Goal: Task Accomplishment & Management: Use online tool/utility

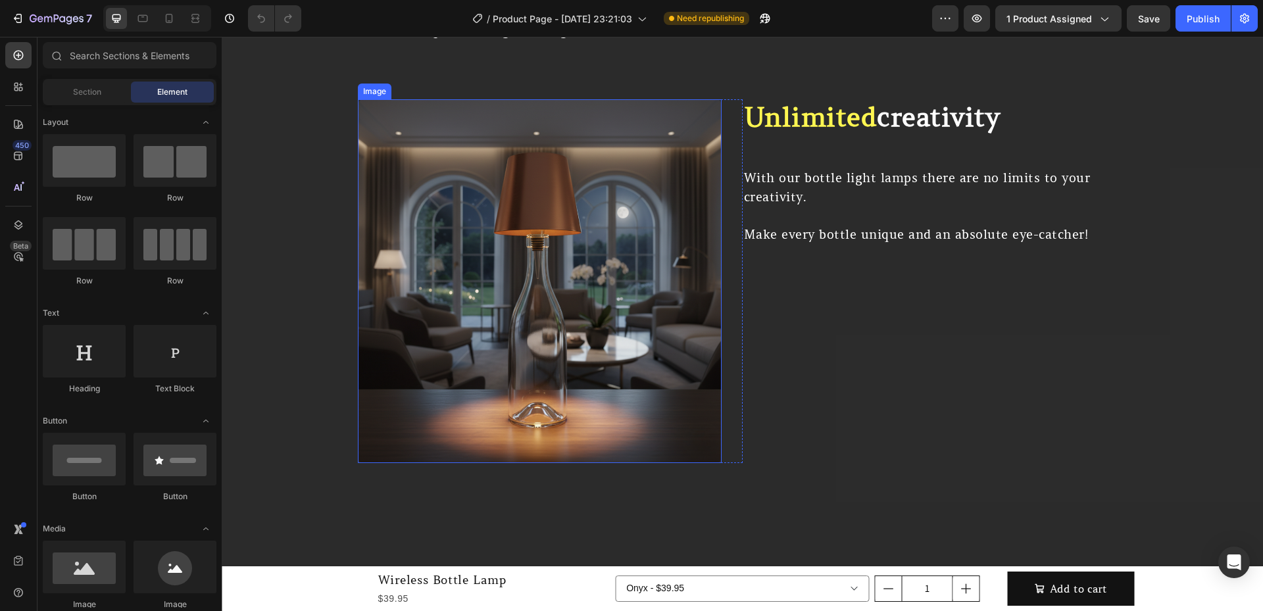
scroll to position [2543, 0]
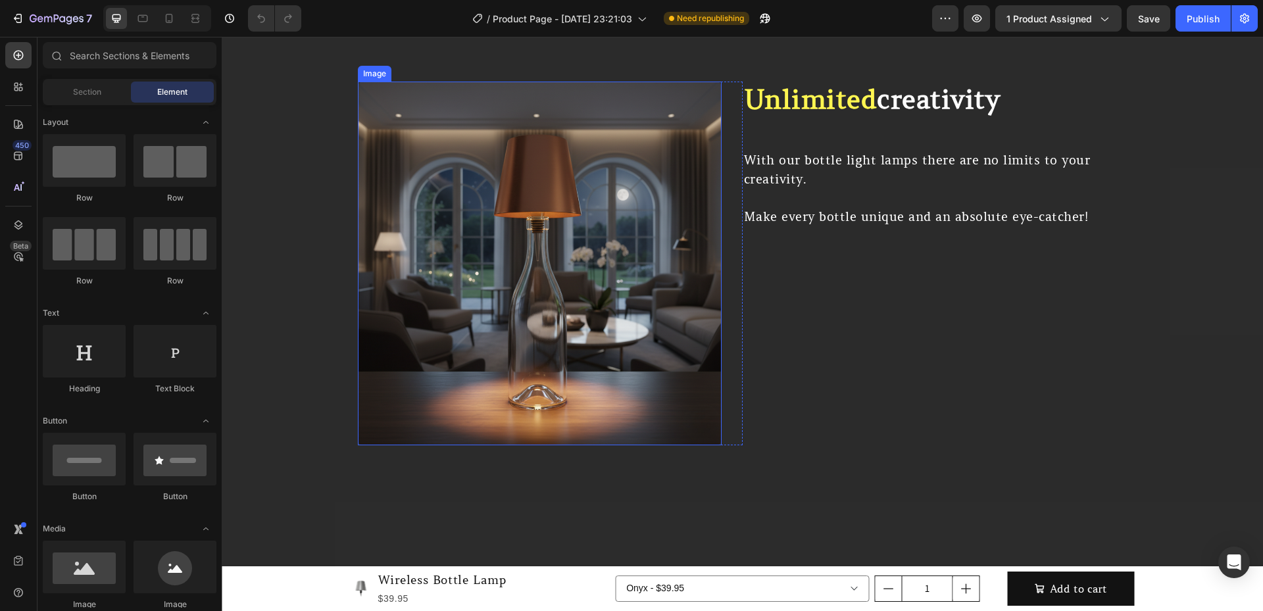
click at [648, 376] on img at bounding box center [540, 264] width 364 height 364
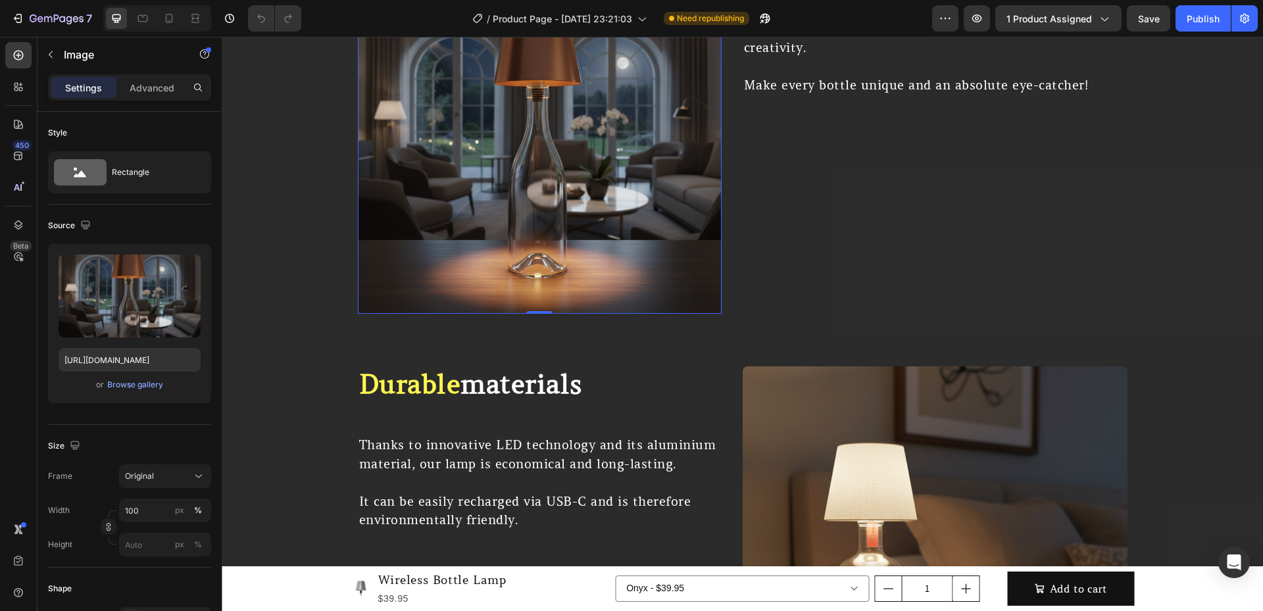
scroll to position [2630, 0]
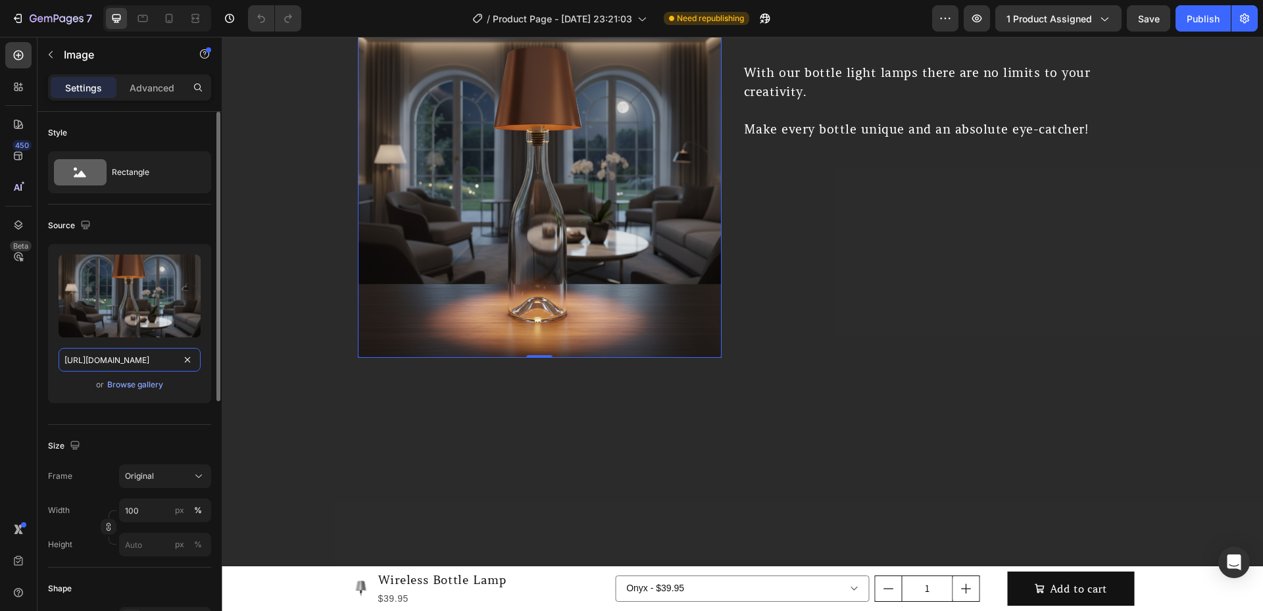
click at [135, 358] on input "[URL][DOMAIN_NAME]" at bounding box center [130, 360] width 142 height 24
paste input "[DOMAIN_NAME]/cdn/shop/videos/c/vp/89ba027a6ec44c9688b76359f0741d80/89ba027a6ec…"
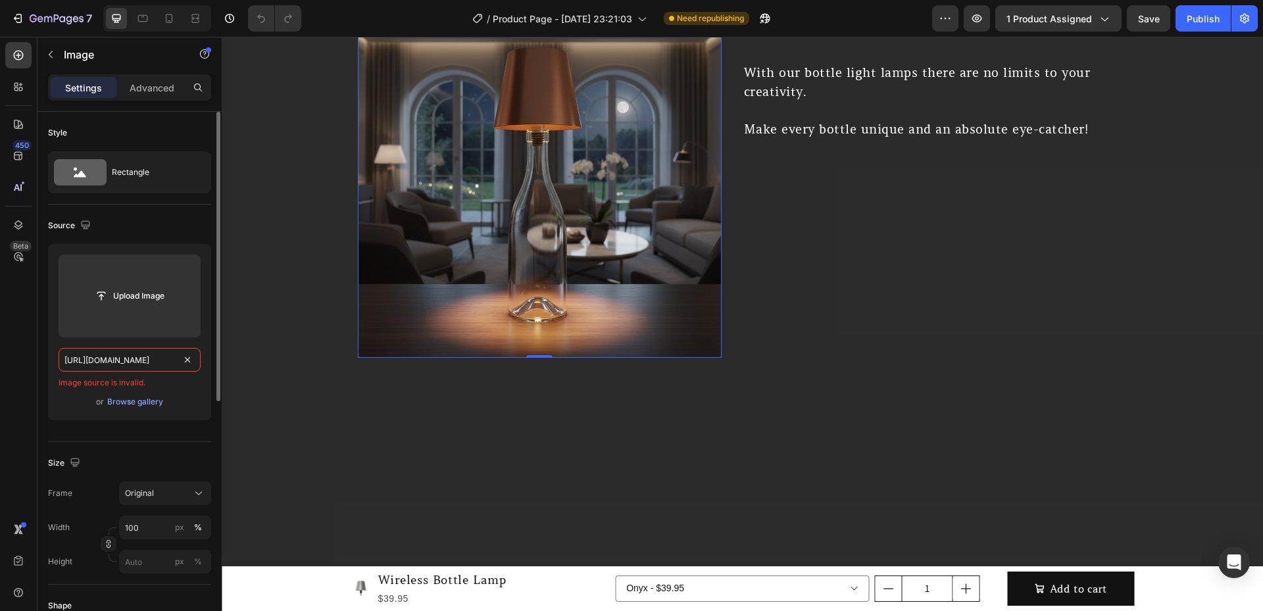
type input "[URL][DOMAIN_NAME]"
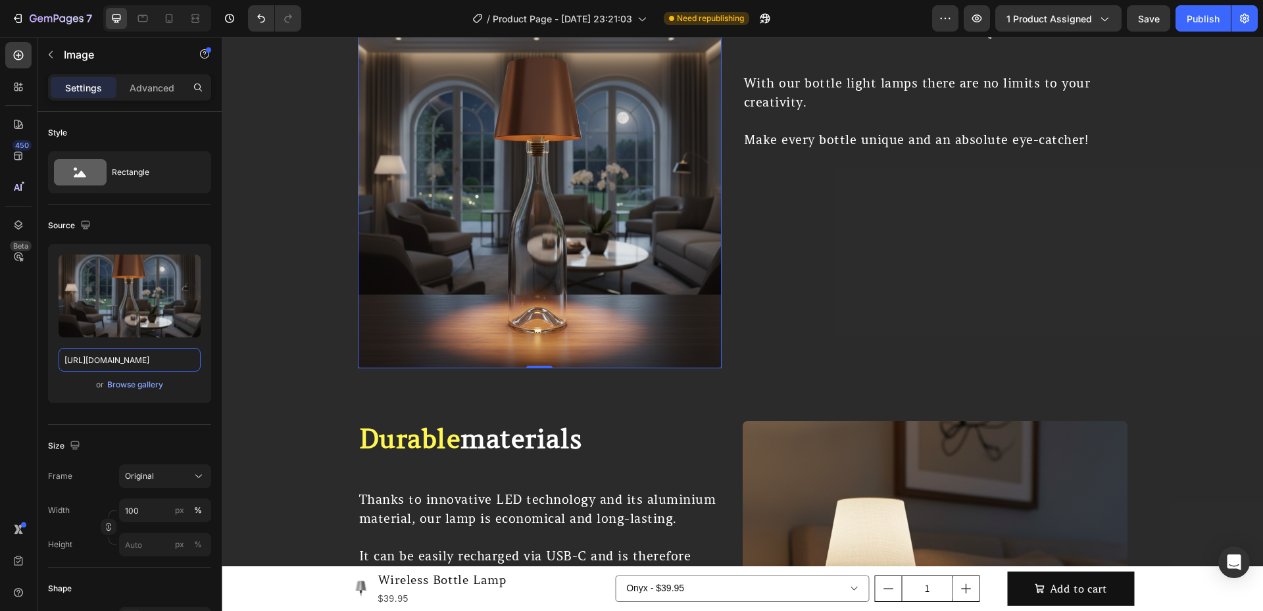
scroll to position [2762, 0]
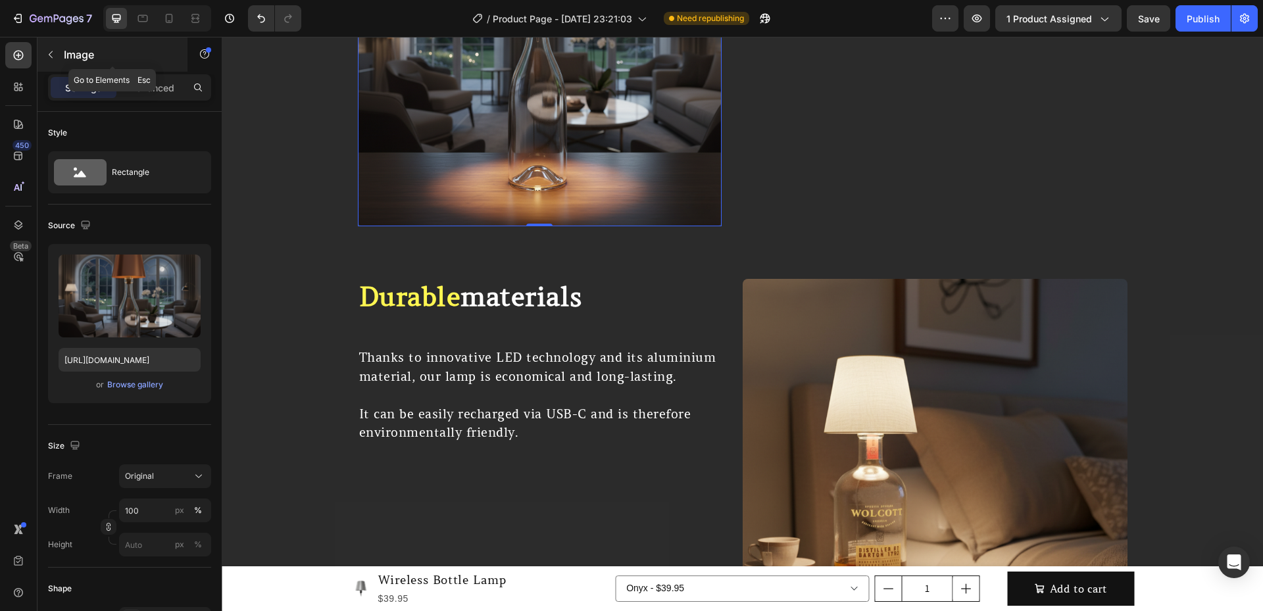
click at [62, 59] on div "Image" at bounding box center [112, 54] width 150 height 34
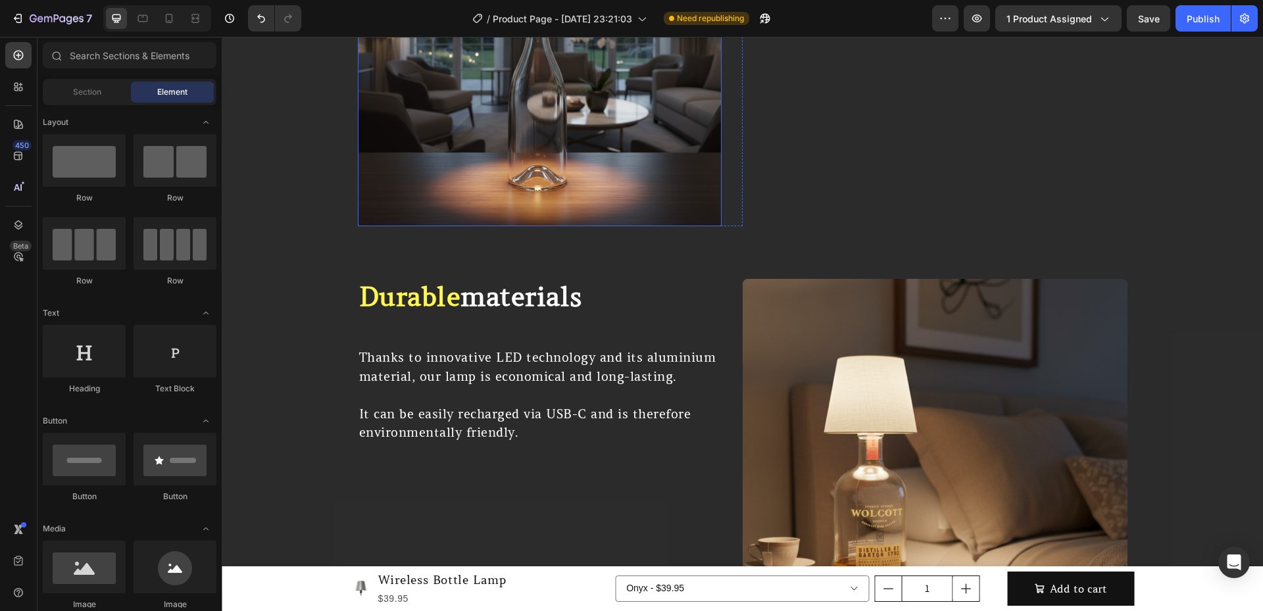
click at [484, 144] on img at bounding box center [540, 45] width 364 height 364
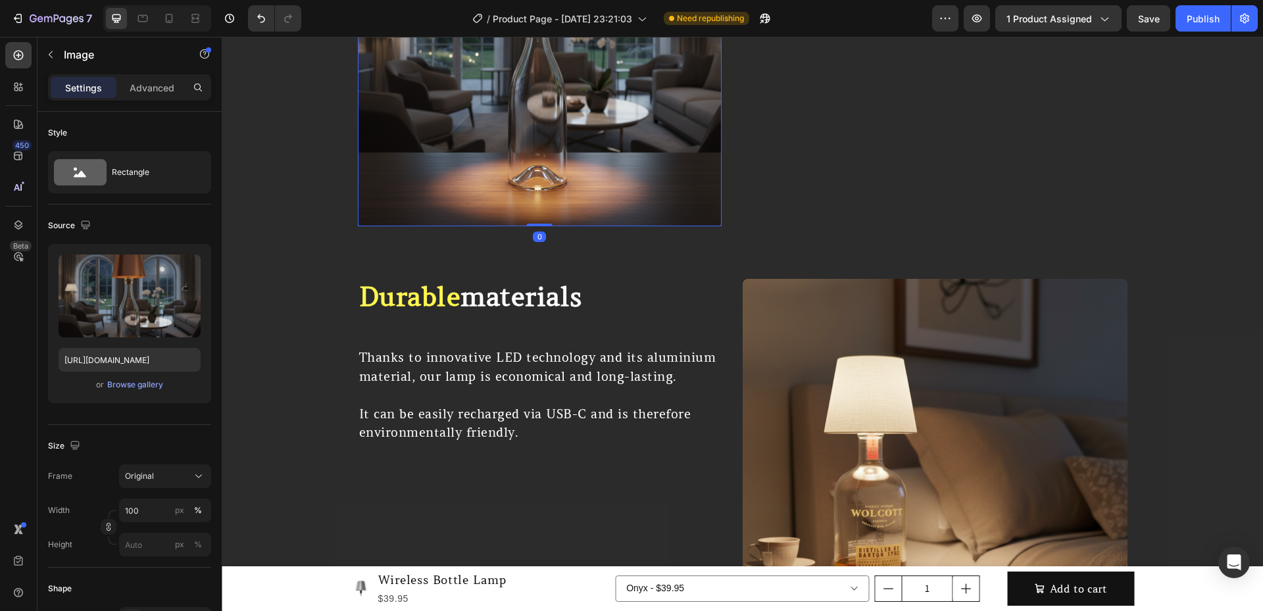
click at [73, 57] on p "Image" at bounding box center [120, 55] width 112 height 16
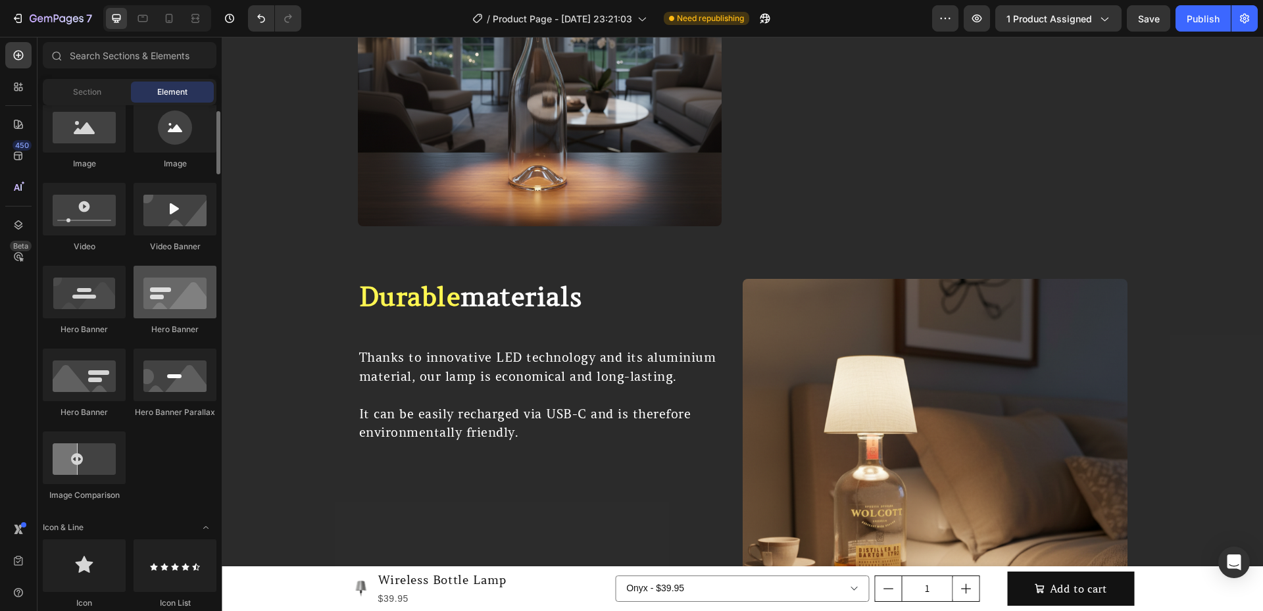
scroll to position [352, 0]
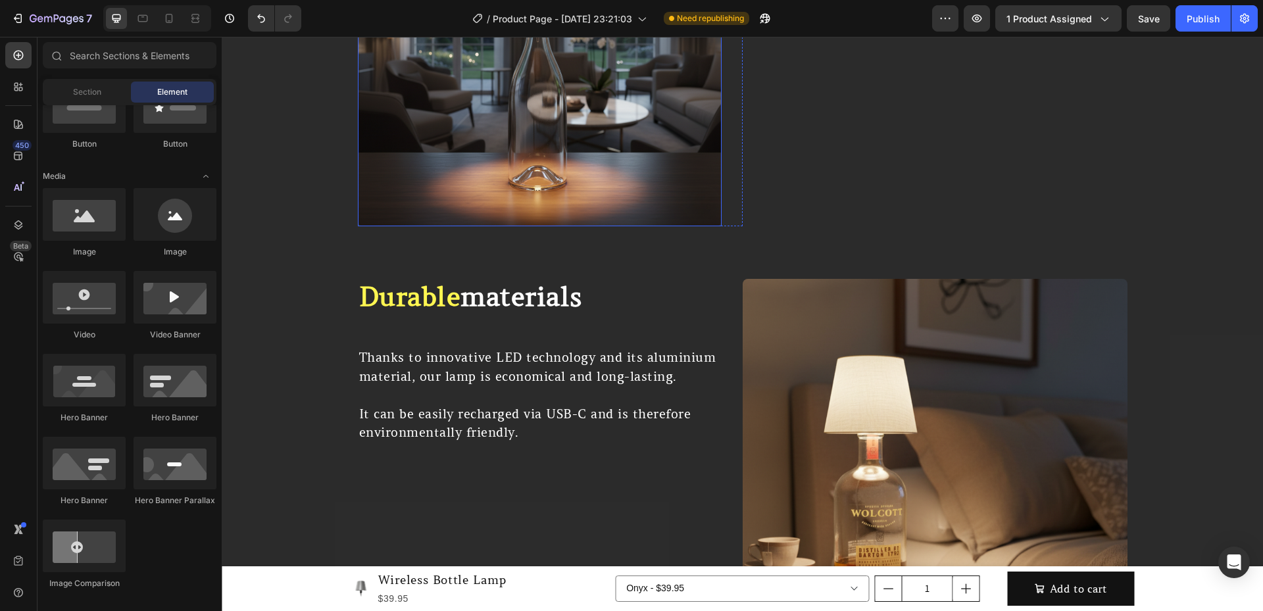
click at [539, 226] on img at bounding box center [540, 45] width 364 height 364
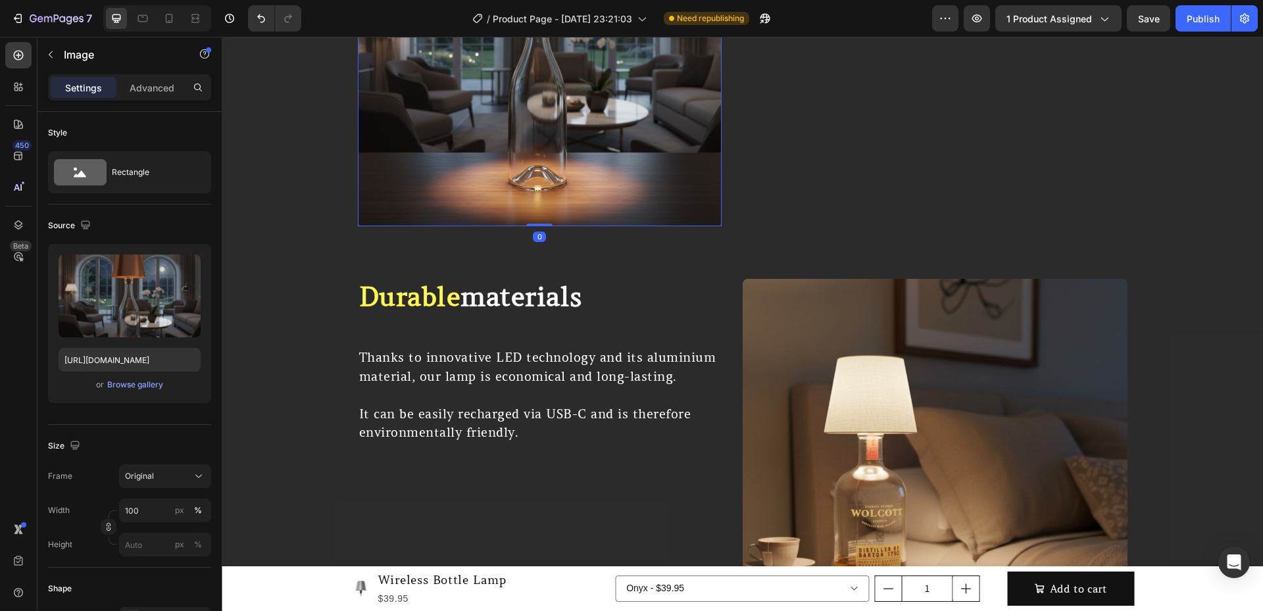
drag, startPoint x: 437, startPoint y: 83, endPoint x: 379, endPoint y: 122, distance: 69.1
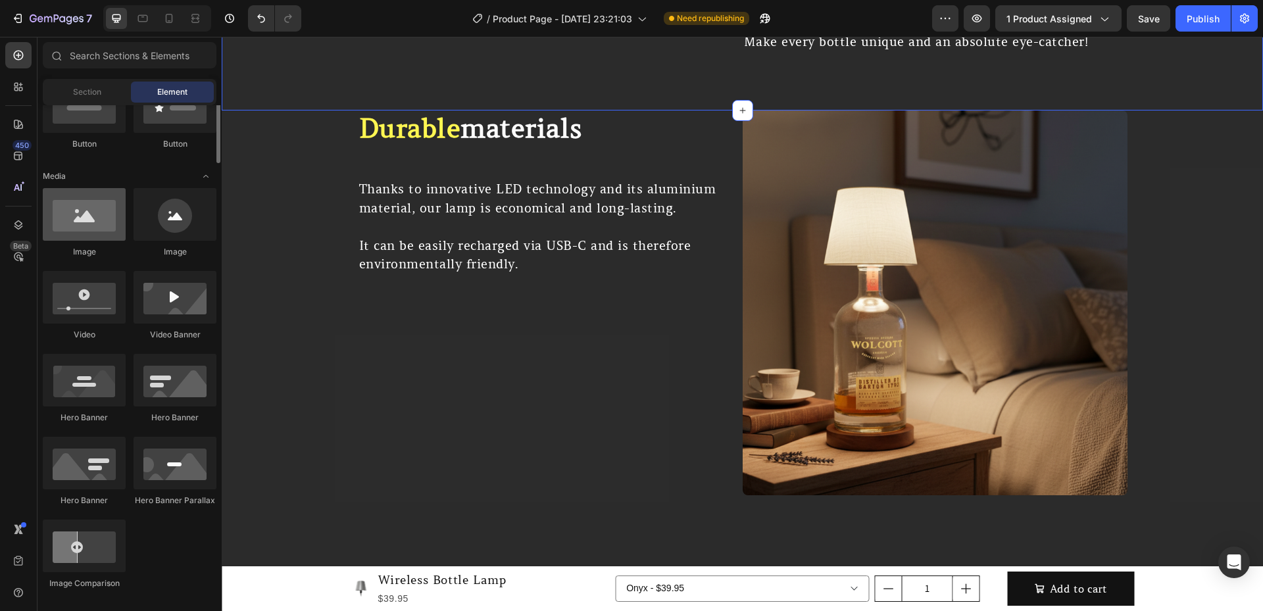
scroll to position [308, 0]
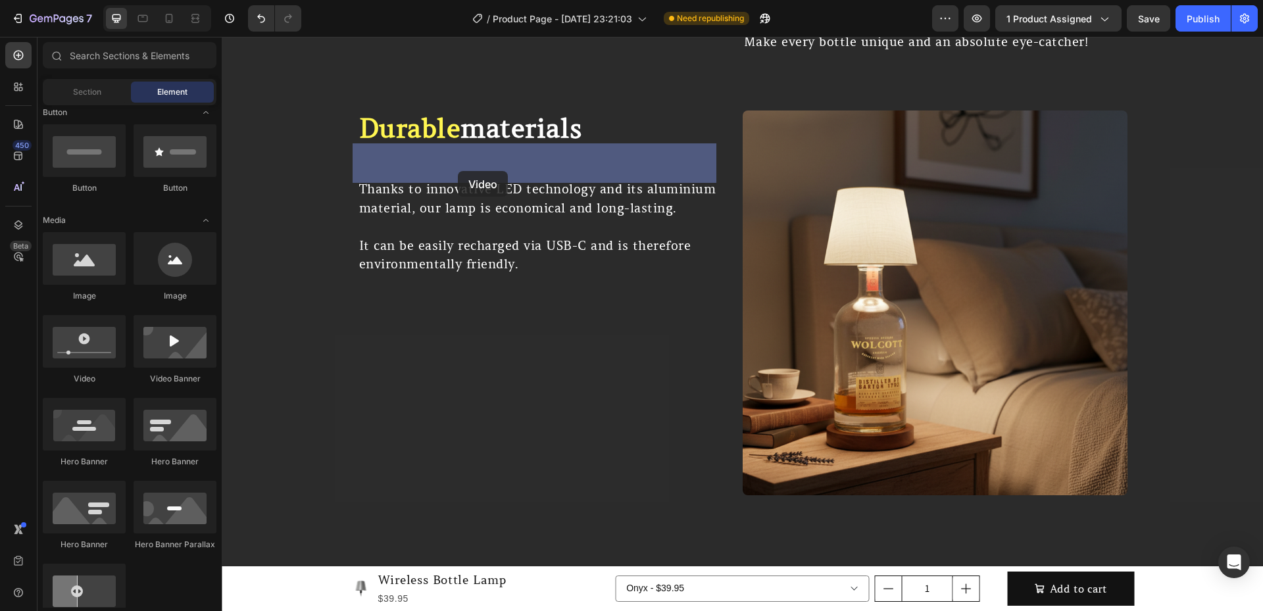
drag, startPoint x: 302, startPoint y: 383, endPoint x: 458, endPoint y: 171, distance: 262.5
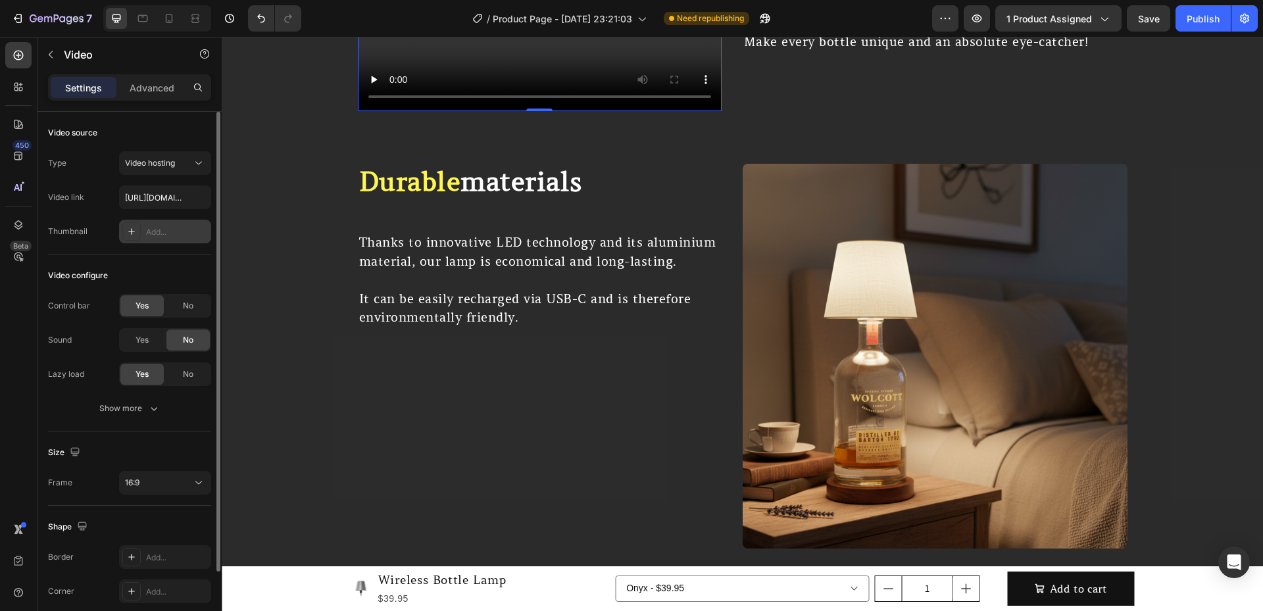
click at [154, 228] on div "Add..." at bounding box center [177, 232] width 62 height 12
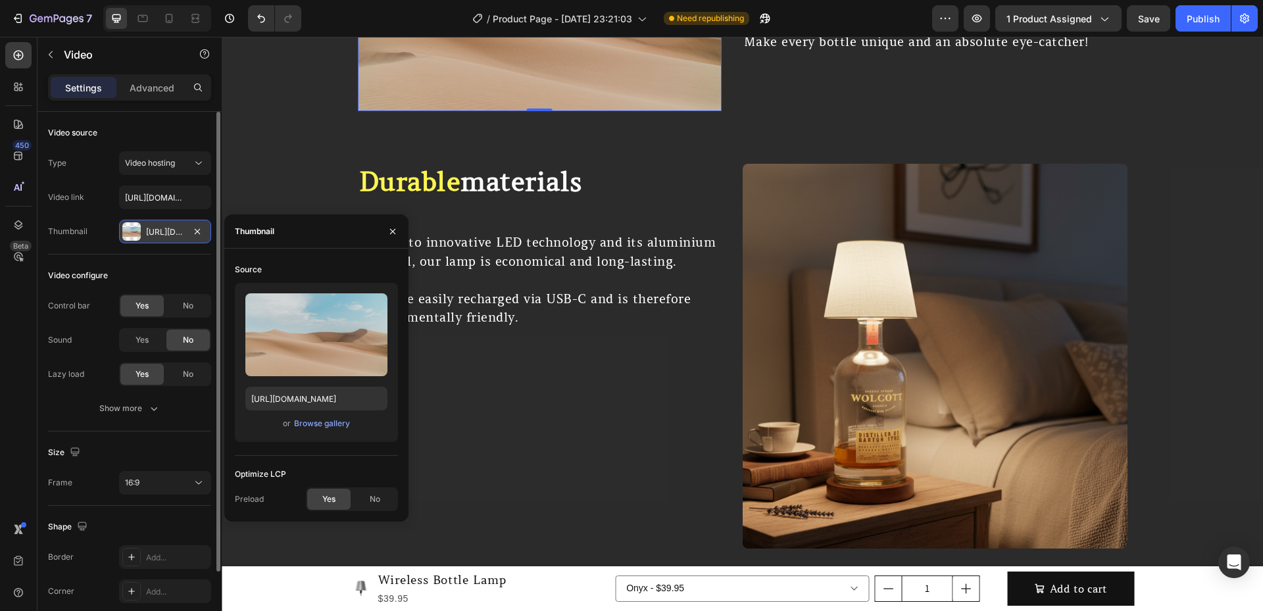
click at [134, 264] on div "Video configure Control bar Yes No Sound Yes No Lazy load Yes No Show more" at bounding box center [129, 342] width 163 height 177
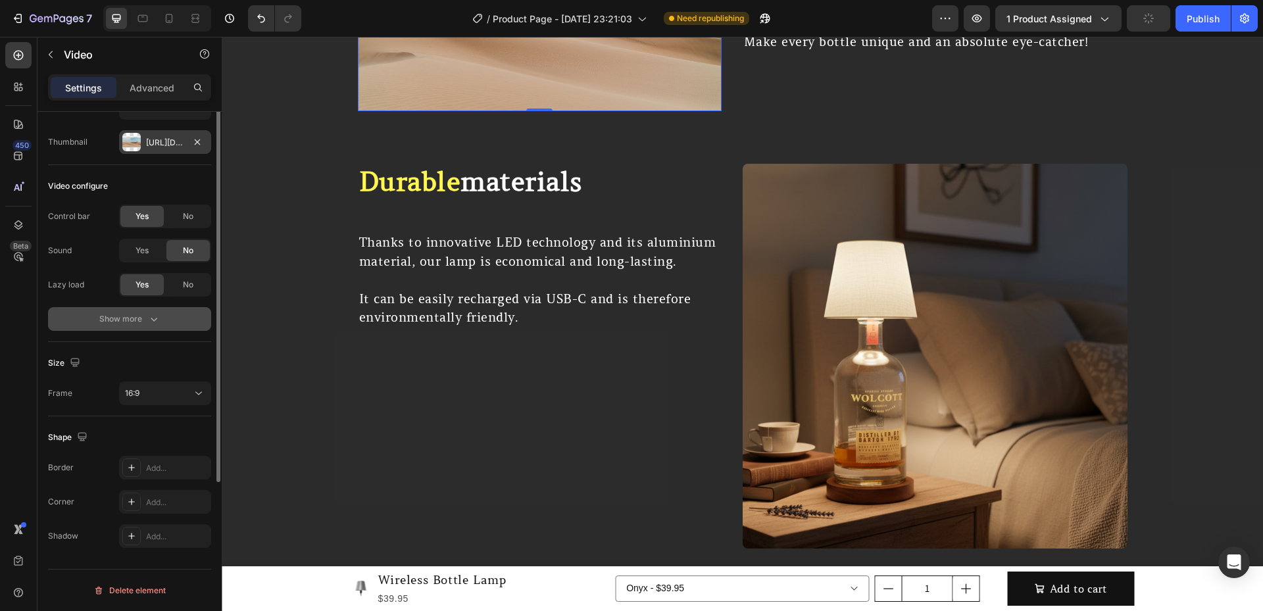
scroll to position [0, 0]
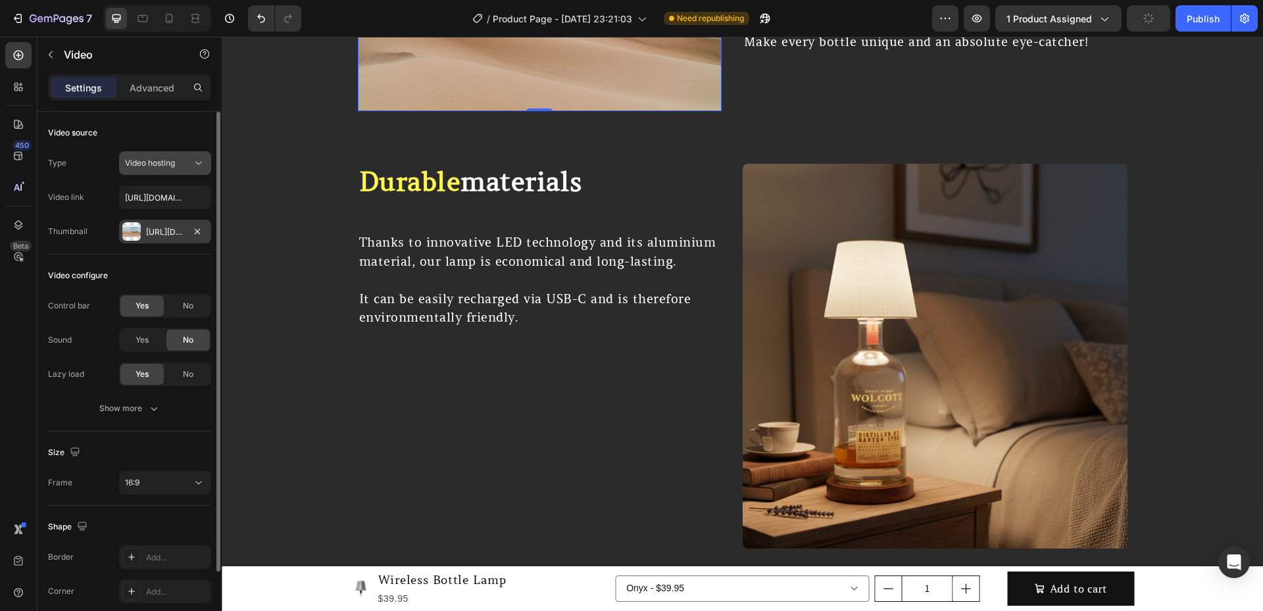
click at [181, 153] on button "Video hosting" at bounding box center [165, 163] width 92 height 24
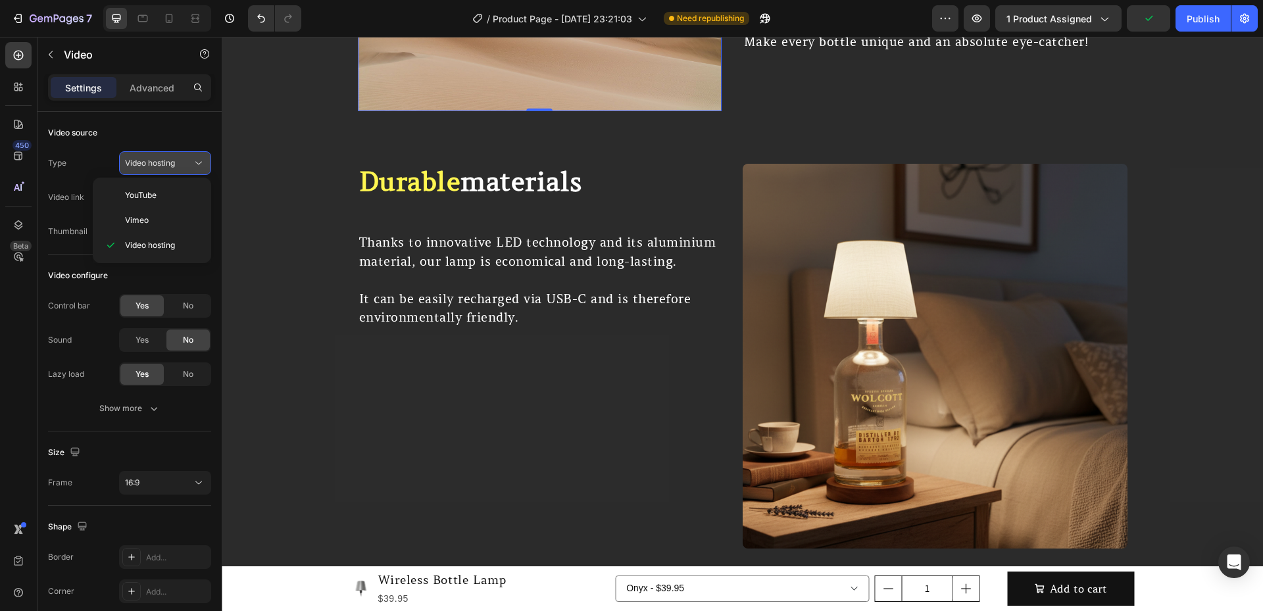
click at [177, 167] on div "Video hosting" at bounding box center [158, 163] width 67 height 12
click at [172, 191] on input "[URL][DOMAIN_NAME]" at bounding box center [165, 197] width 92 height 24
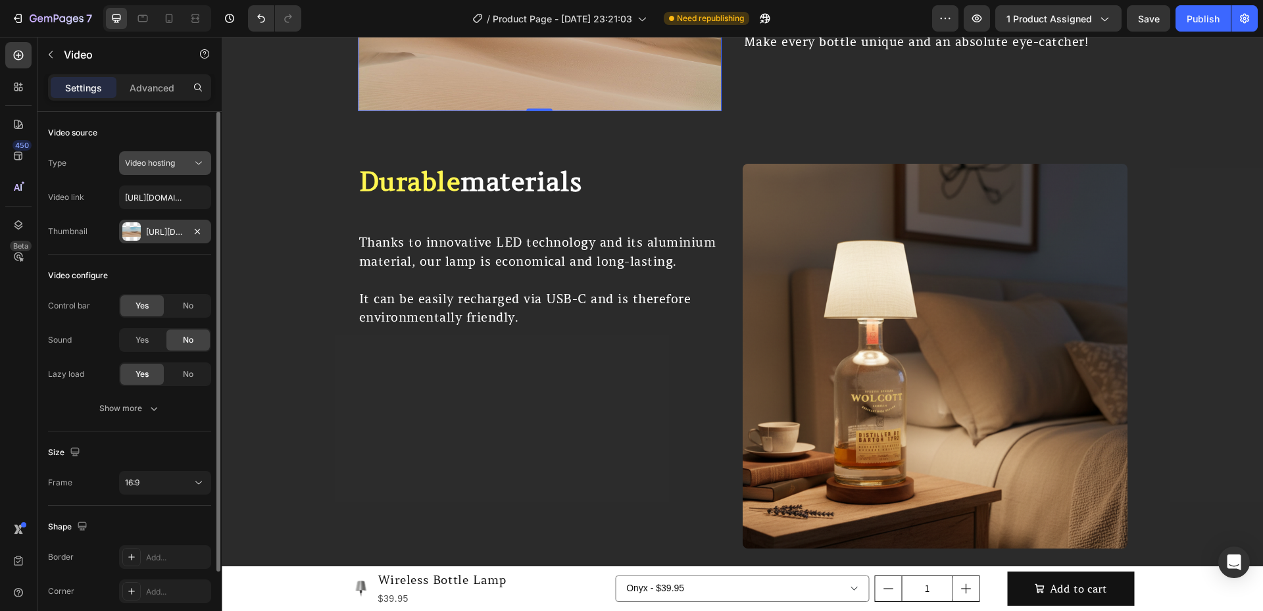
click at [163, 168] on span "Video hosting" at bounding box center [150, 163] width 50 height 12
click at [164, 166] on span "Video hosting" at bounding box center [150, 163] width 50 height 10
click at [162, 201] on input "[URL][DOMAIN_NAME]" at bounding box center [165, 197] width 92 height 24
click at [165, 190] on input "[URL][DOMAIN_NAME]" at bounding box center [165, 197] width 92 height 24
click at [166, 197] on input "text" at bounding box center [165, 197] width 92 height 24
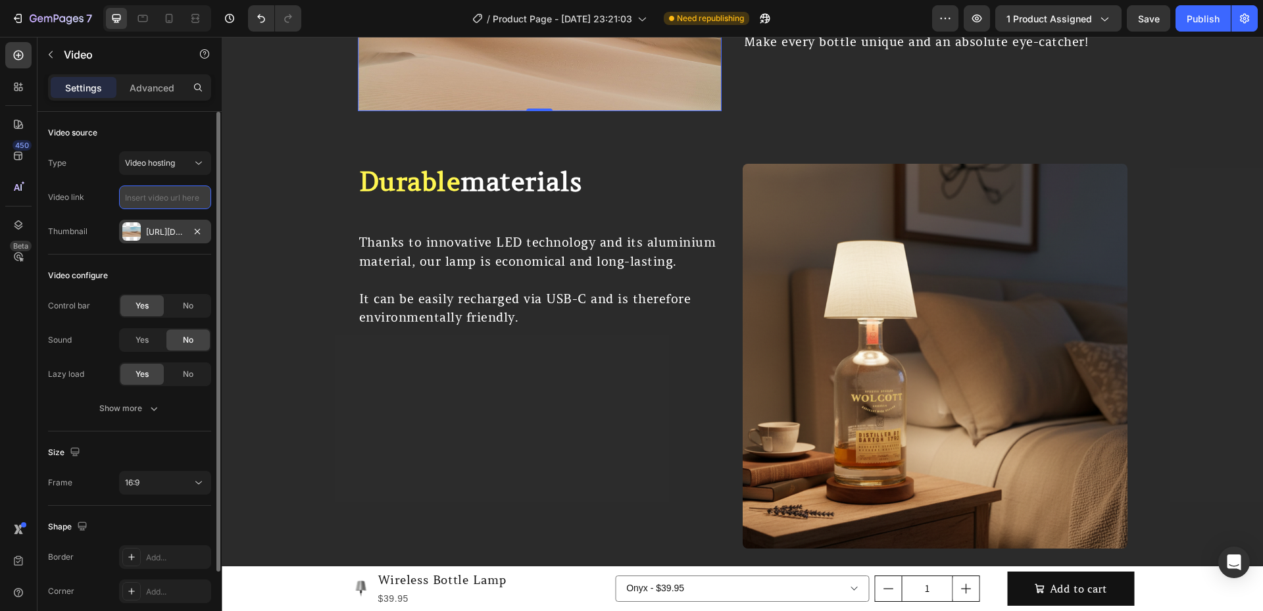
paste input "[URL][DOMAIN_NAME]"
type input "[URL][DOMAIN_NAME]"
click at [112, 209] on div "Type Video hosting Video link [URL][DOMAIN_NAME] Thumbnail [URL][DOMAIN_NAME]" at bounding box center [129, 197] width 163 height 92
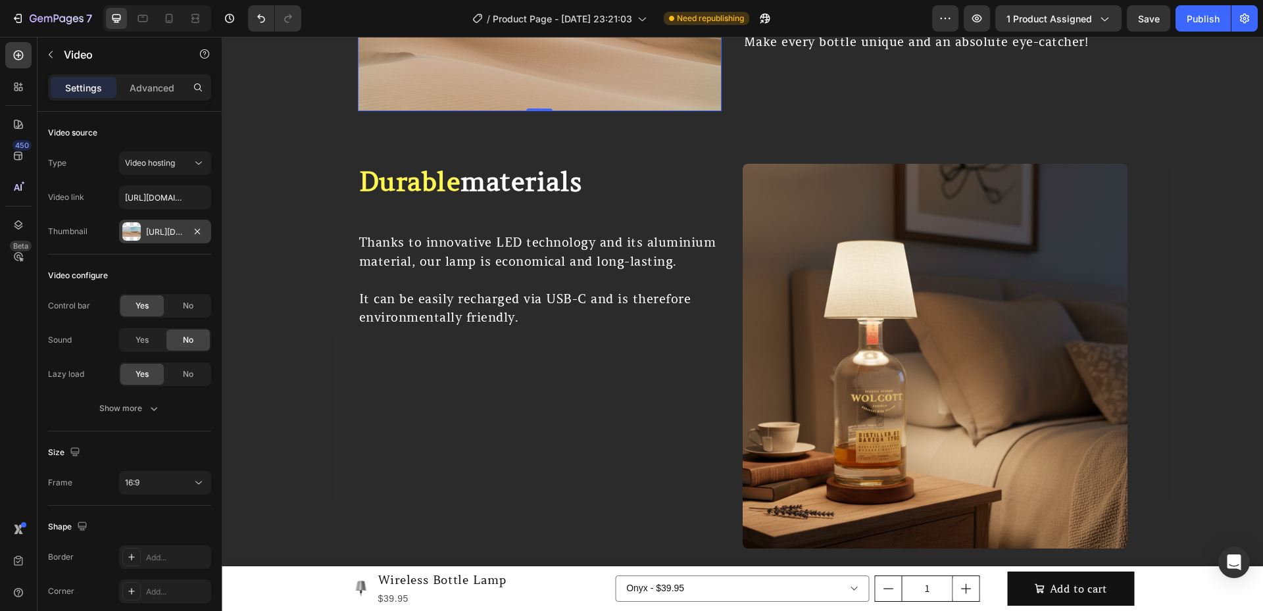
click at [140, 229] on div at bounding box center [131, 231] width 18 height 18
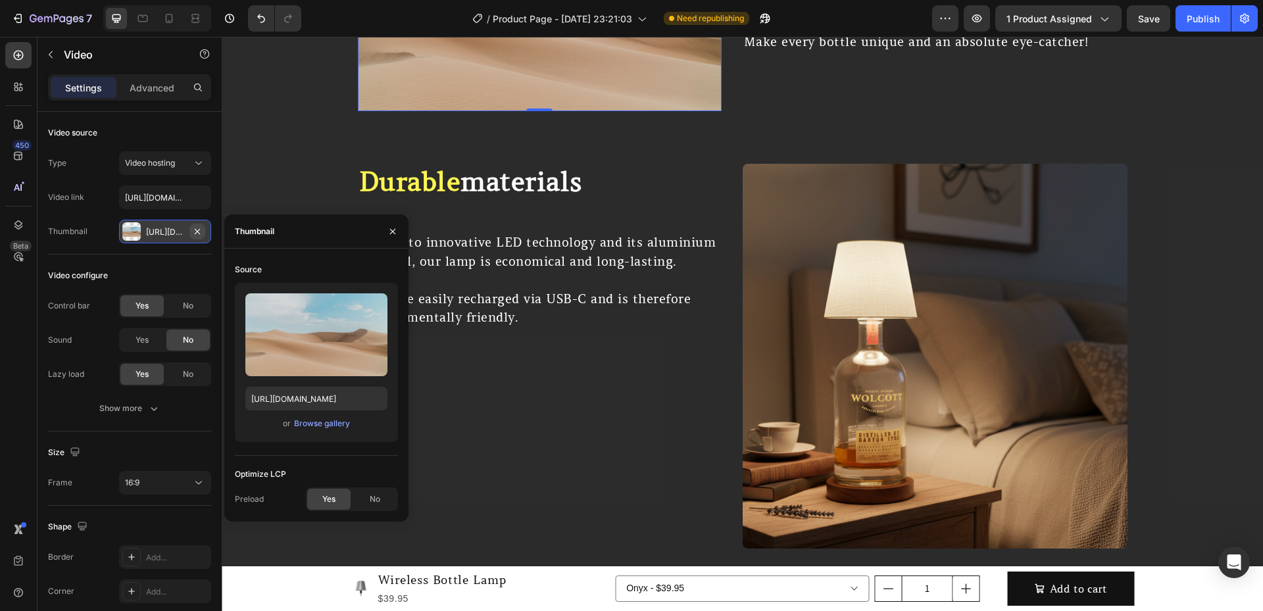
click at [199, 229] on icon "button" at bounding box center [197, 230] width 5 height 5
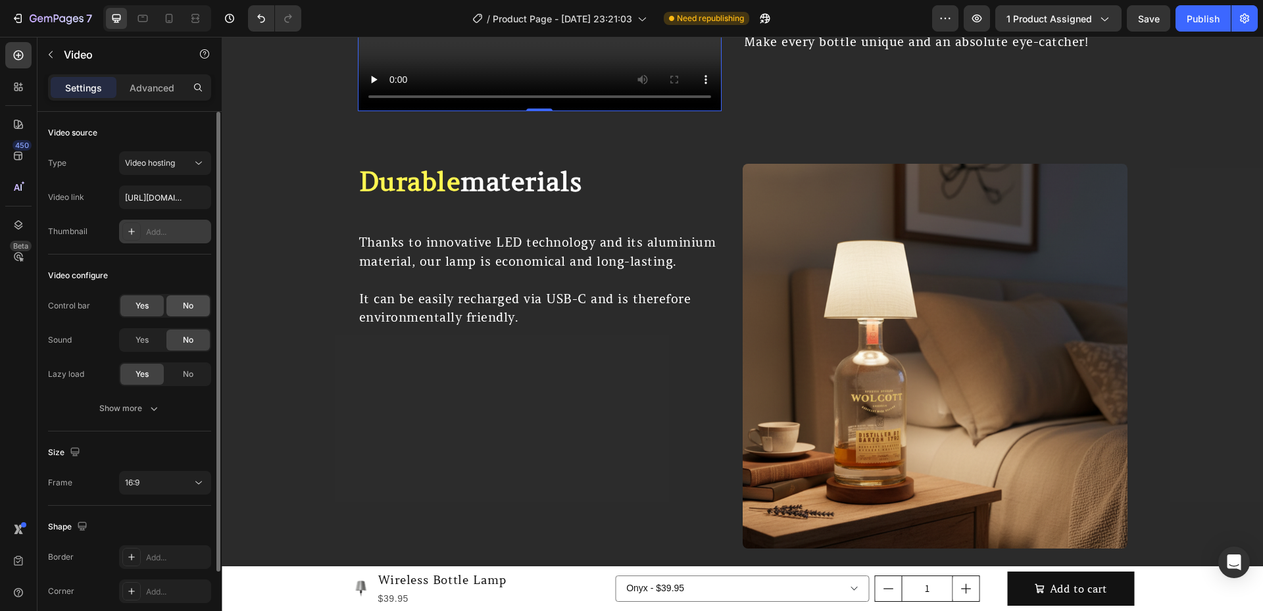
click at [173, 302] on div "No" at bounding box center [187, 305] width 43 height 21
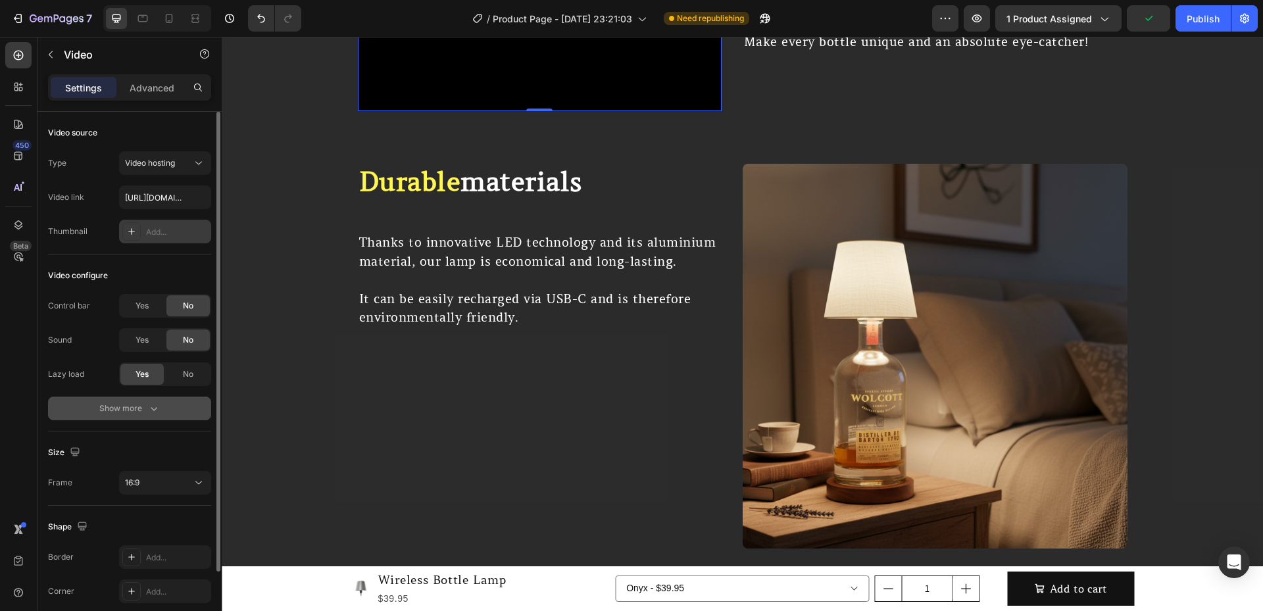
click at [146, 403] on div "Show more" at bounding box center [129, 408] width 61 height 13
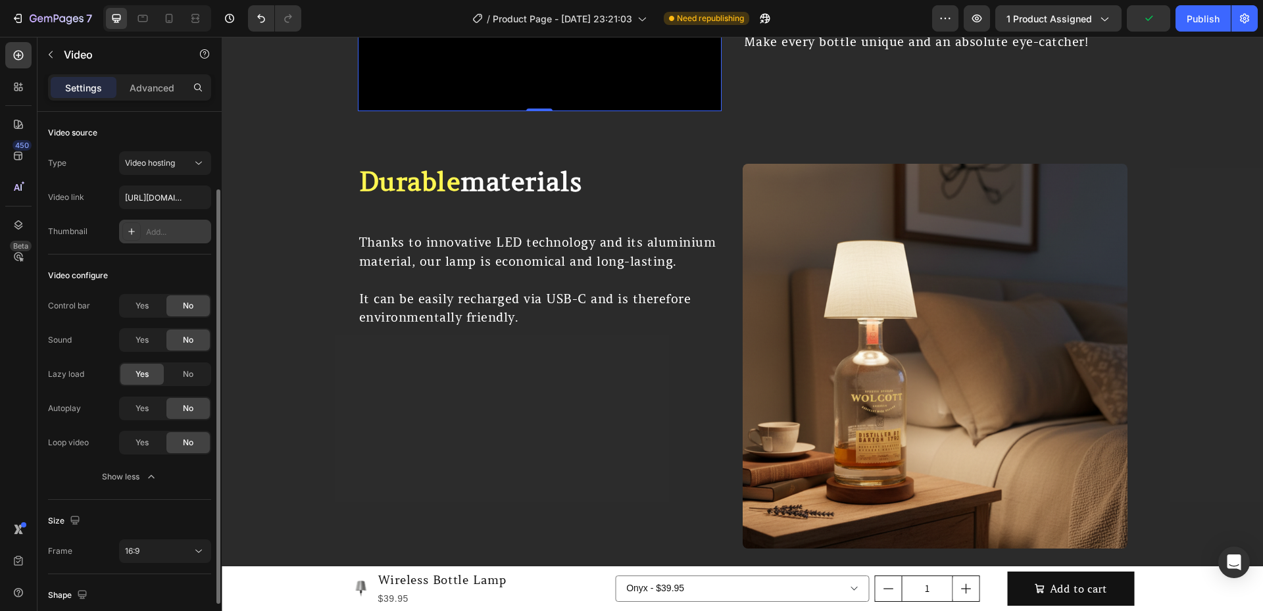
scroll to position [44, 0]
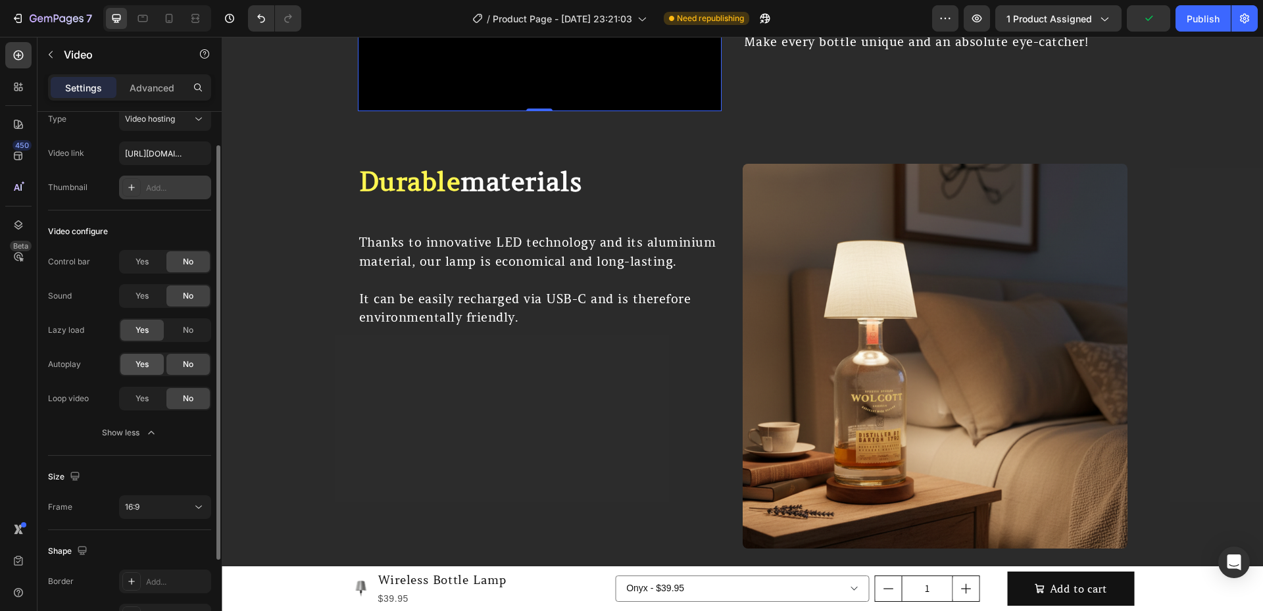
click at [151, 358] on div "Yes" at bounding box center [141, 364] width 43 height 21
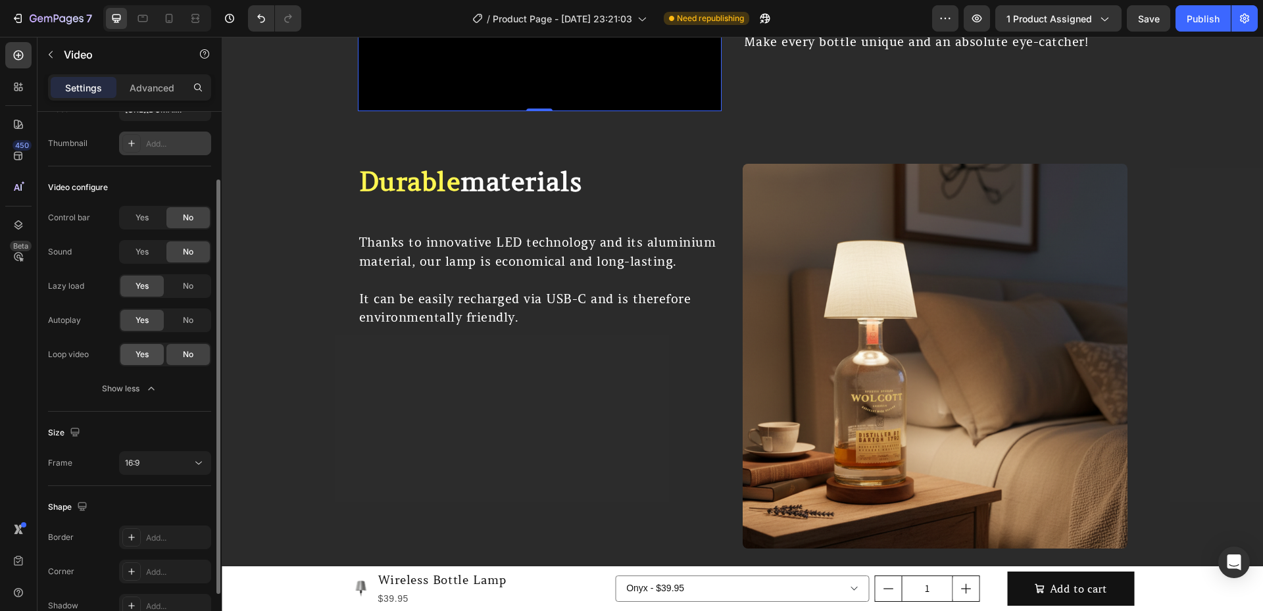
click at [151, 350] on div "Yes" at bounding box center [141, 354] width 43 height 21
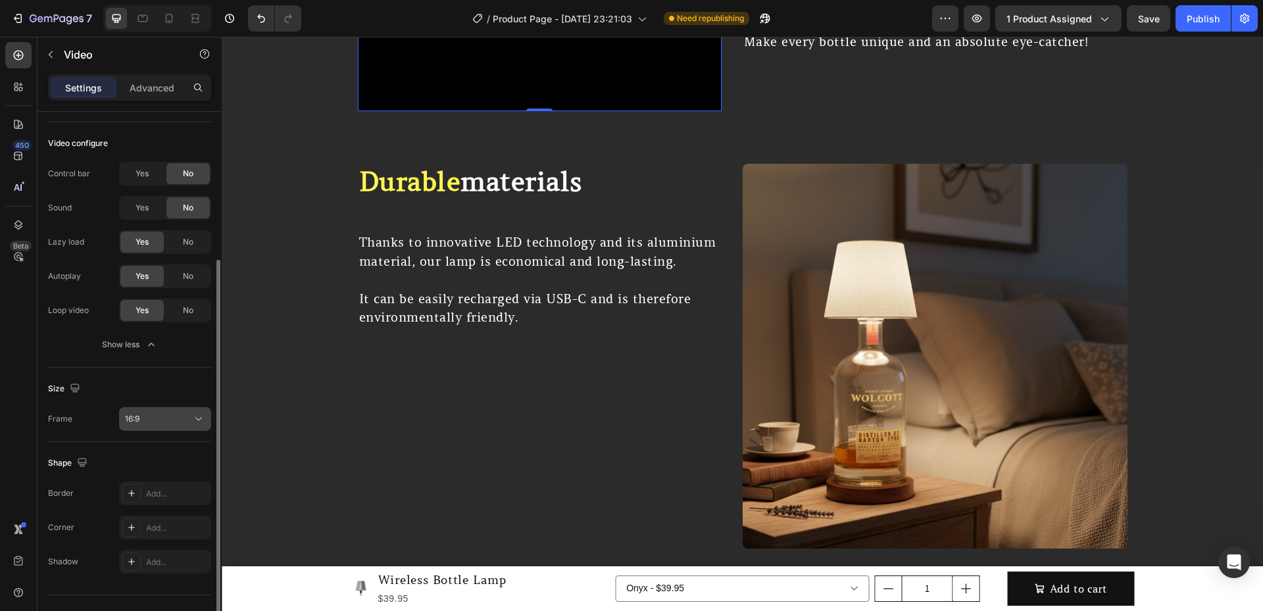
scroll to position [158, 0]
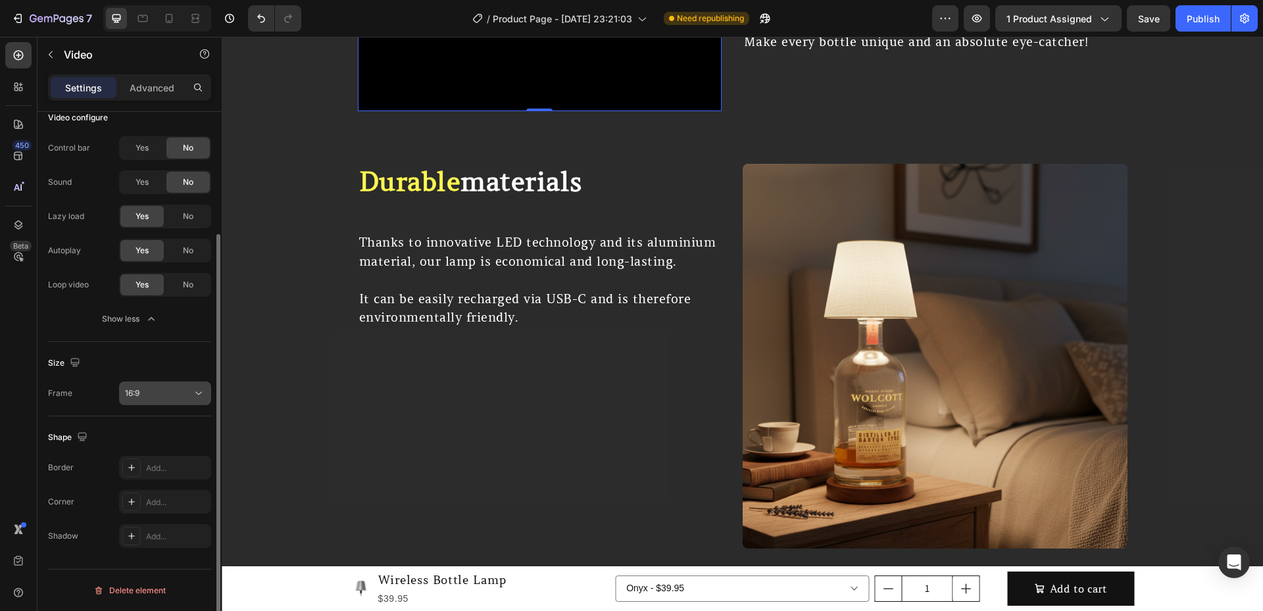
click at [170, 387] on div "16:9" at bounding box center [165, 393] width 80 height 13
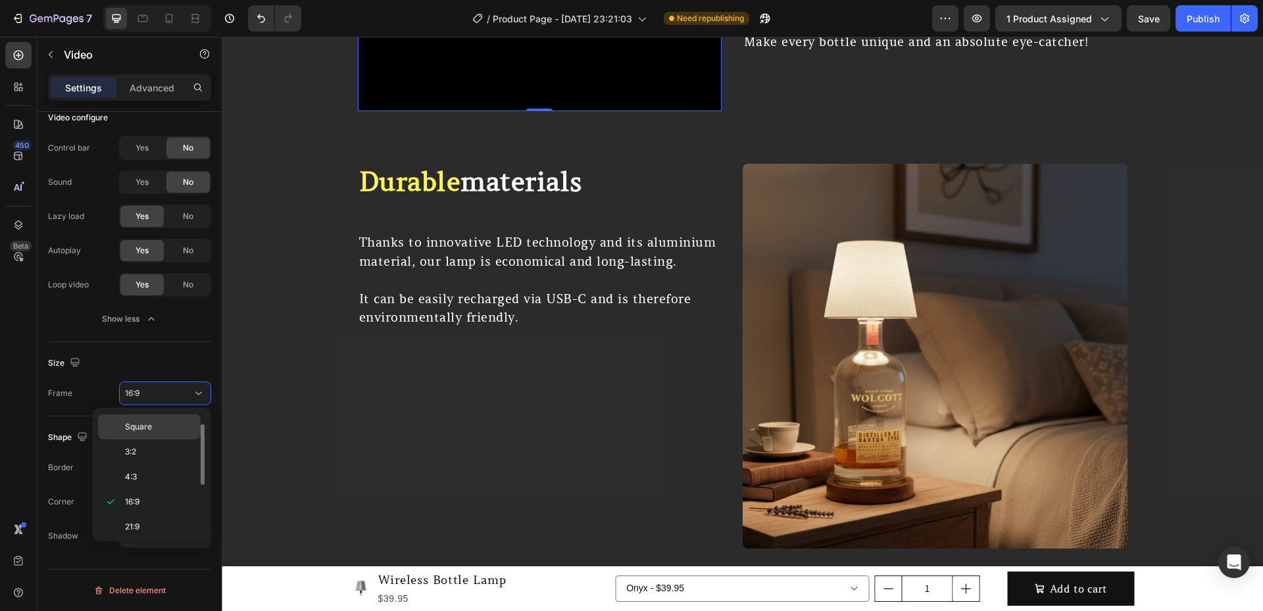
click at [154, 417] on div "Square" at bounding box center [149, 426] width 103 height 25
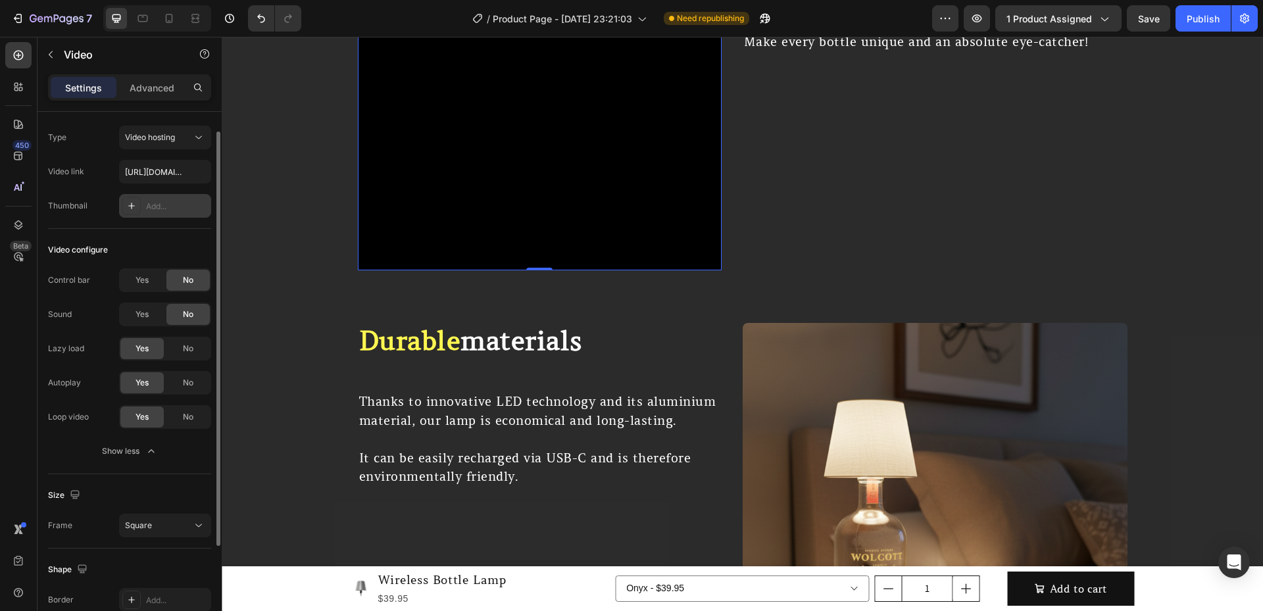
scroll to position [0, 0]
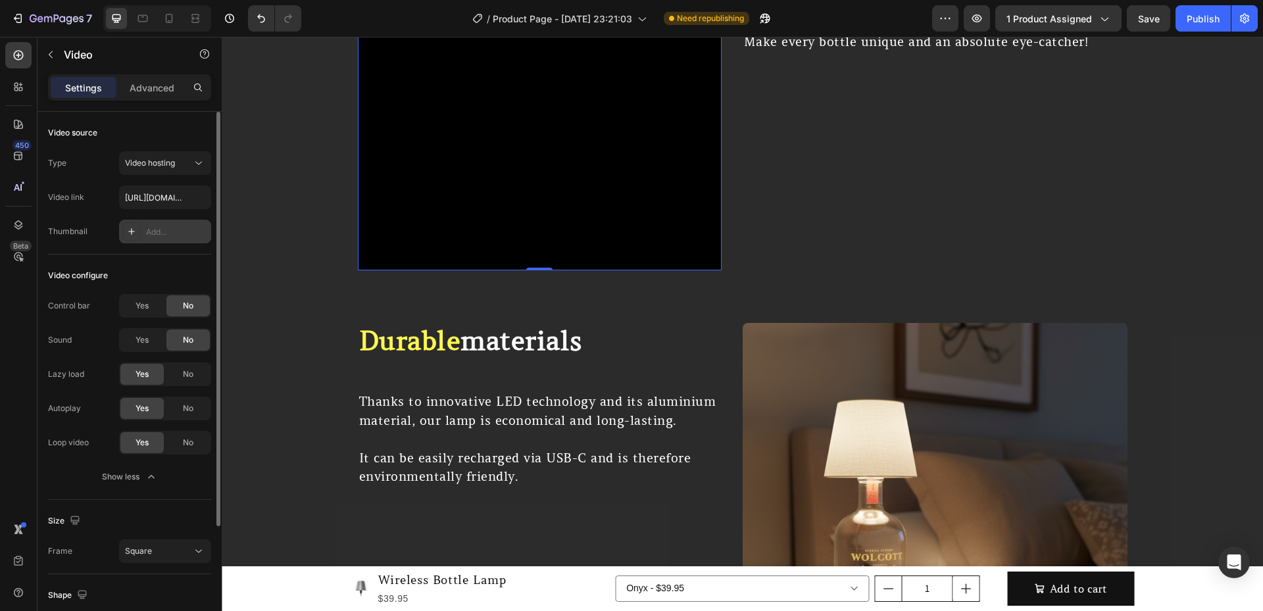
click at [174, 260] on div "Video configure Control bar Yes No Sound Yes No Lazy load Yes No Autoplay Yes N…" at bounding box center [129, 376] width 163 height 245
click at [545, 260] on video at bounding box center [540, 89] width 364 height 364
click at [158, 235] on div "Add..." at bounding box center [177, 232] width 62 height 12
type input "[URL][DOMAIN_NAME]"
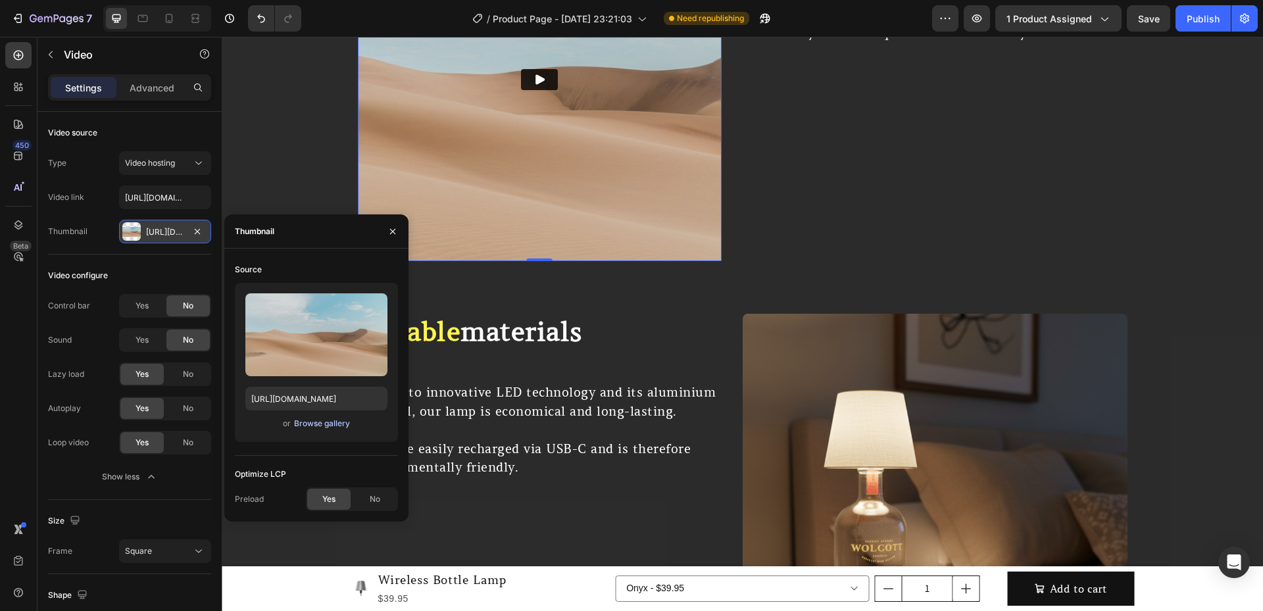
scroll to position [2718, 0]
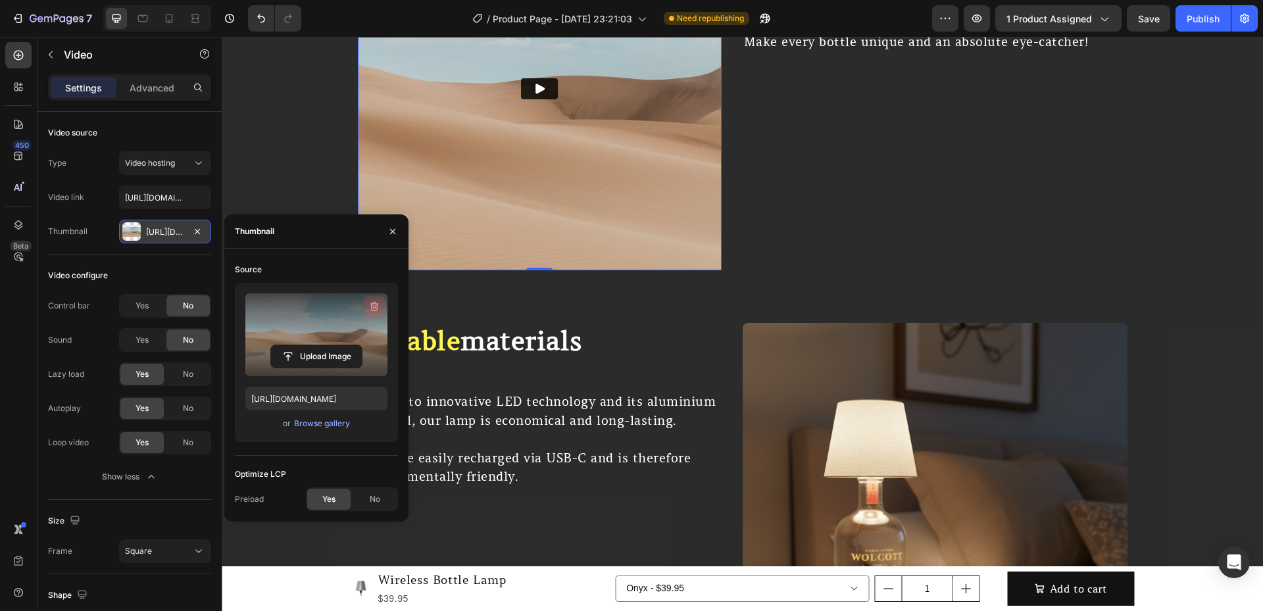
click at [378, 304] on icon "button" at bounding box center [374, 306] width 13 height 13
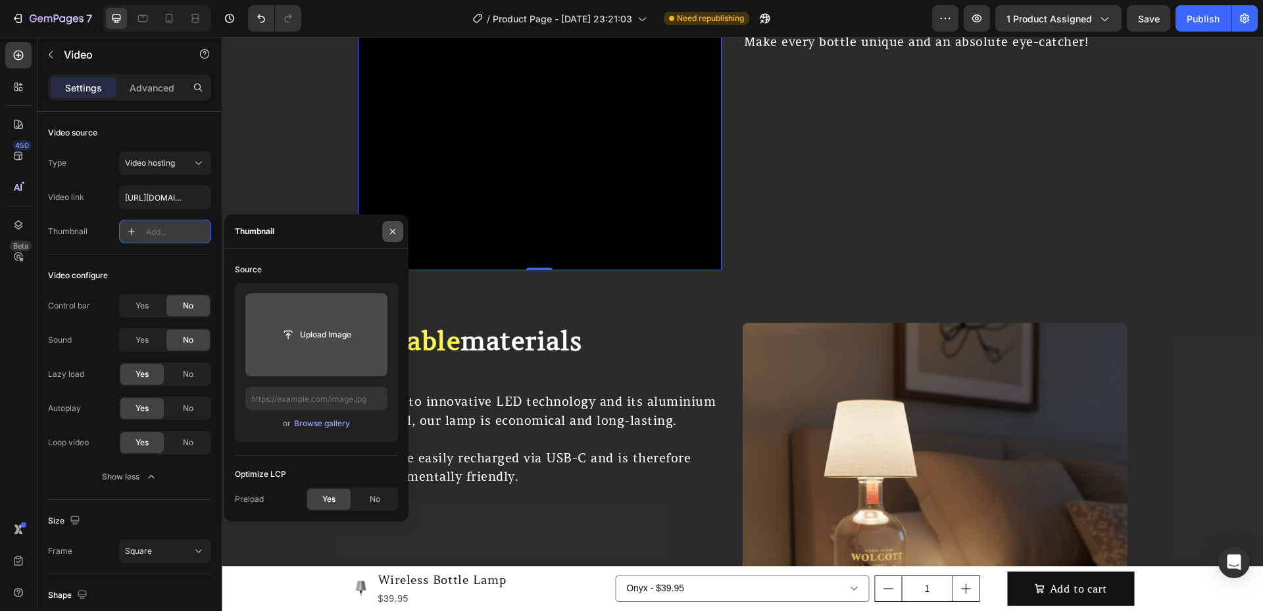
drag, startPoint x: 393, startPoint y: 235, endPoint x: 55, endPoint y: 209, distance: 339.7
click at [393, 235] on icon "button" at bounding box center [392, 231] width 11 height 11
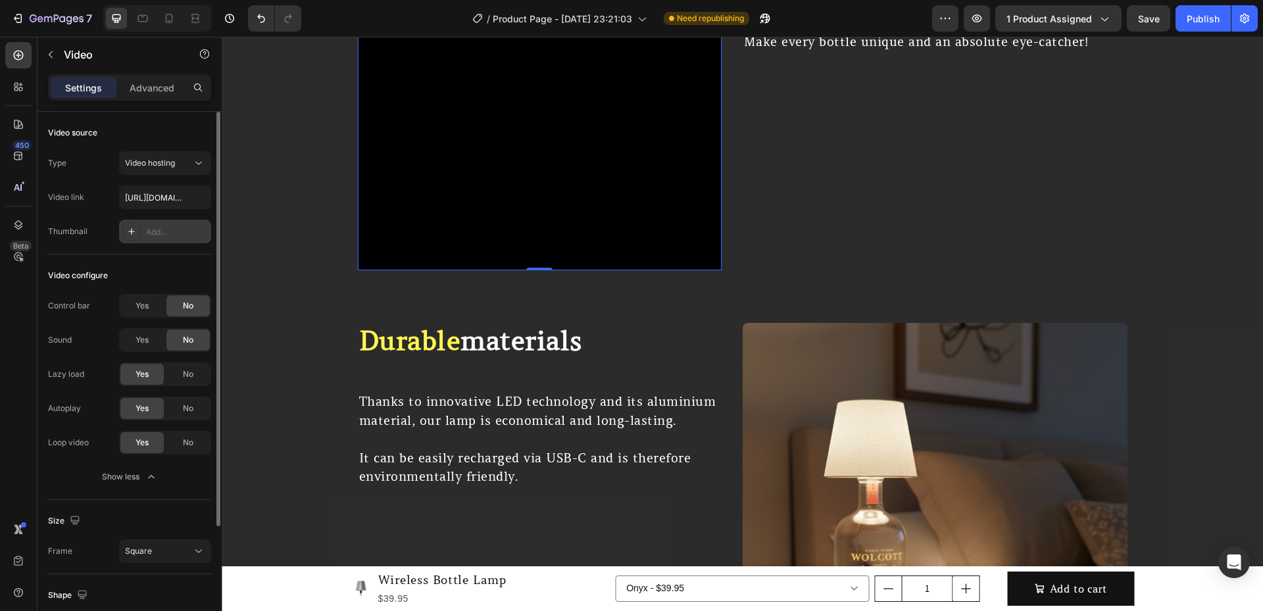
click at [175, 253] on div "Video source Type Video hosting Video link [URL][DOMAIN_NAME] Thumbnail Add..." at bounding box center [129, 183] width 163 height 143
click at [340, 233] on div "Video 0 Row Unlimited creativity Heading With our bottle light lamps there are …" at bounding box center [742, 89] width 1041 height 364
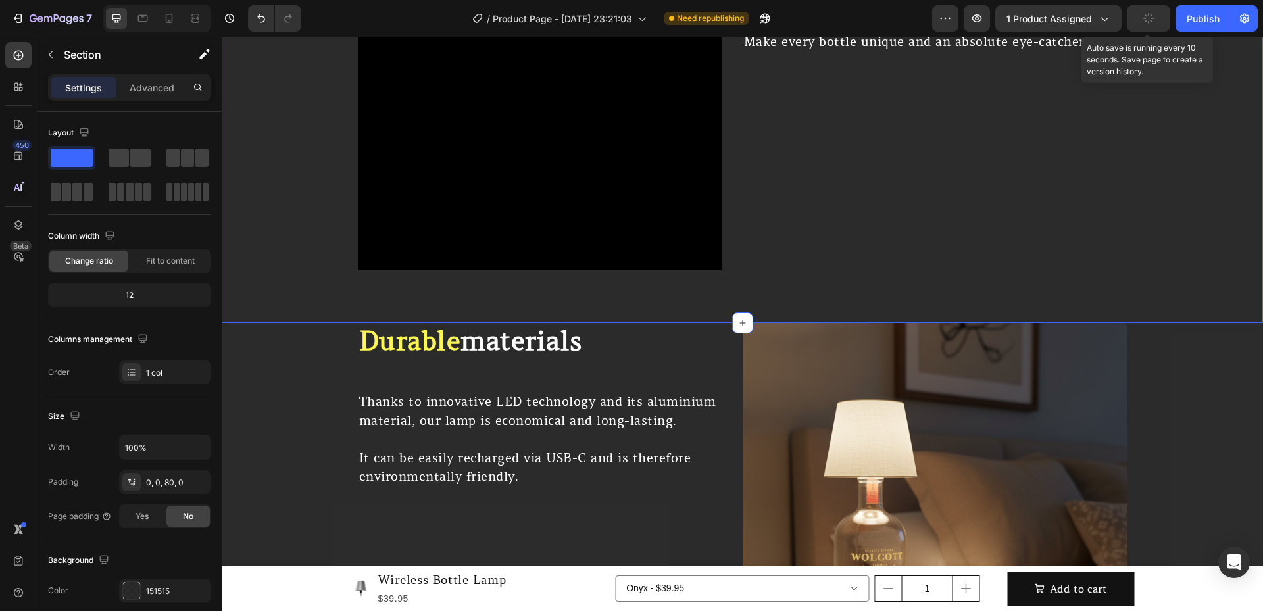
click at [1139, 28] on button "button" at bounding box center [1147, 18] width 43 height 26
click at [1193, 19] on div "Publish" at bounding box center [1202, 19] width 33 height 14
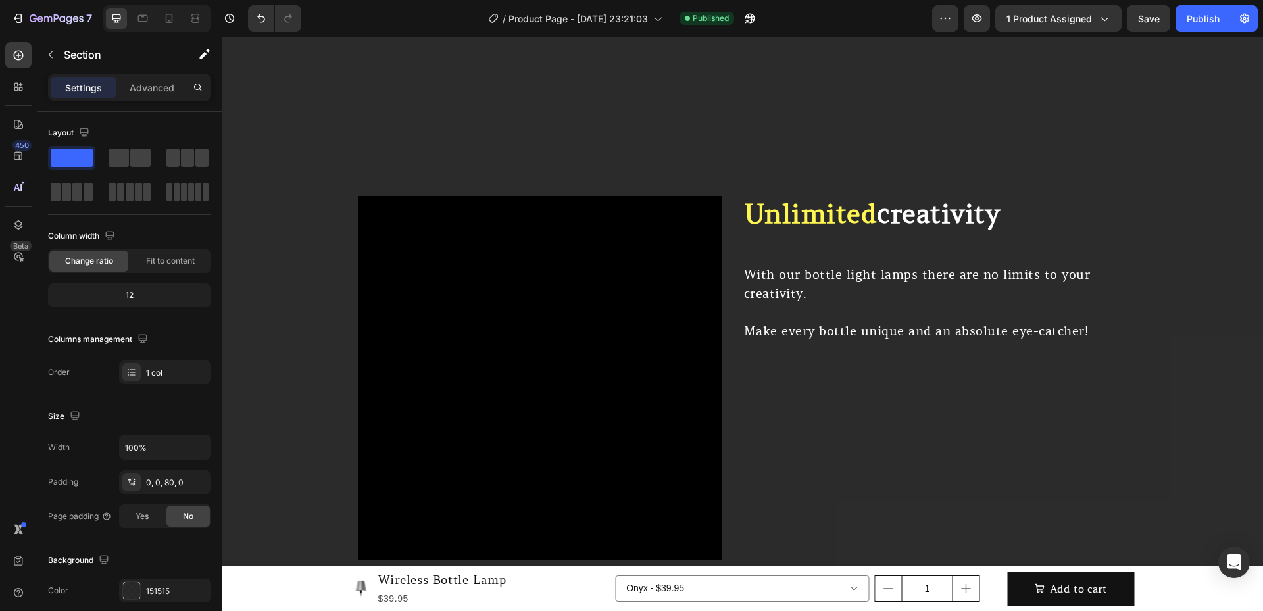
scroll to position [2654, 0]
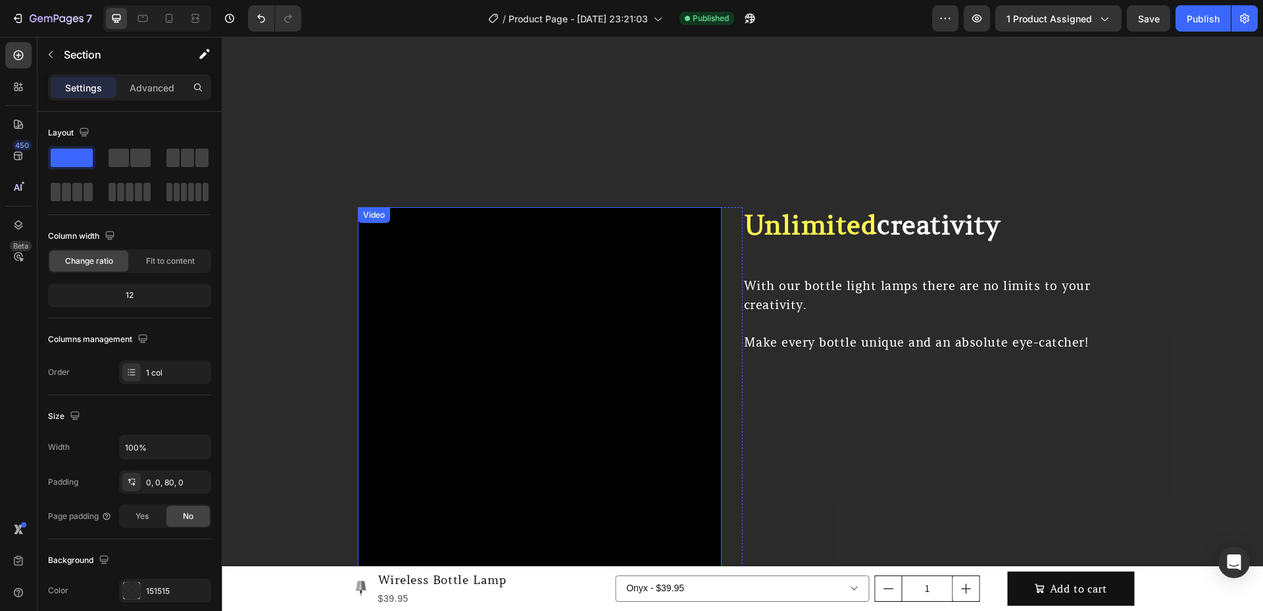
click at [389, 220] on div "Video" at bounding box center [540, 389] width 364 height 364
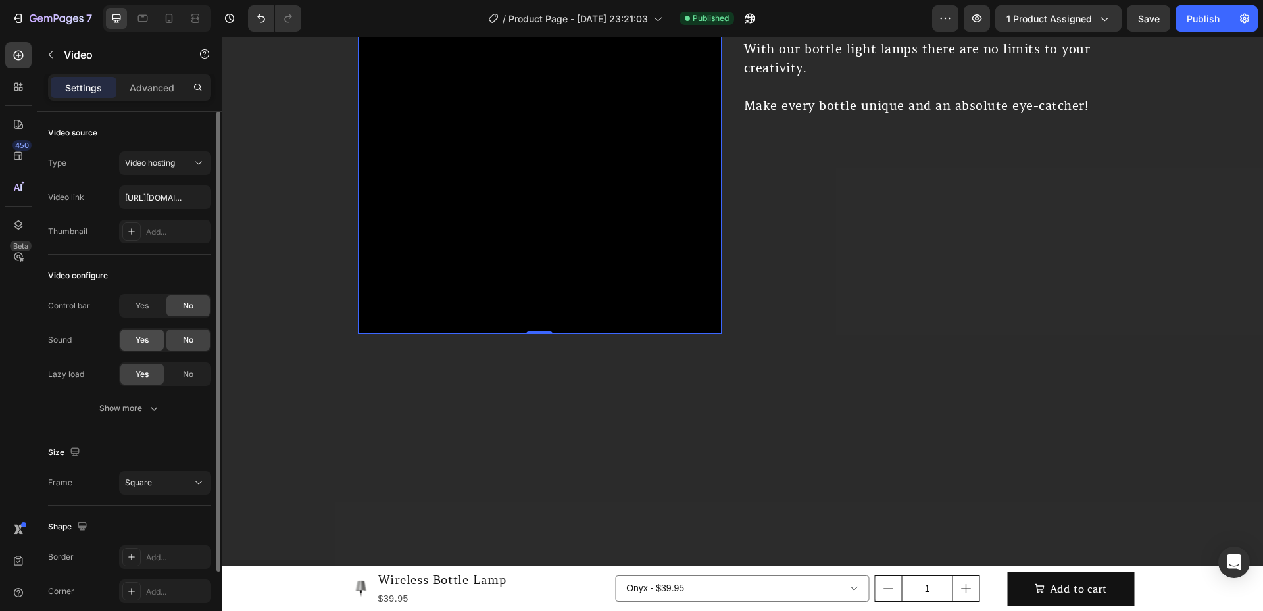
scroll to position [89, 0]
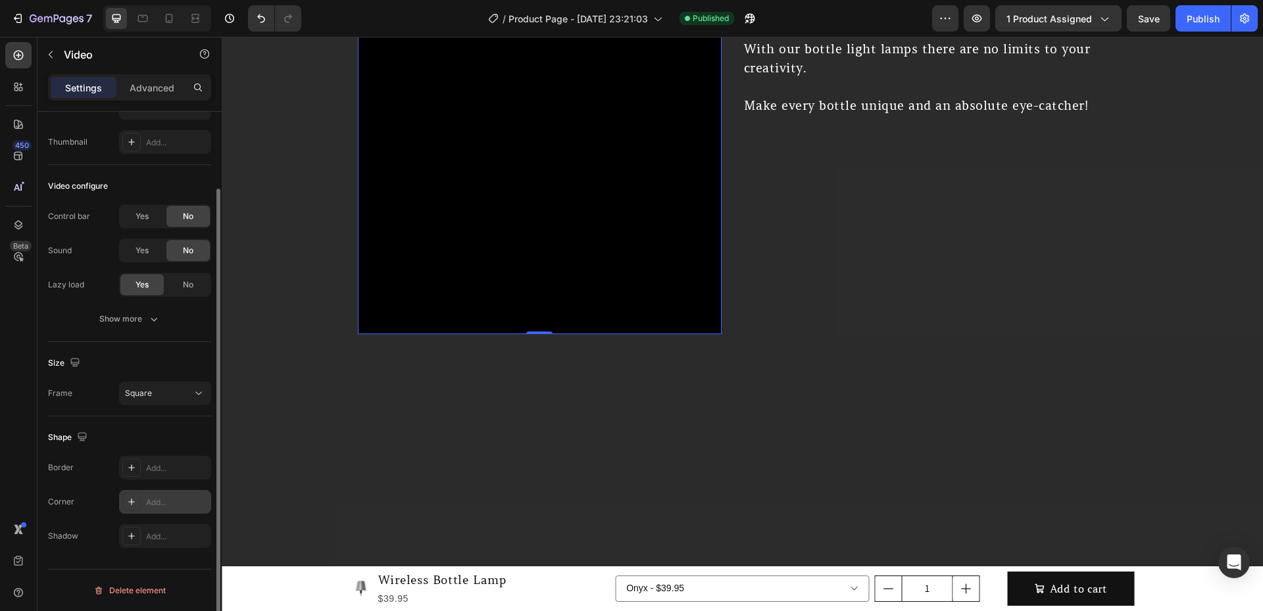
click at [127, 504] on icon at bounding box center [131, 501] width 11 height 11
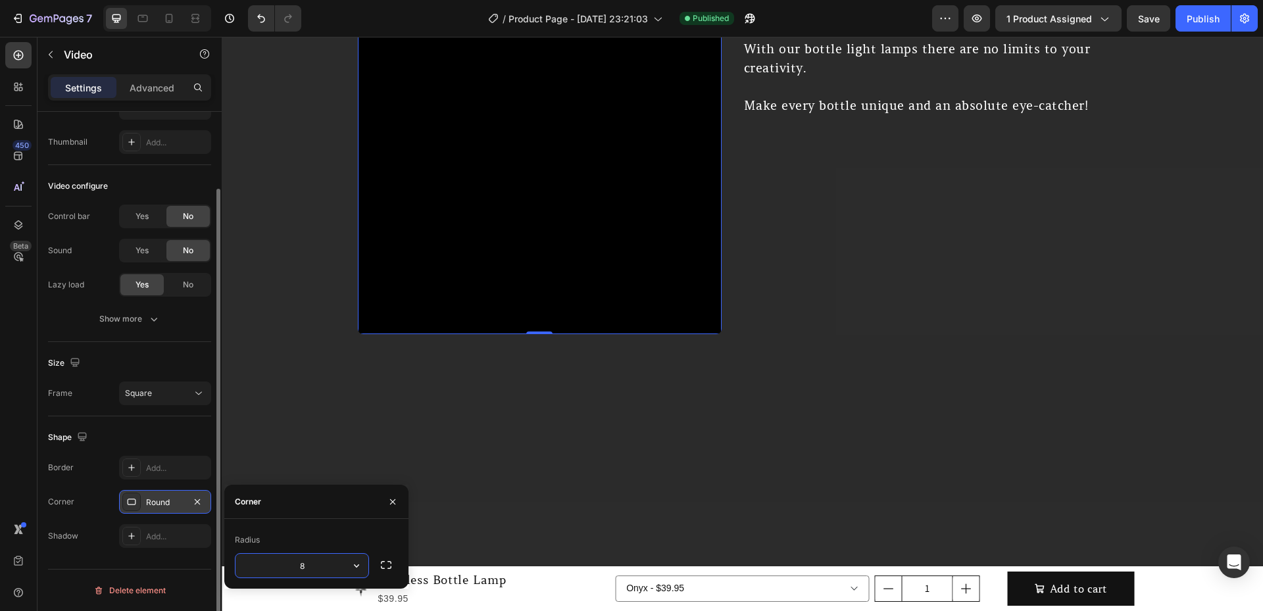
click at [145, 443] on div "Shape" at bounding box center [129, 437] width 163 height 21
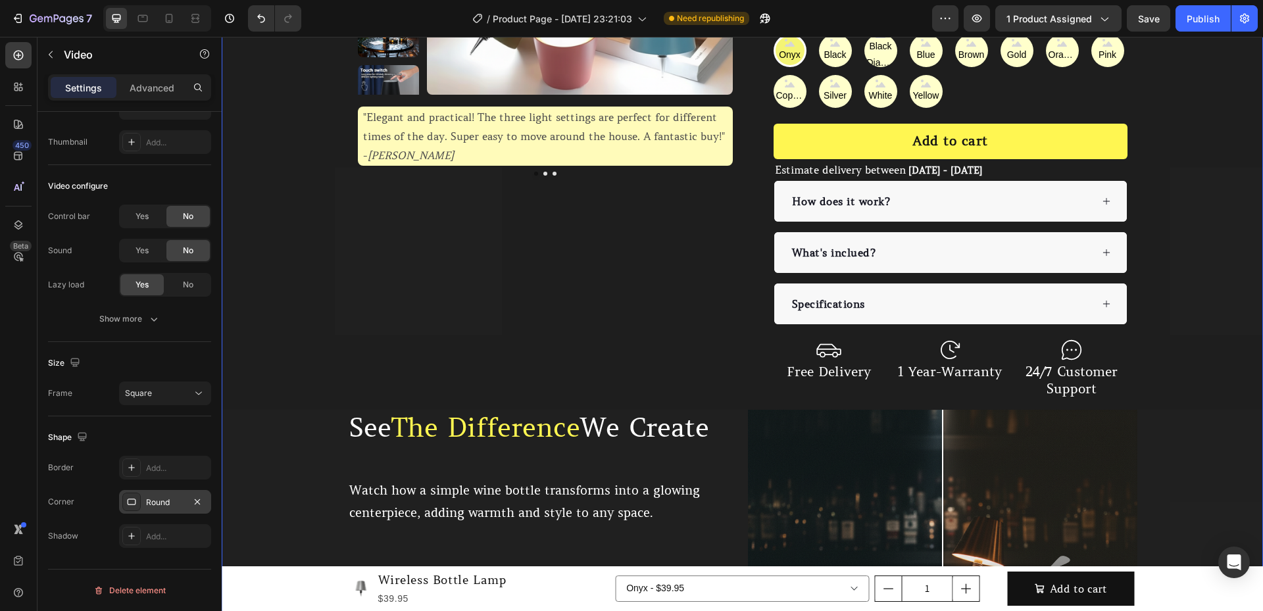
scroll to position [44, 0]
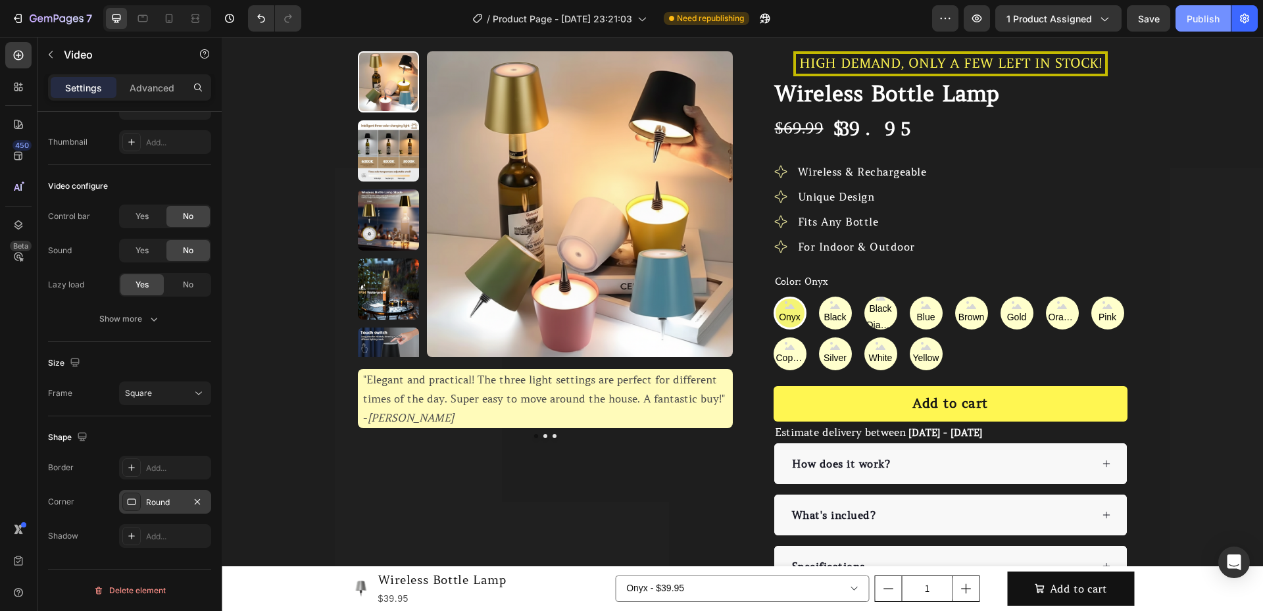
click at [1188, 24] on div "Publish" at bounding box center [1202, 19] width 33 height 14
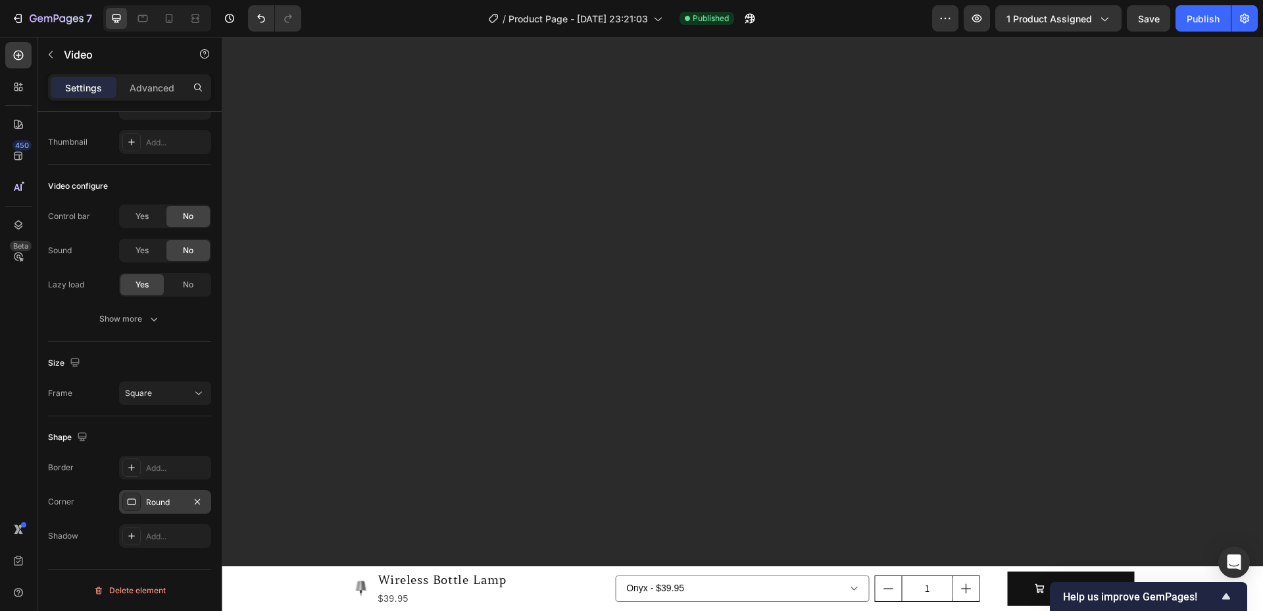
scroll to position [1929, 0]
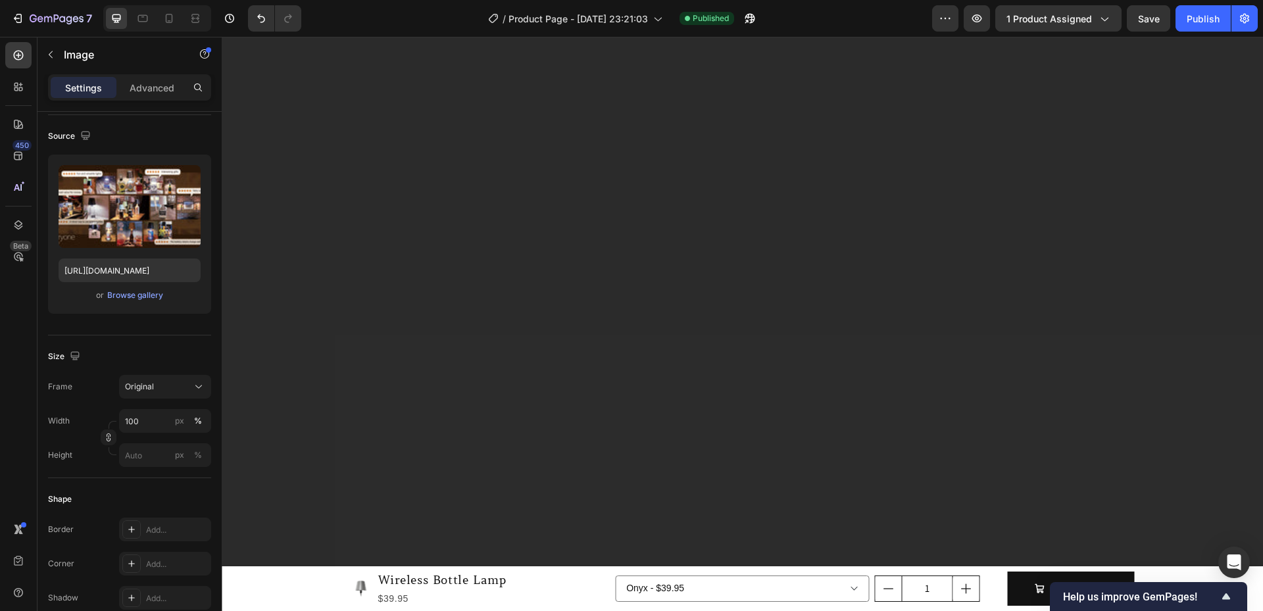
scroll to position [0, 0]
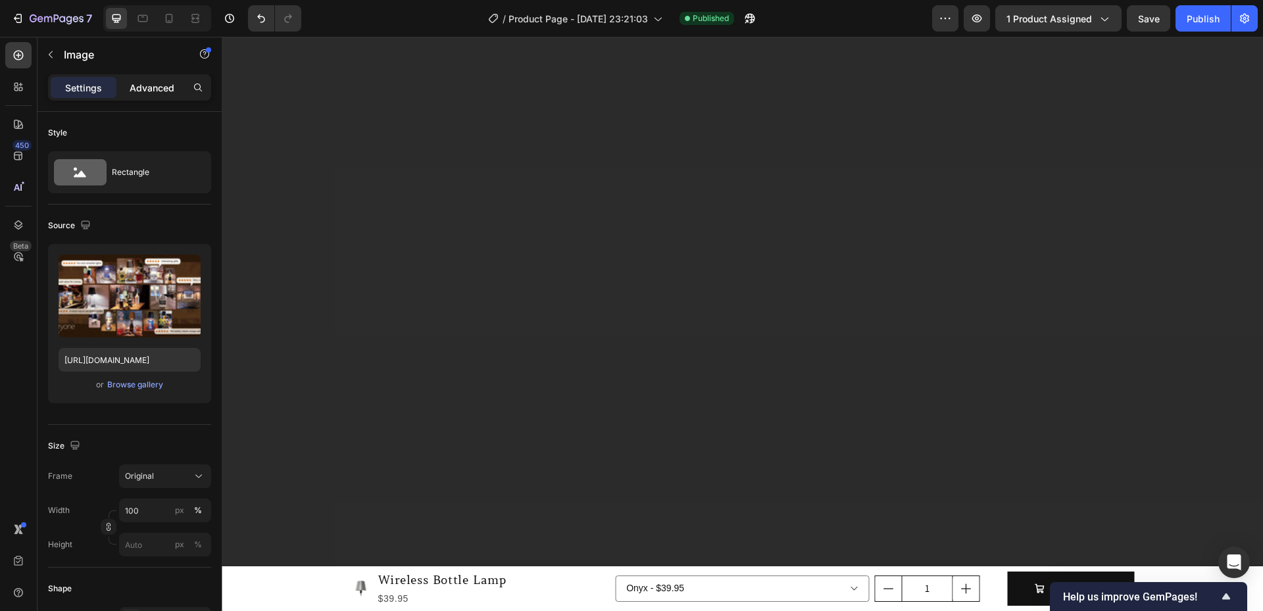
click at [163, 94] on p "Advanced" at bounding box center [152, 88] width 45 height 14
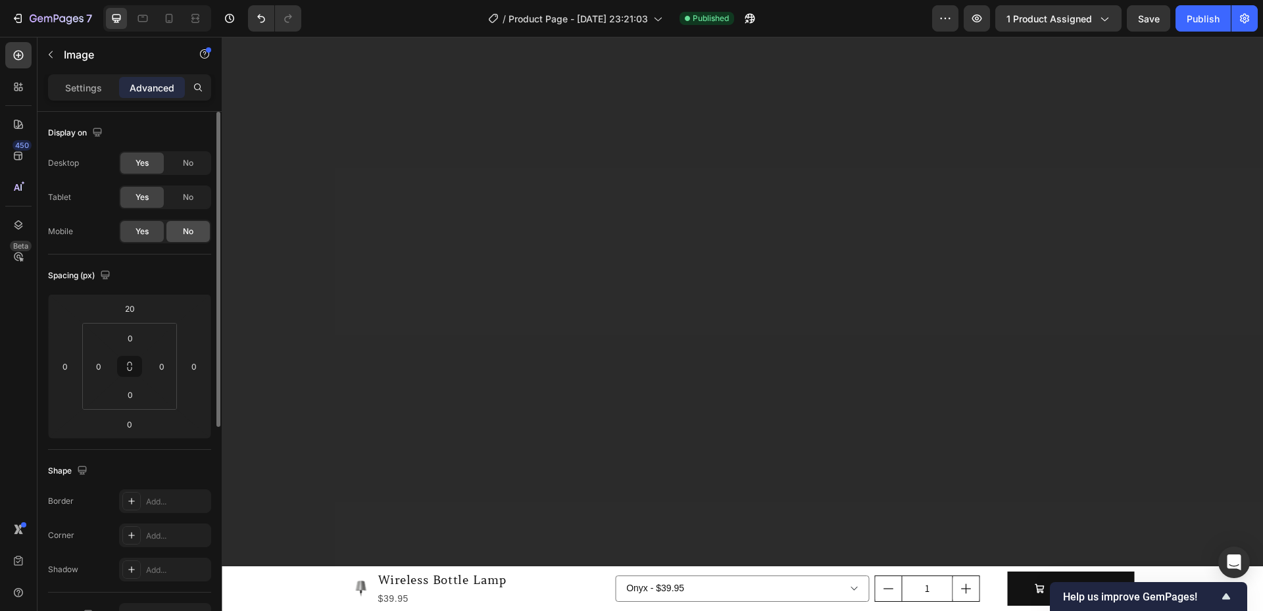
click at [183, 222] on div "No" at bounding box center [187, 231] width 43 height 21
click at [168, 20] on icon at bounding box center [169, 20] width 3 height 1
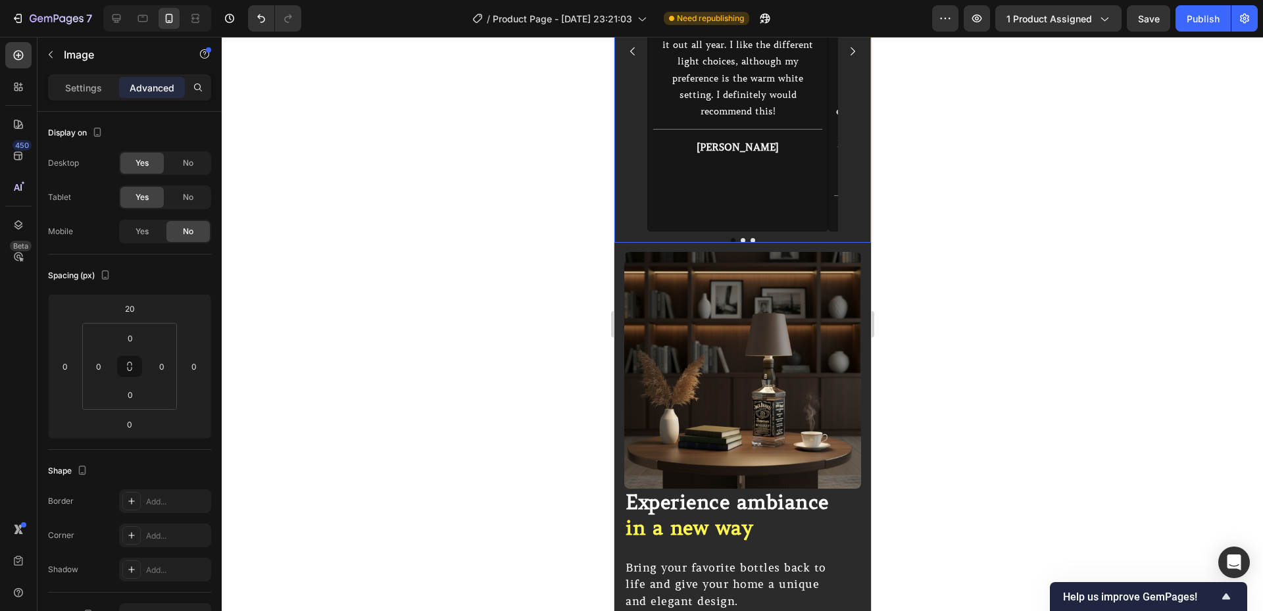
scroll to position [1699, 0]
click at [113, 15] on icon at bounding box center [116, 18] width 9 height 9
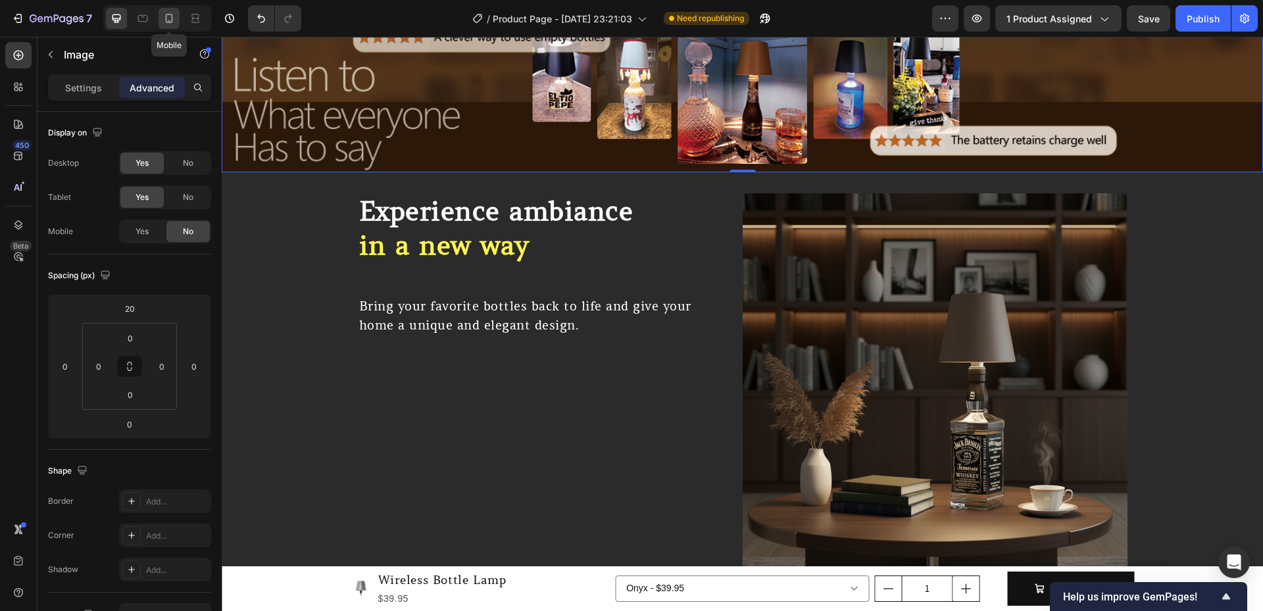
scroll to position [1898, 0]
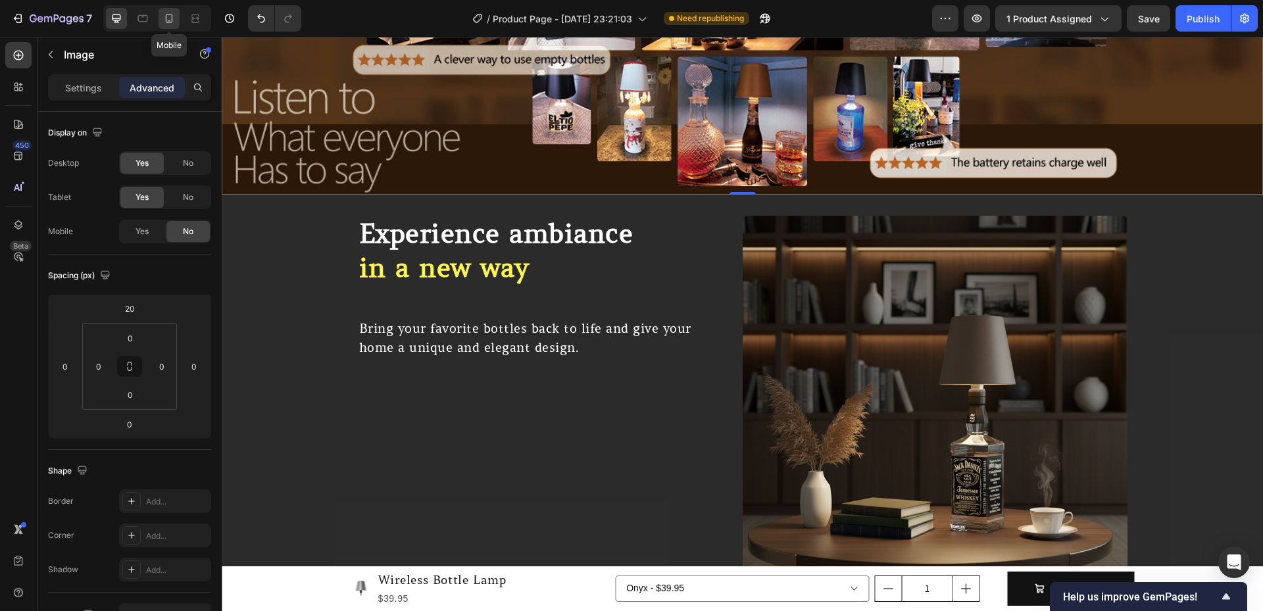
click at [171, 16] on icon at bounding box center [168, 18] width 13 height 13
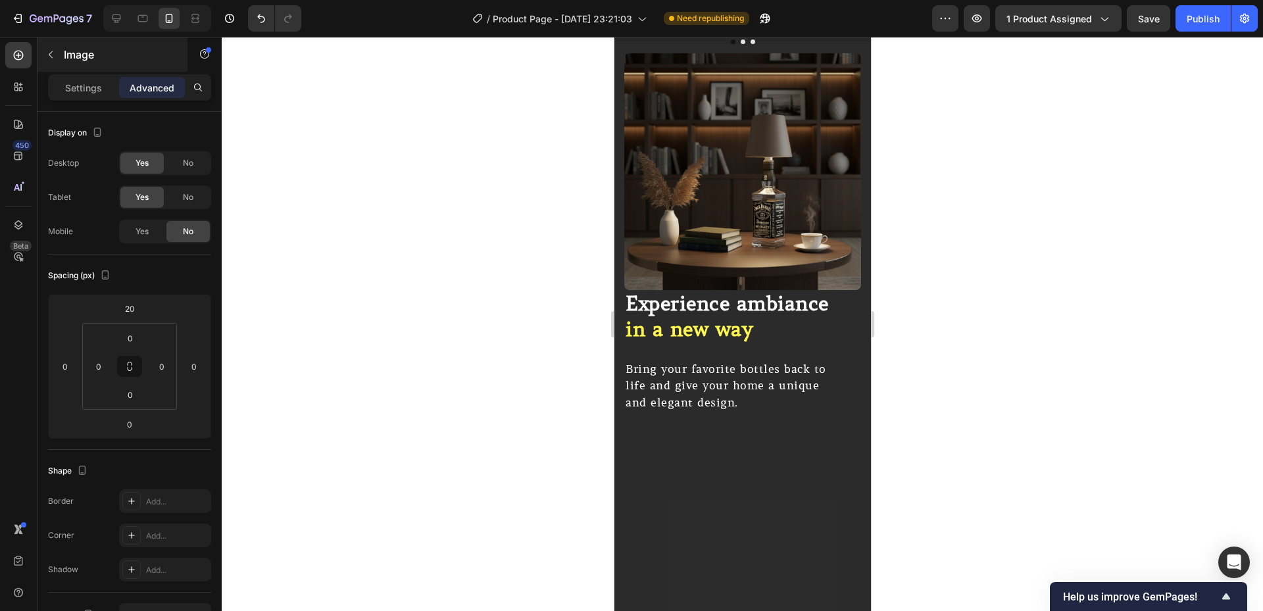
scroll to position [1375, 0]
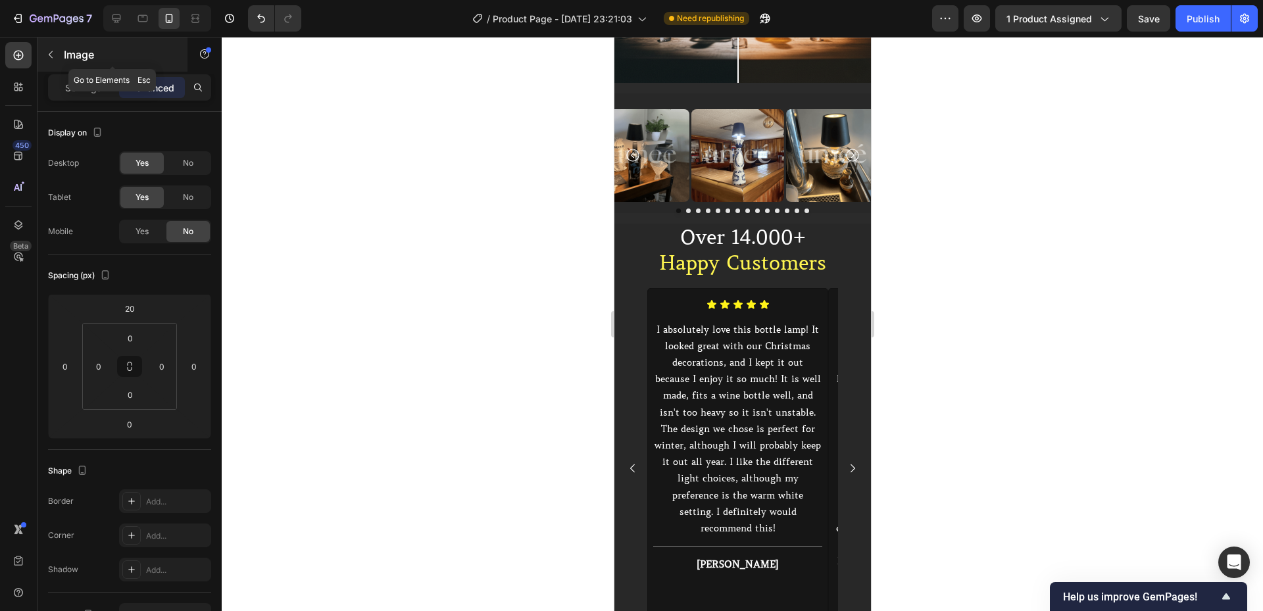
click at [65, 58] on p "Image" at bounding box center [120, 55] width 112 height 16
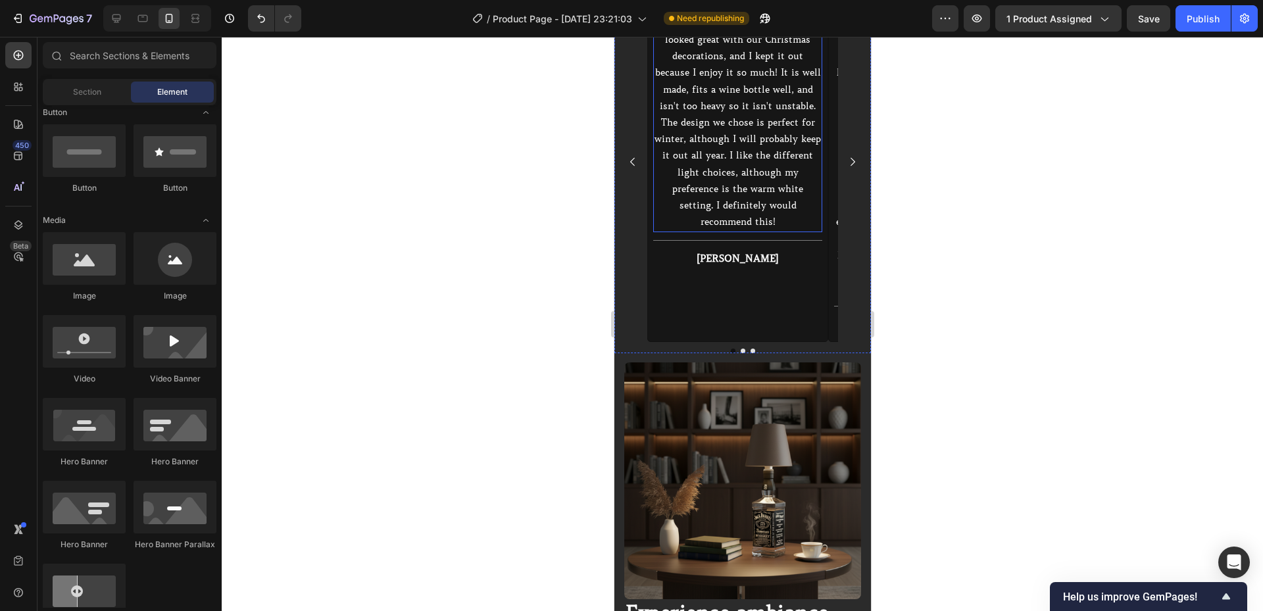
scroll to position [1682, 0]
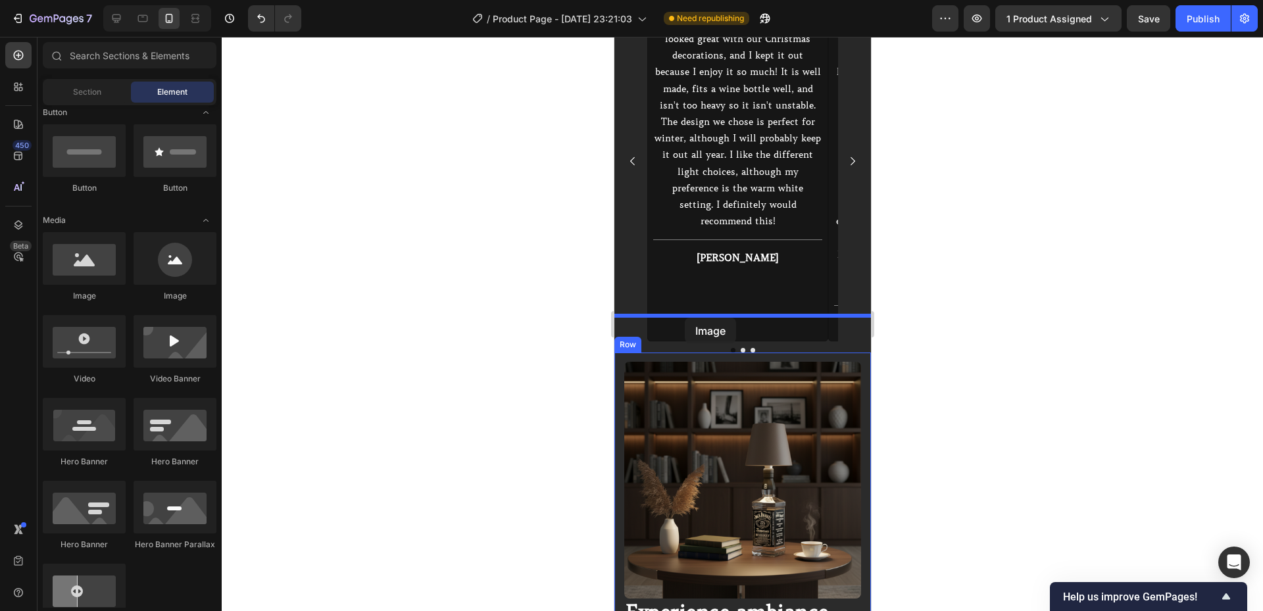
drag, startPoint x: 713, startPoint y: 297, endPoint x: 683, endPoint y: 318, distance: 36.7
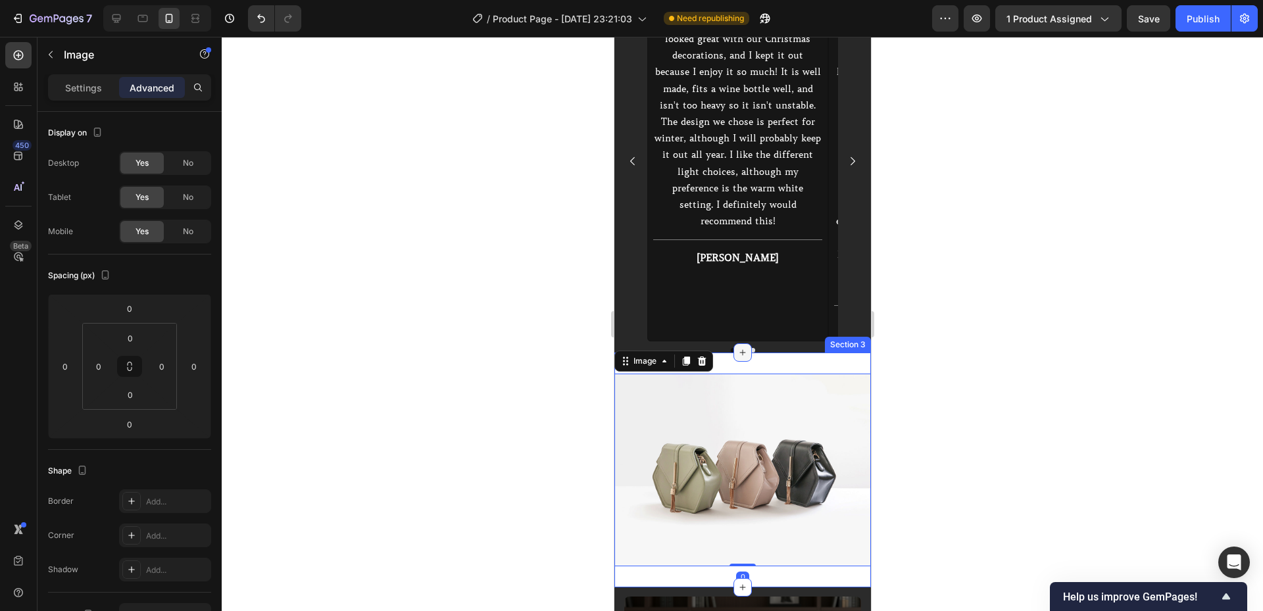
click at [735, 343] on div at bounding box center [742, 352] width 18 height 18
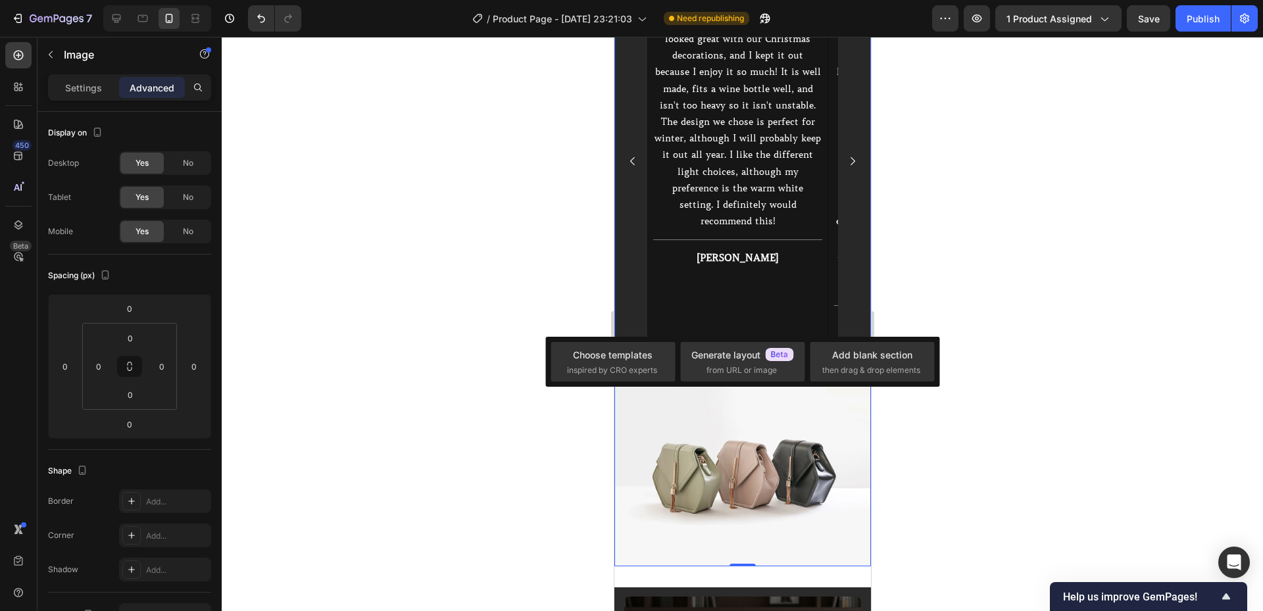
click at [652, 310] on div "Icon Icon Icon Icon Icon Icon List I absolutely love this bottle lamp! It looke…" at bounding box center [742, 161] width 256 height 382
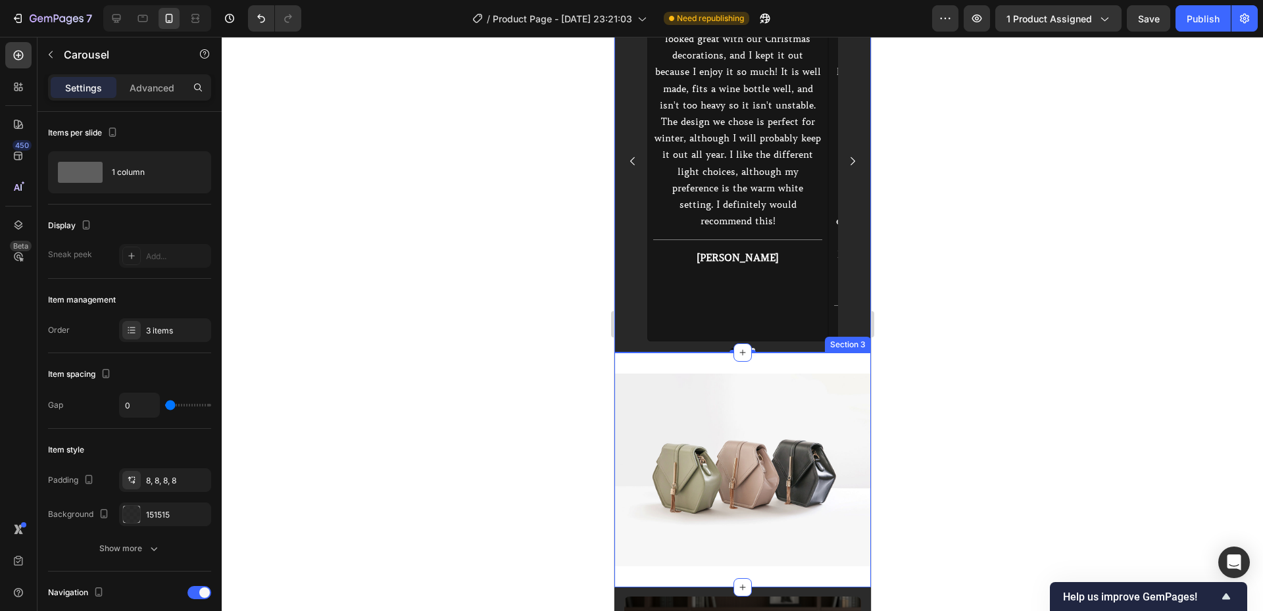
click at [683, 352] on div "Image Section 3" at bounding box center [742, 469] width 256 height 235
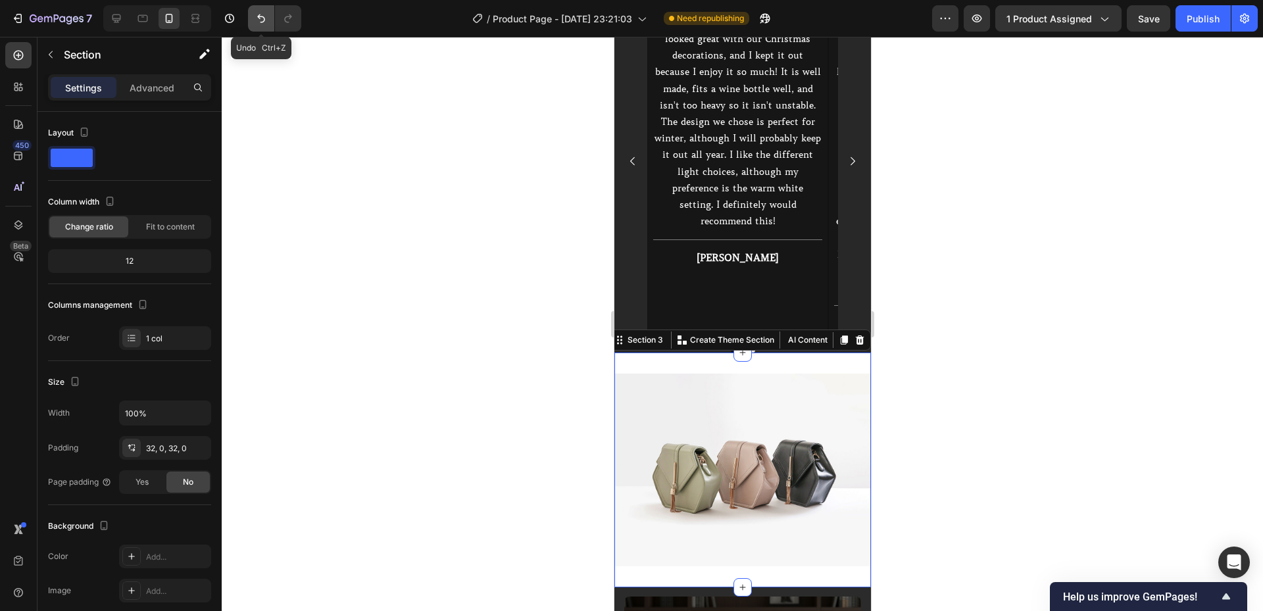
click at [272, 24] on button "Undo/Redo" at bounding box center [261, 18] width 26 height 26
click at [258, 24] on icon "Undo/Redo" at bounding box center [260, 18] width 13 height 13
click at [581, 323] on div at bounding box center [742, 324] width 1041 height 574
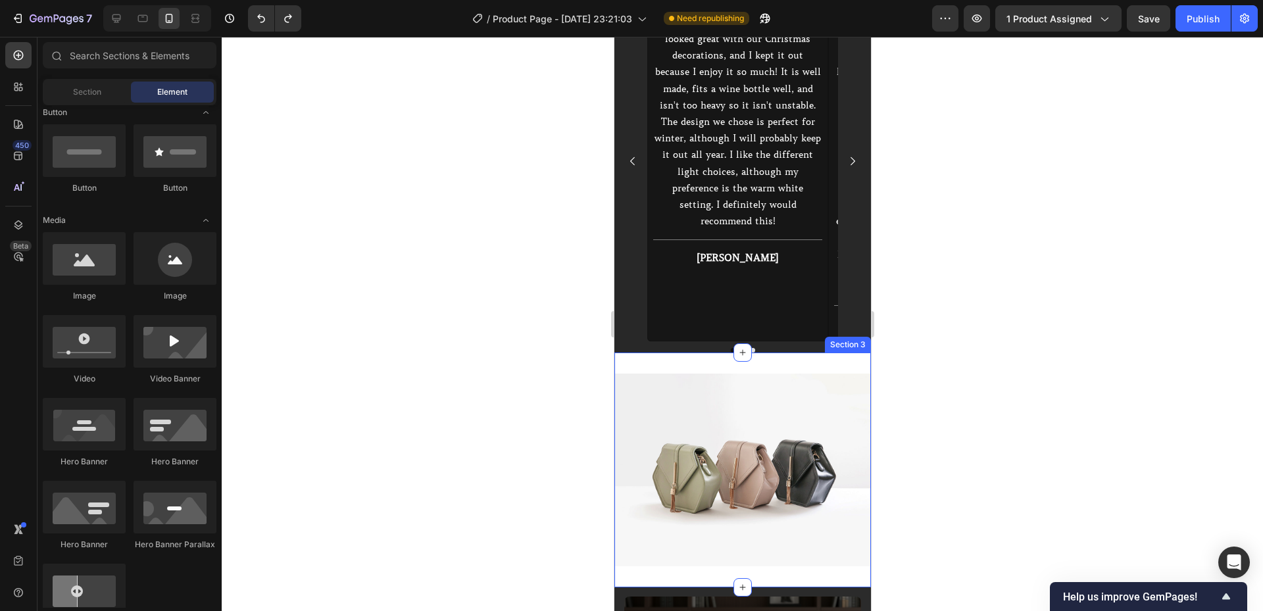
click at [651, 352] on div "Image Section 3" at bounding box center [742, 469] width 256 height 235
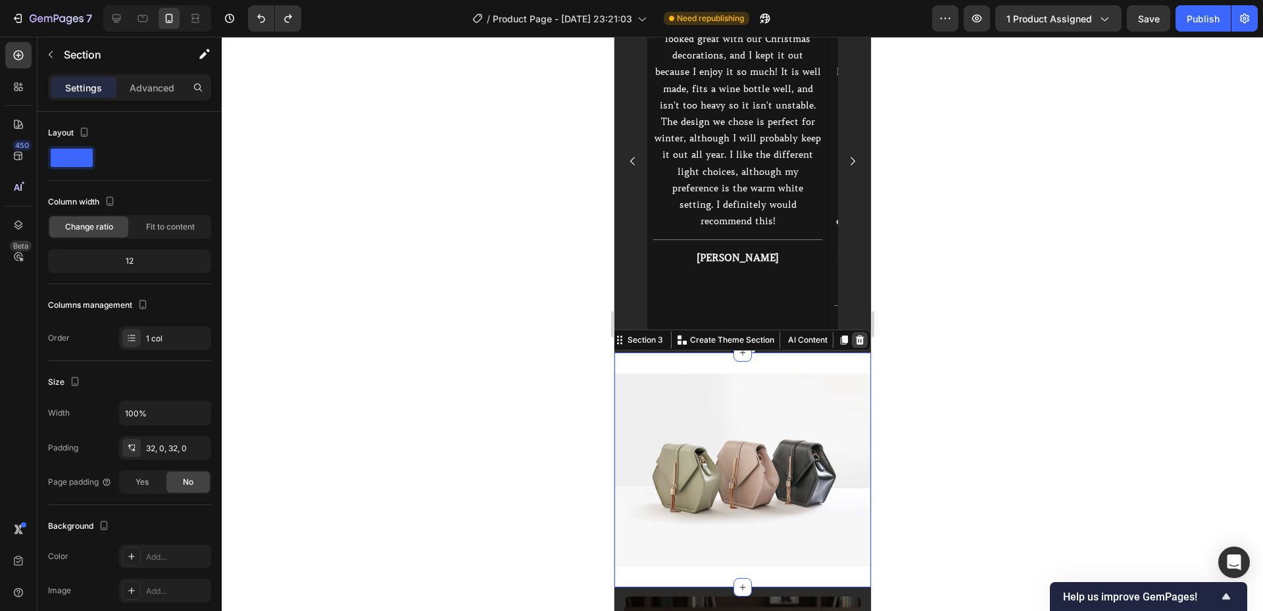
click at [855, 335] on icon at bounding box center [859, 339] width 9 height 9
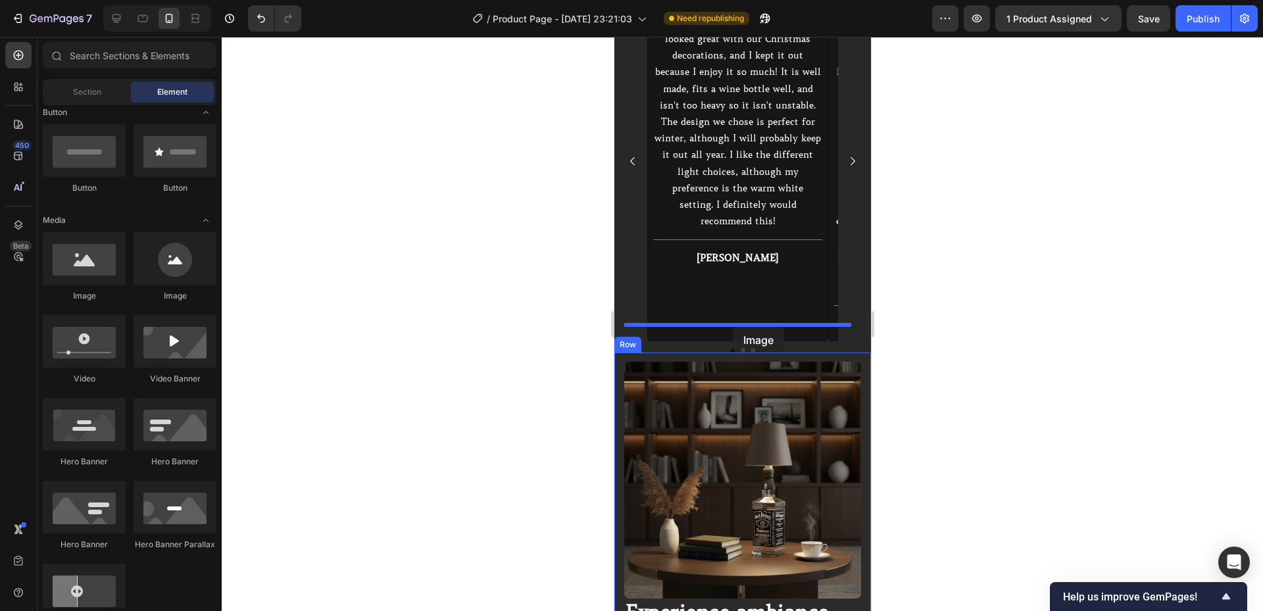
drag, startPoint x: 701, startPoint y: 289, endPoint x: 732, endPoint y: 326, distance: 48.6
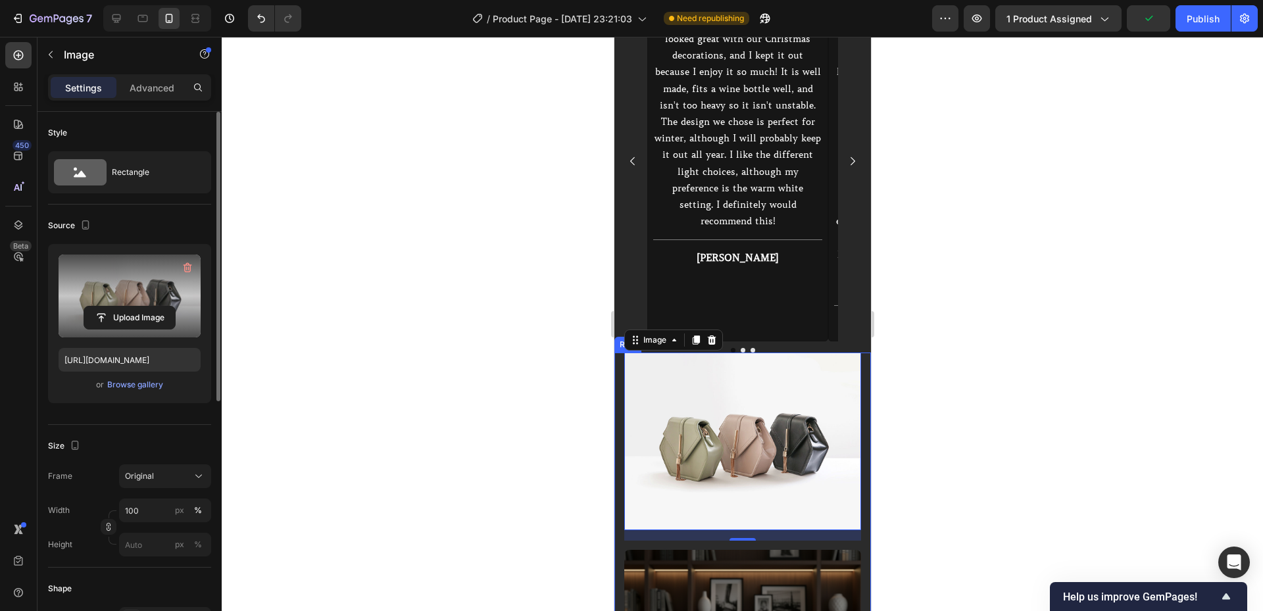
click at [130, 304] on label at bounding box center [130, 295] width 142 height 83
click at [130, 306] on input "file" at bounding box center [129, 317] width 91 height 22
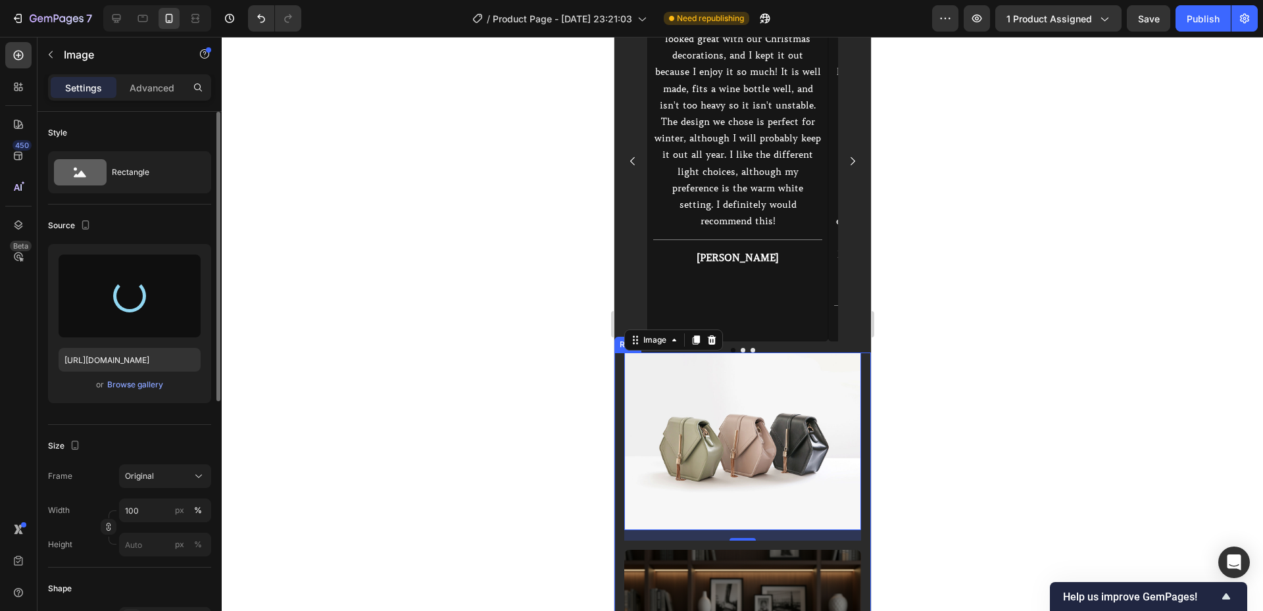
type input "[URL][DOMAIN_NAME]"
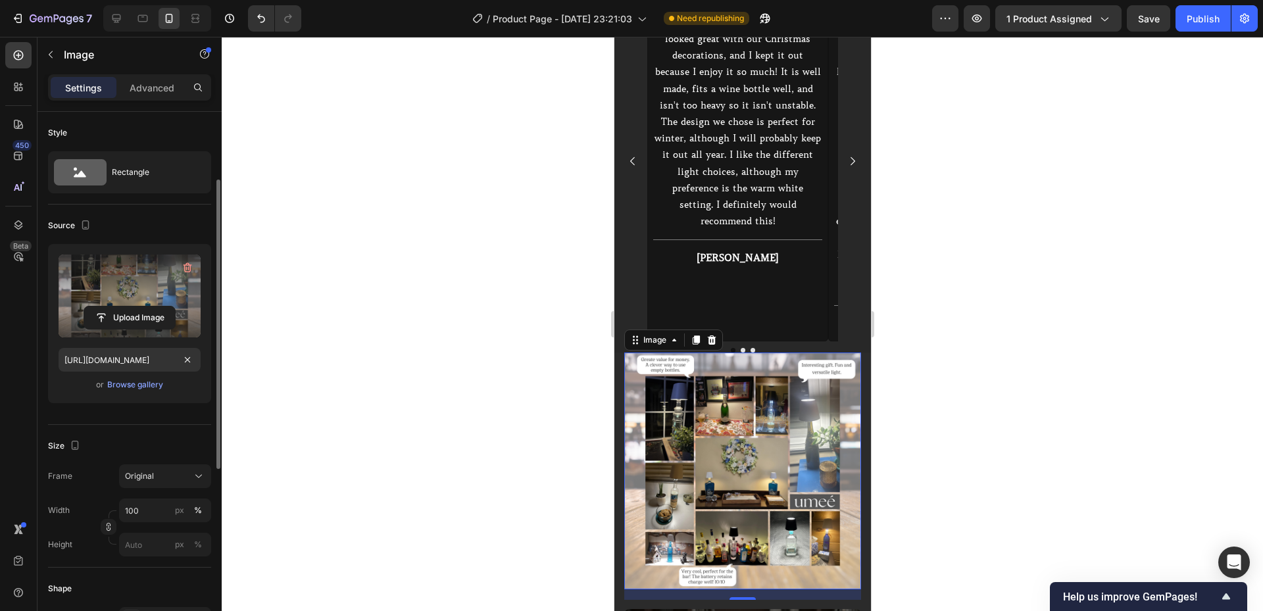
scroll to position [88, 0]
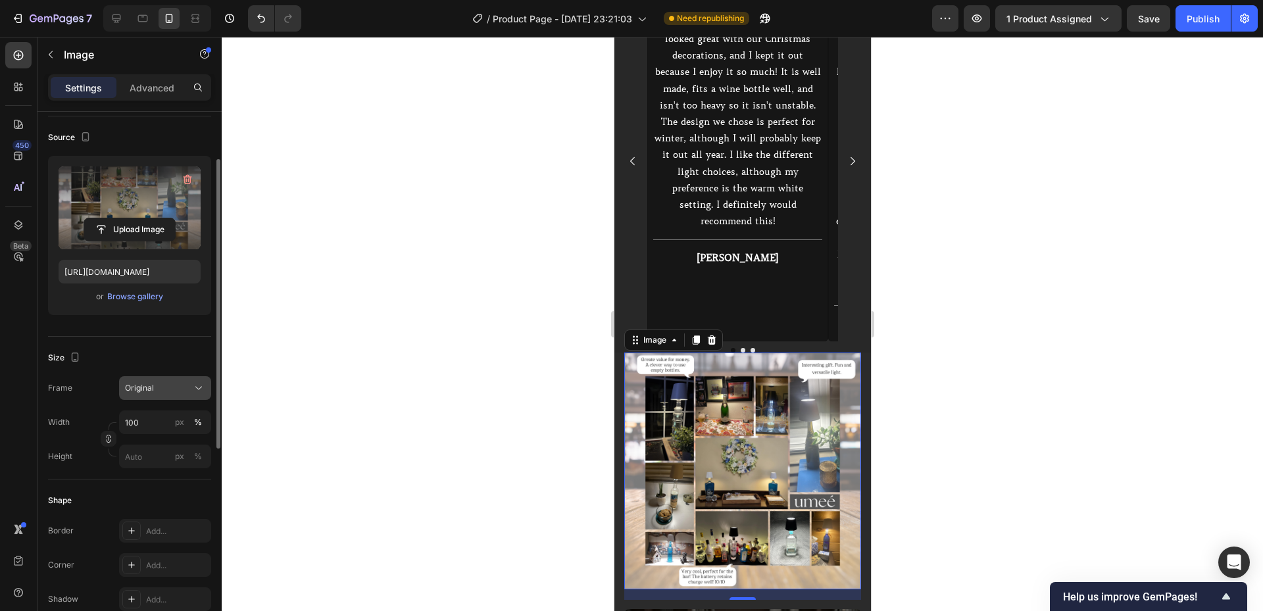
click at [171, 386] on div "Original" at bounding box center [157, 388] width 64 height 12
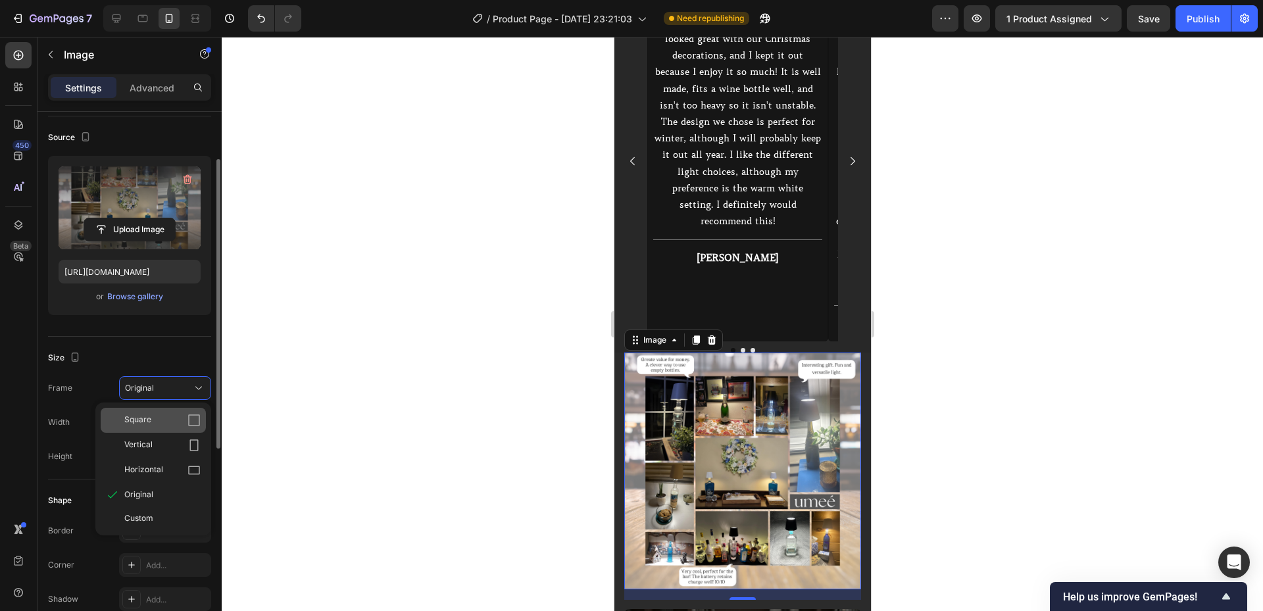
click at [165, 423] on div "Square" at bounding box center [162, 420] width 76 height 13
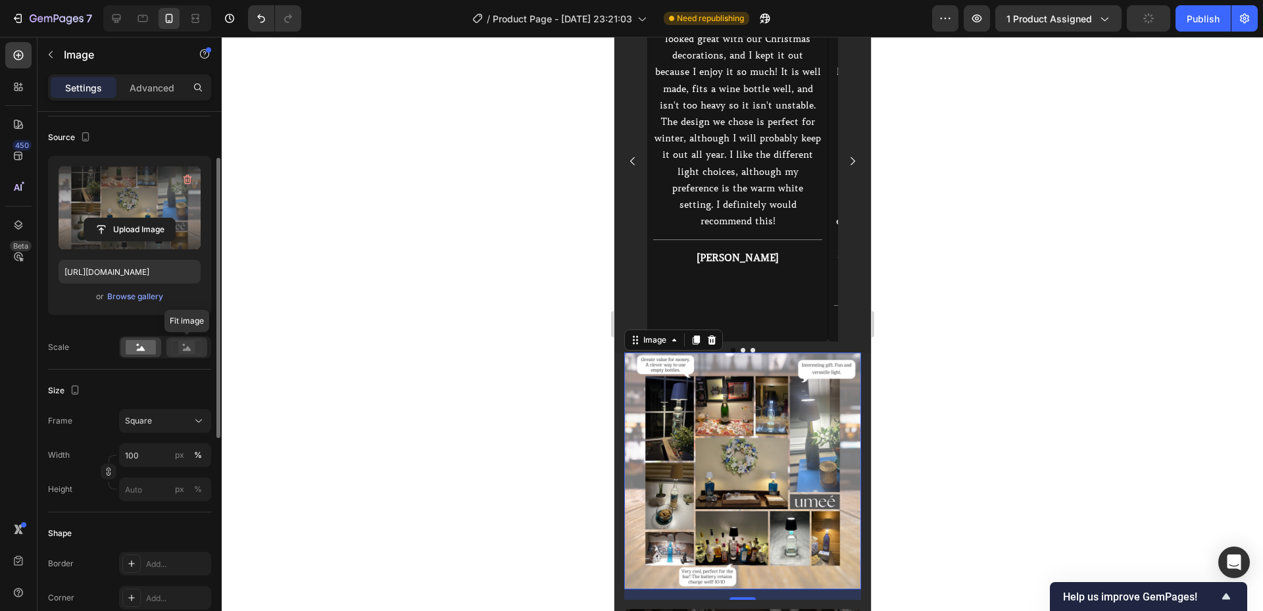
click at [187, 349] on icon at bounding box center [187, 348] width 9 height 5
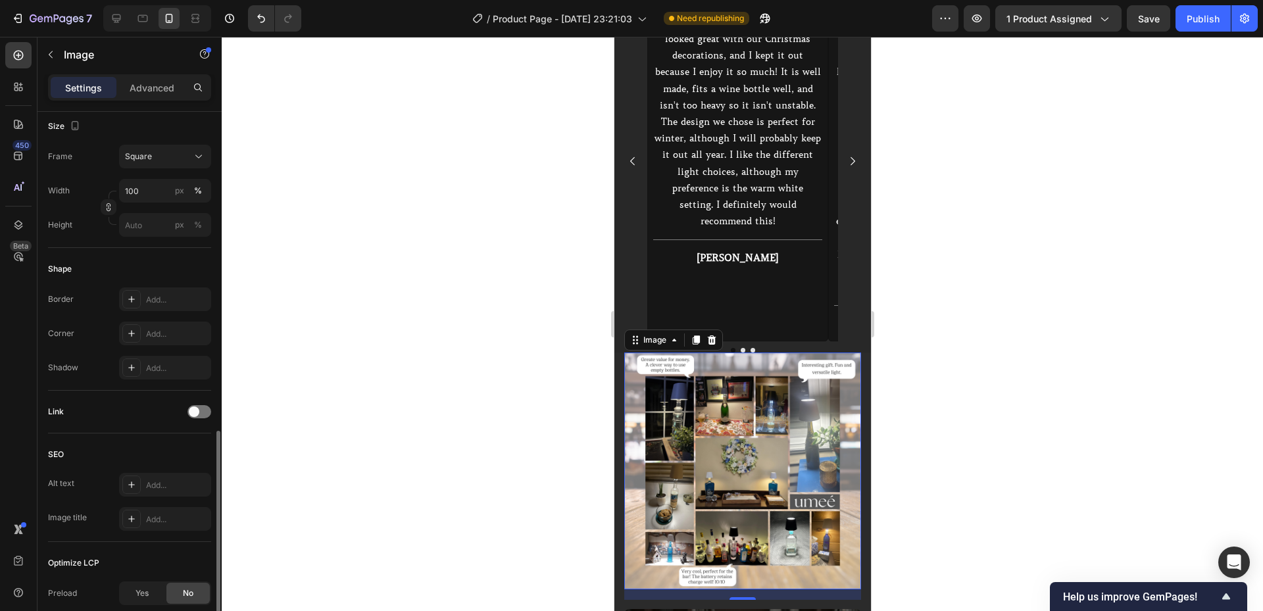
scroll to position [489, 0]
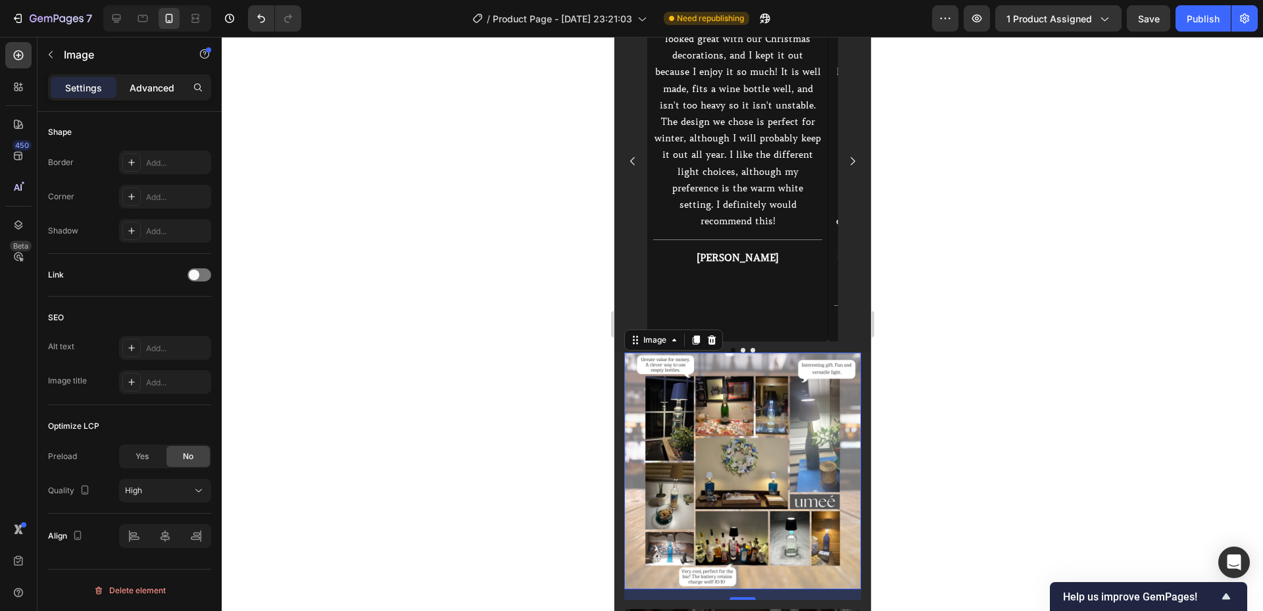
click at [145, 85] on p "Advanced" at bounding box center [152, 88] width 45 height 14
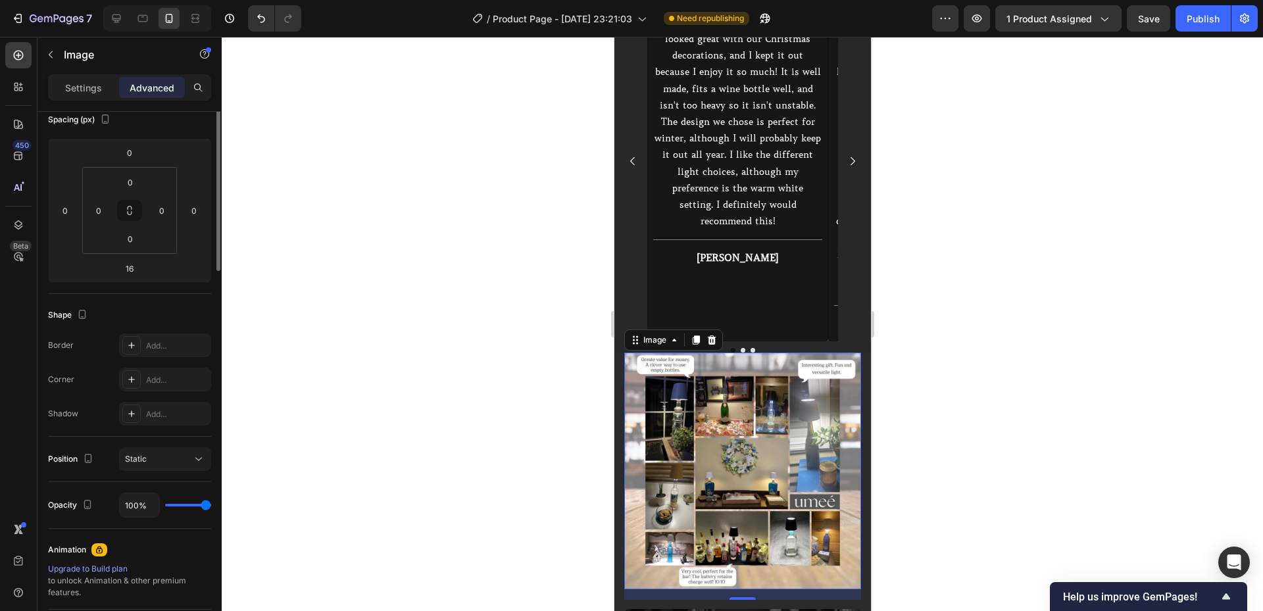
scroll to position [0, 0]
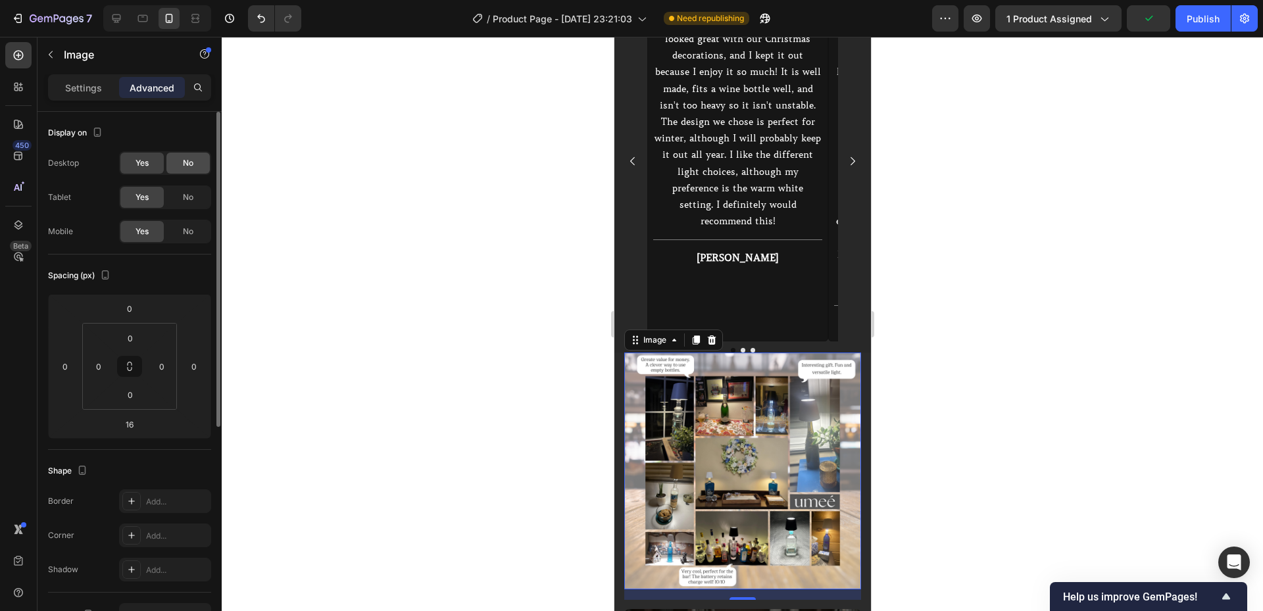
click at [185, 171] on div "No" at bounding box center [187, 163] width 43 height 21
click at [185, 195] on span "No" at bounding box center [188, 197] width 11 height 12
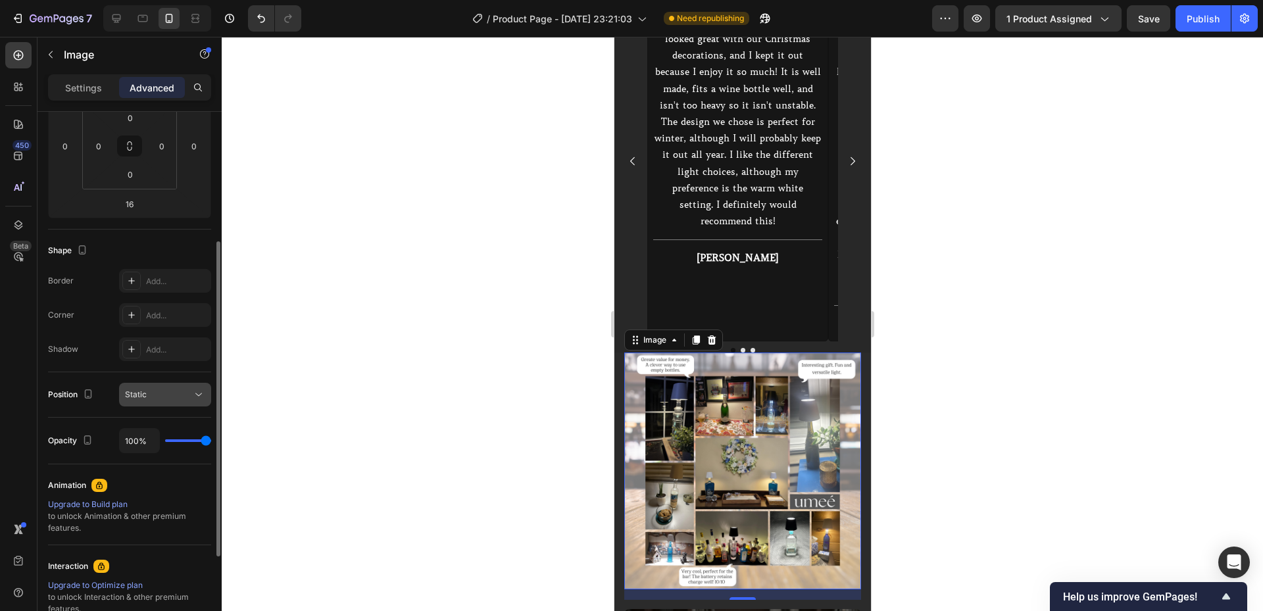
scroll to position [264, 0]
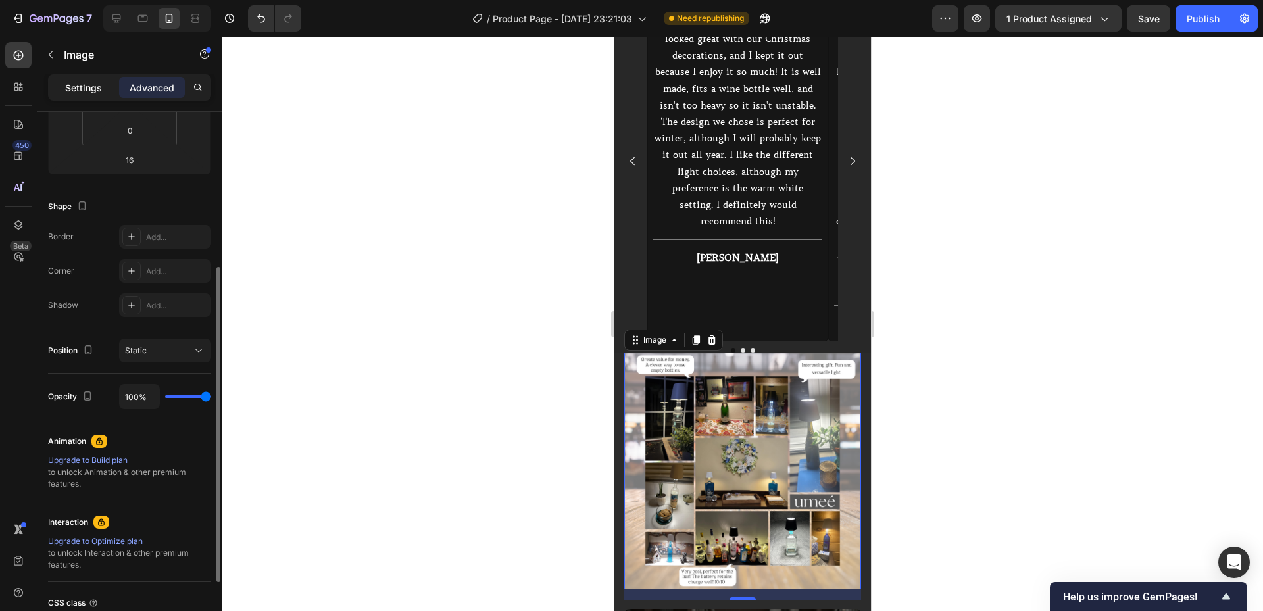
click at [80, 95] on div "Settings" at bounding box center [84, 87] width 66 height 21
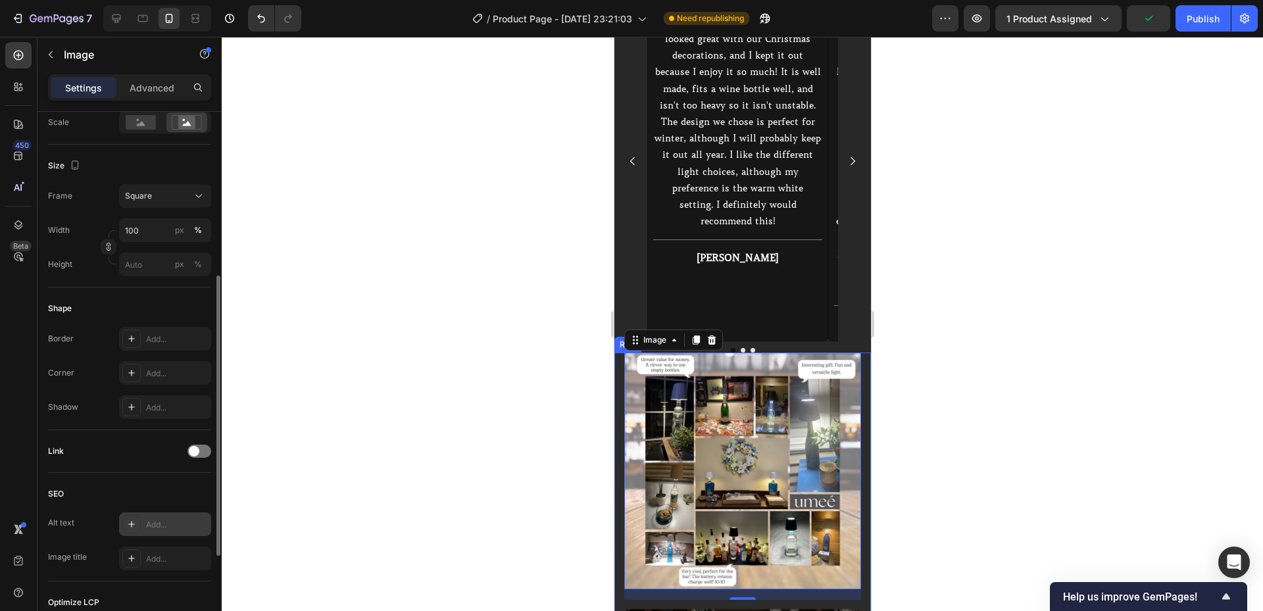
scroll to position [269, 0]
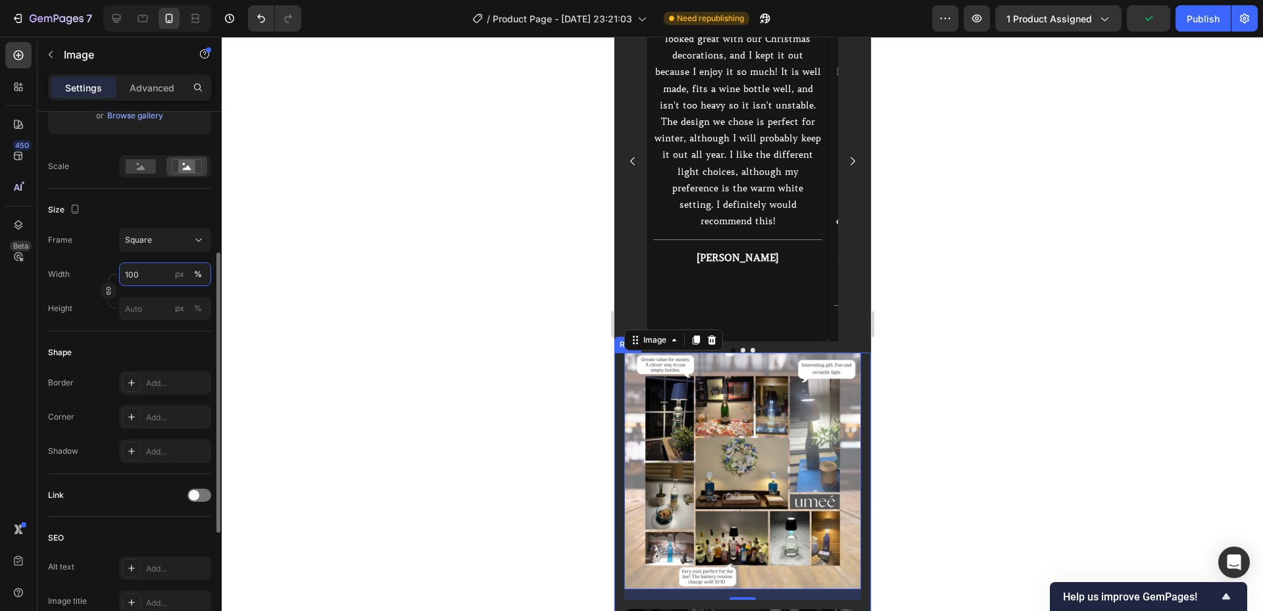
click at [171, 279] on input "100" at bounding box center [165, 274] width 92 height 24
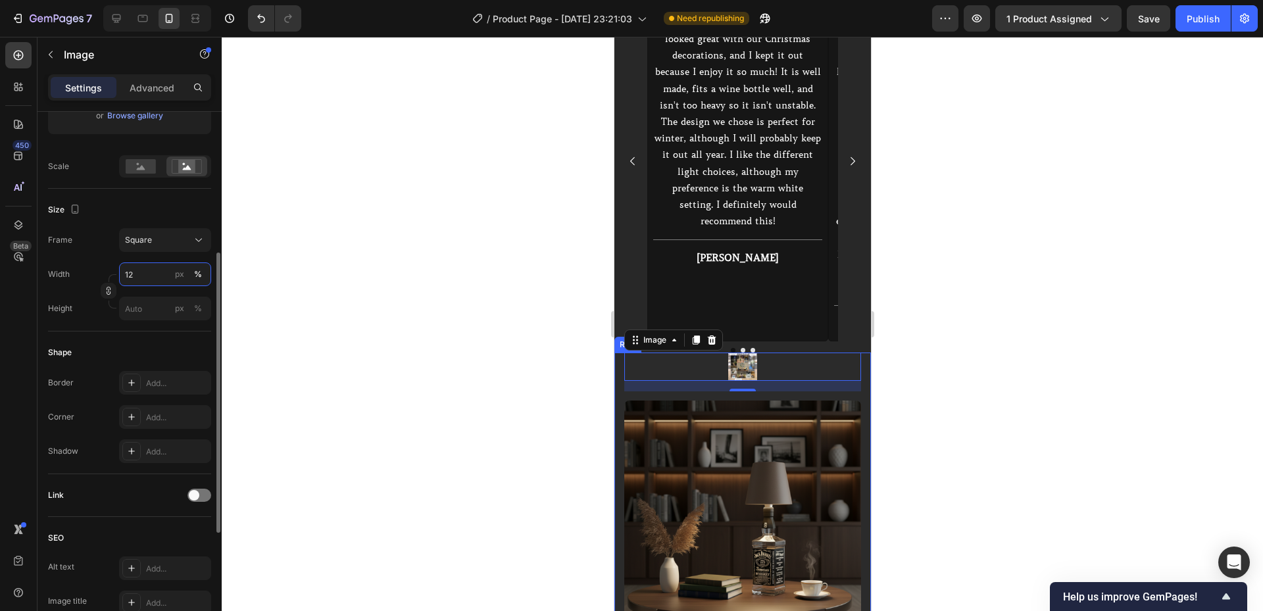
type input "1"
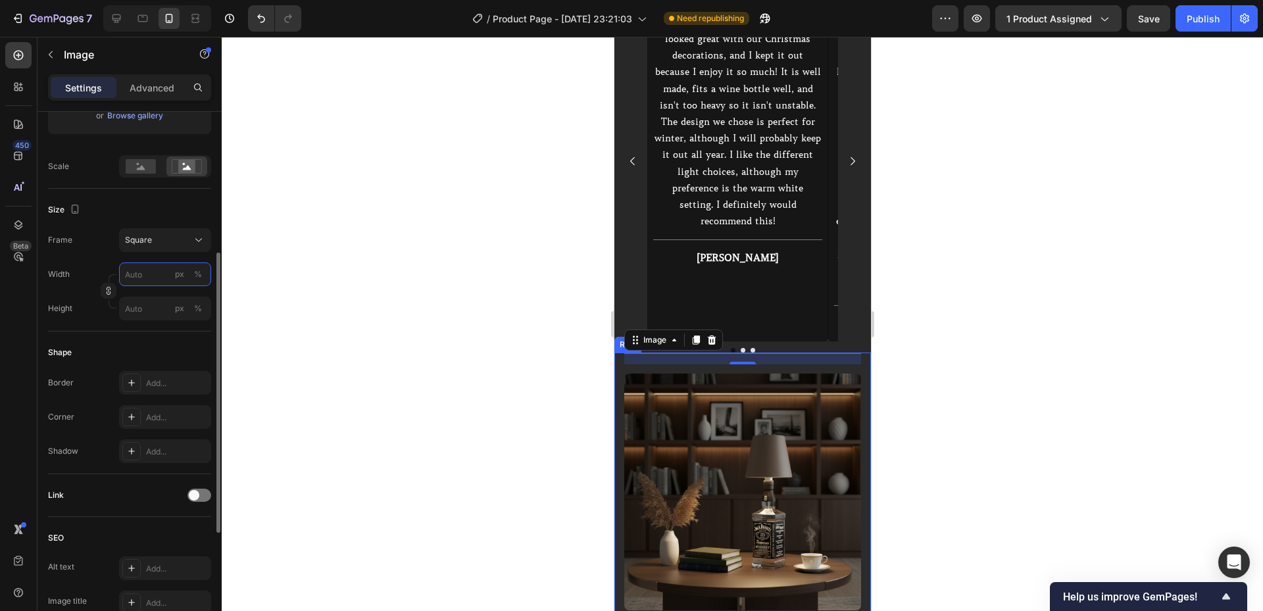
type input "2"
type input "20"
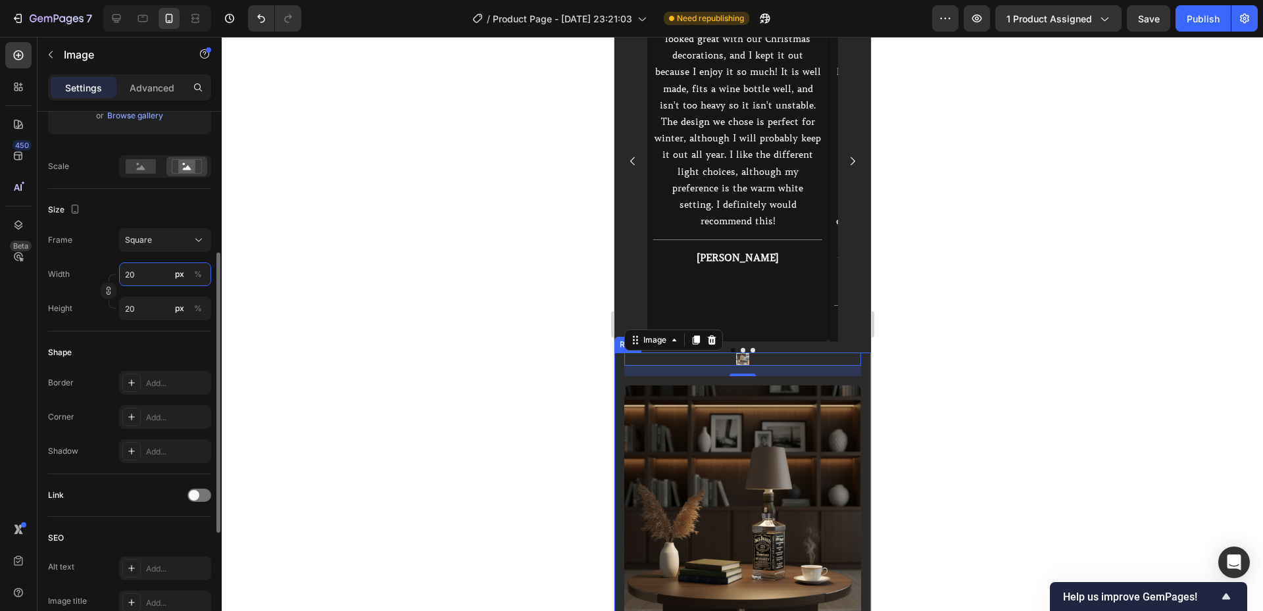
type input "200"
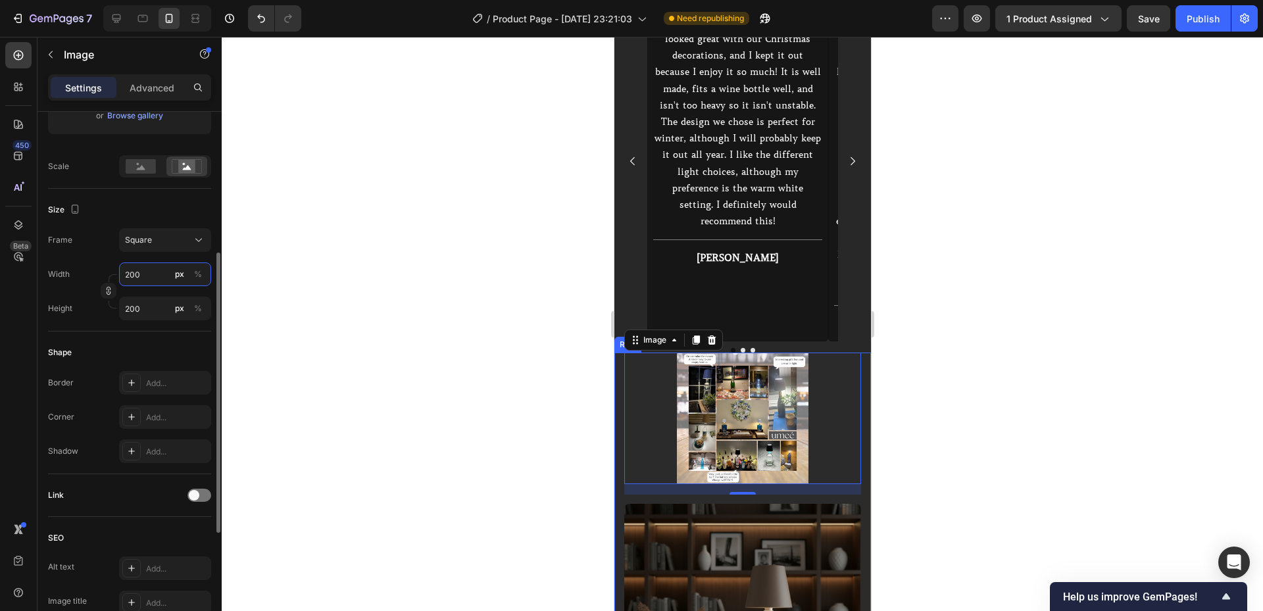
type input "2000"
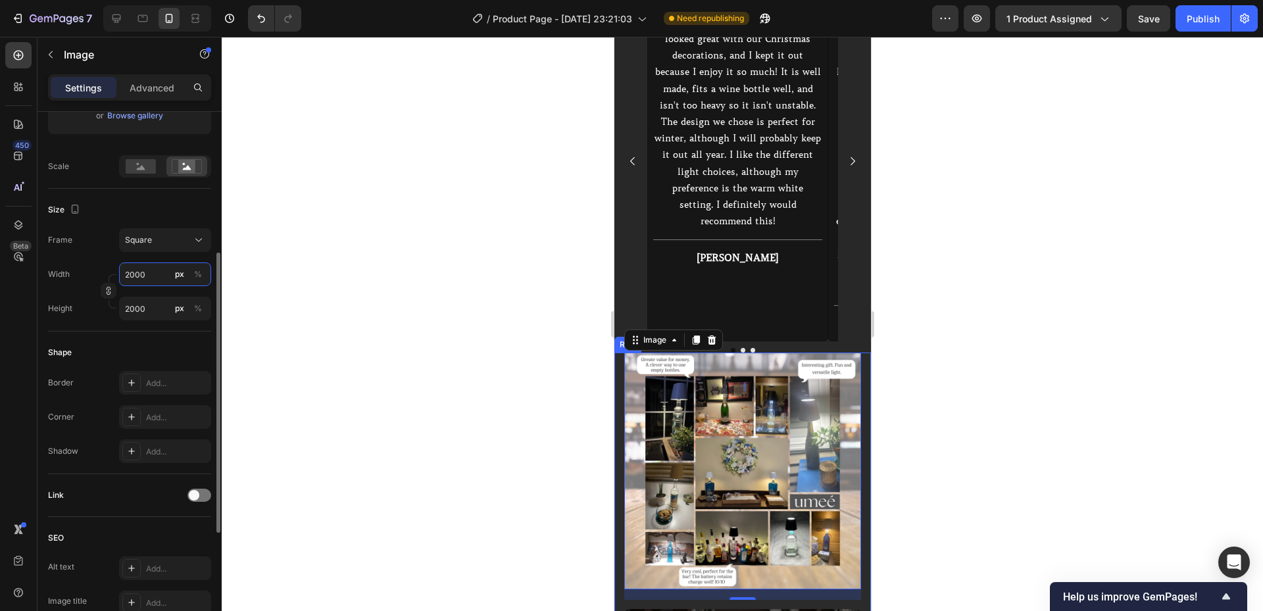
type input "20000"
type input "200000"
type input "2000000"
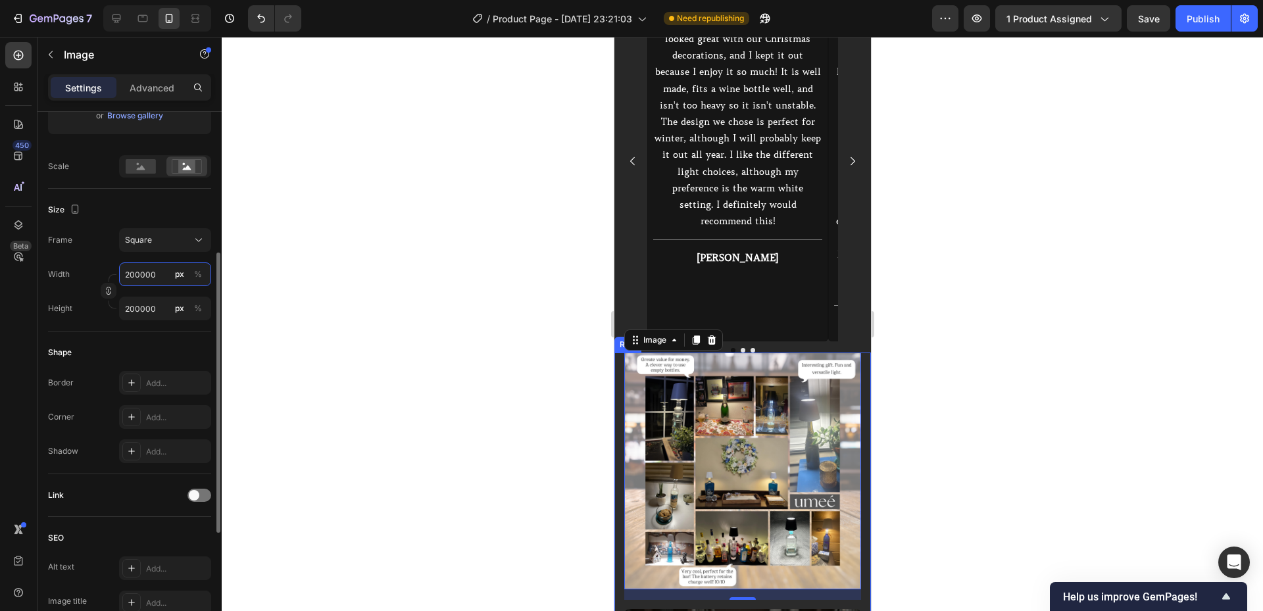
type input "2000000"
type input "200000"
type input "20000"
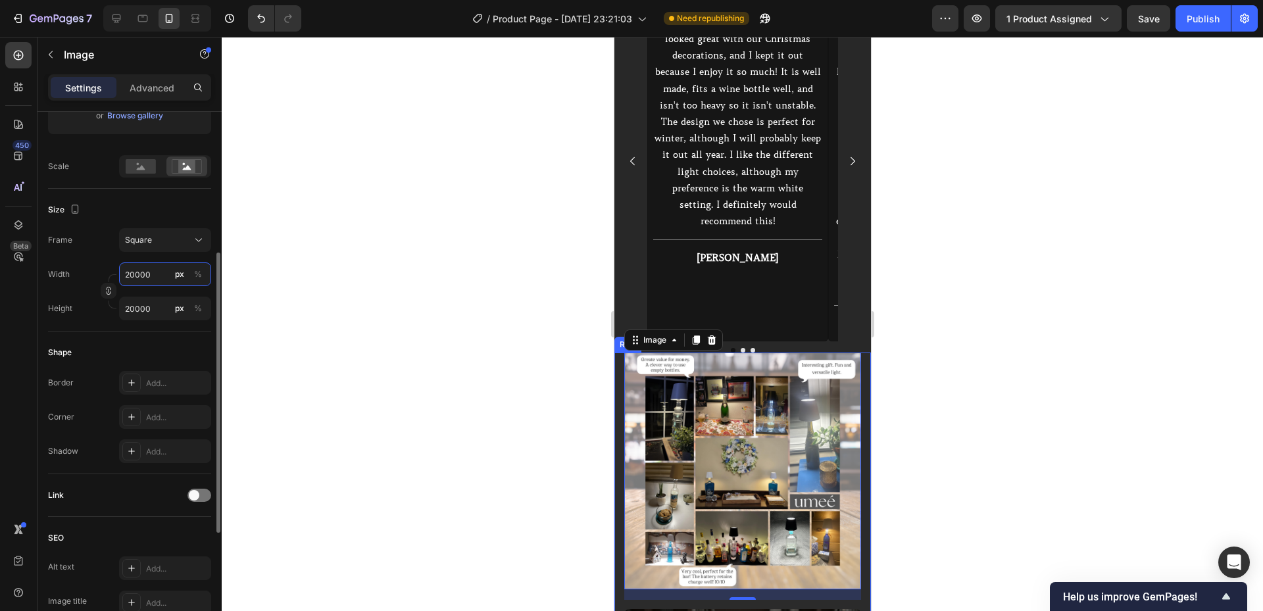
type input "2000"
type input "200"
type input "20"
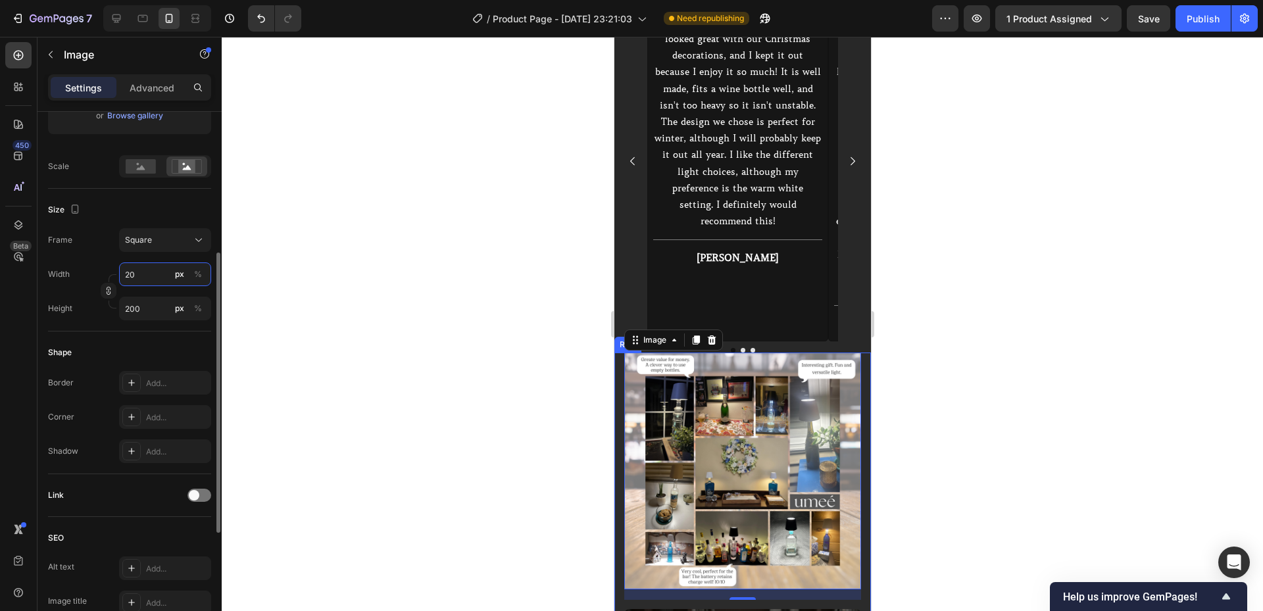
type input "20"
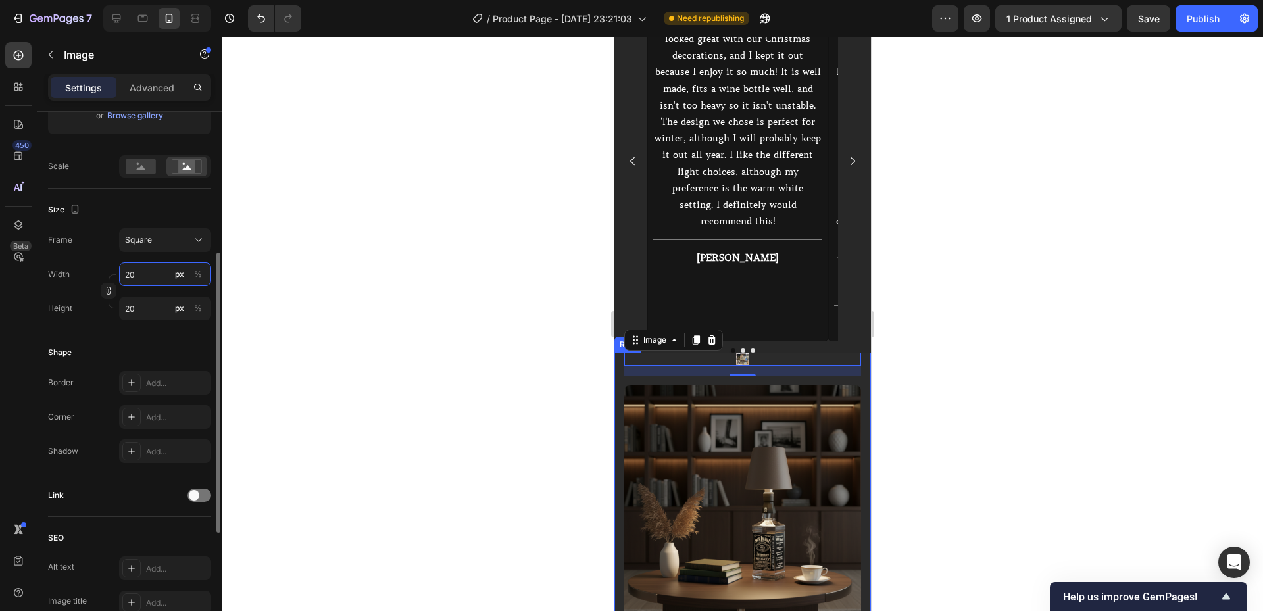
type input "2"
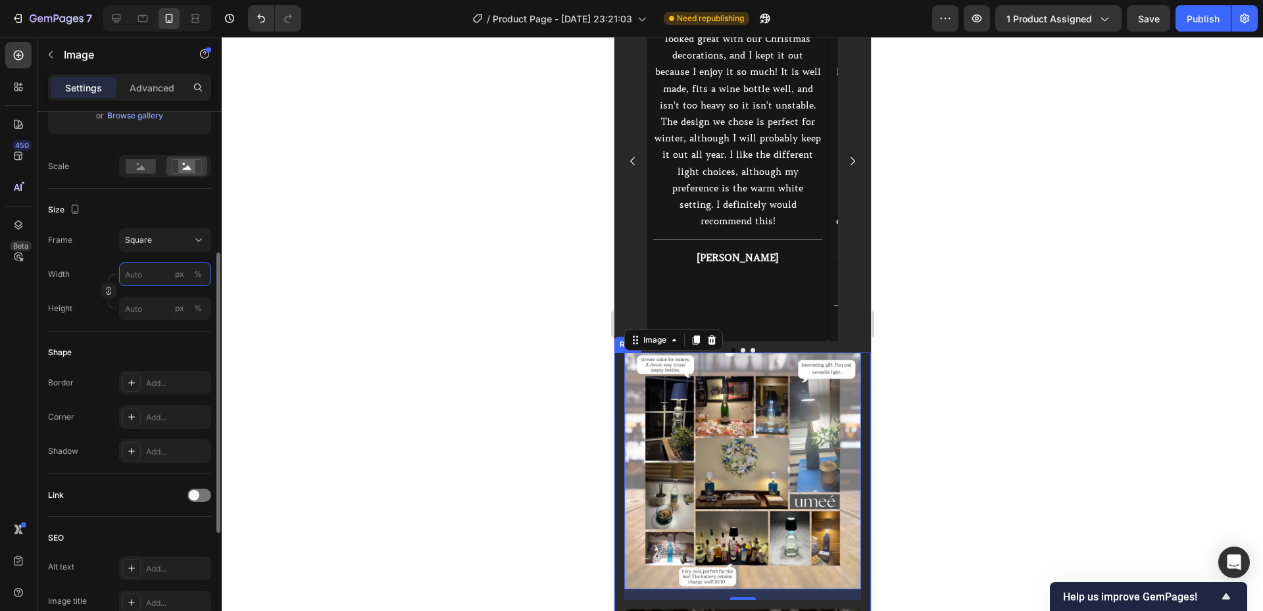
type input "2"
click at [171, 278] on input "2" at bounding box center [165, 274] width 92 height 24
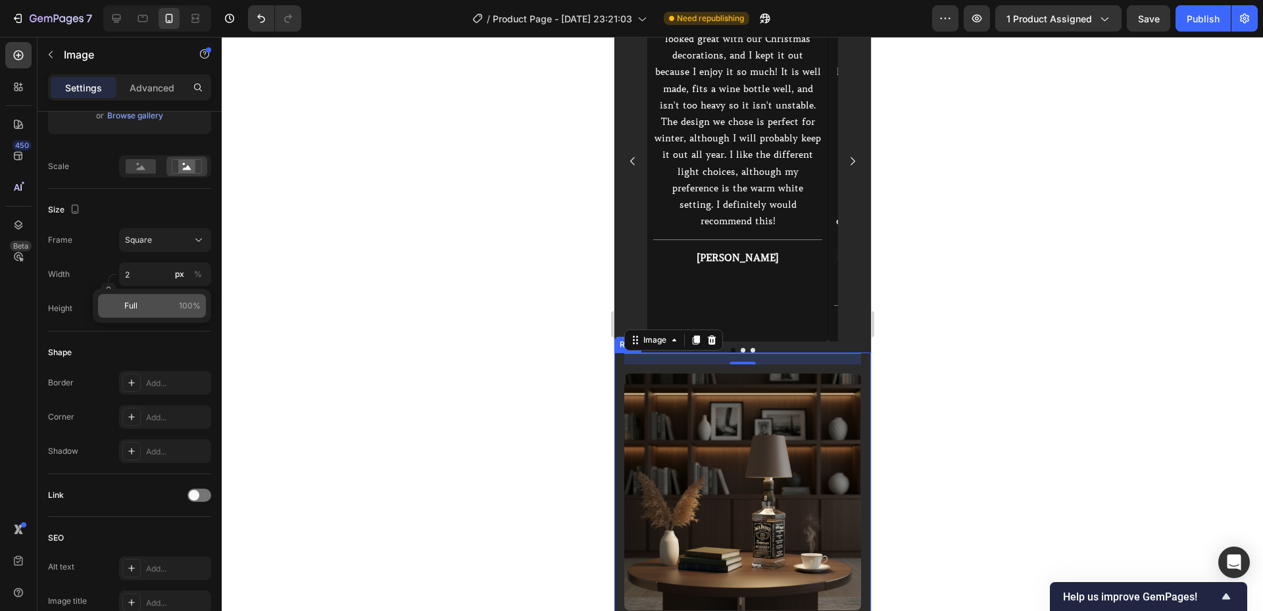
click at [158, 305] on p "Full 100%" at bounding box center [162, 306] width 76 height 12
type input "100"
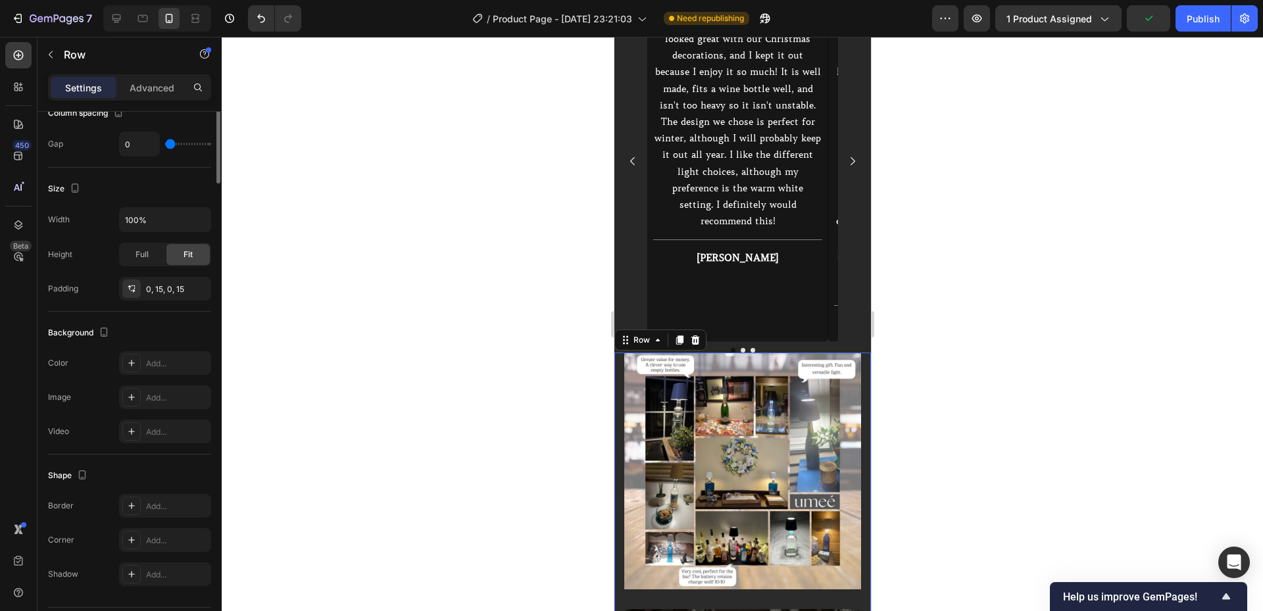
scroll to position [0, 0]
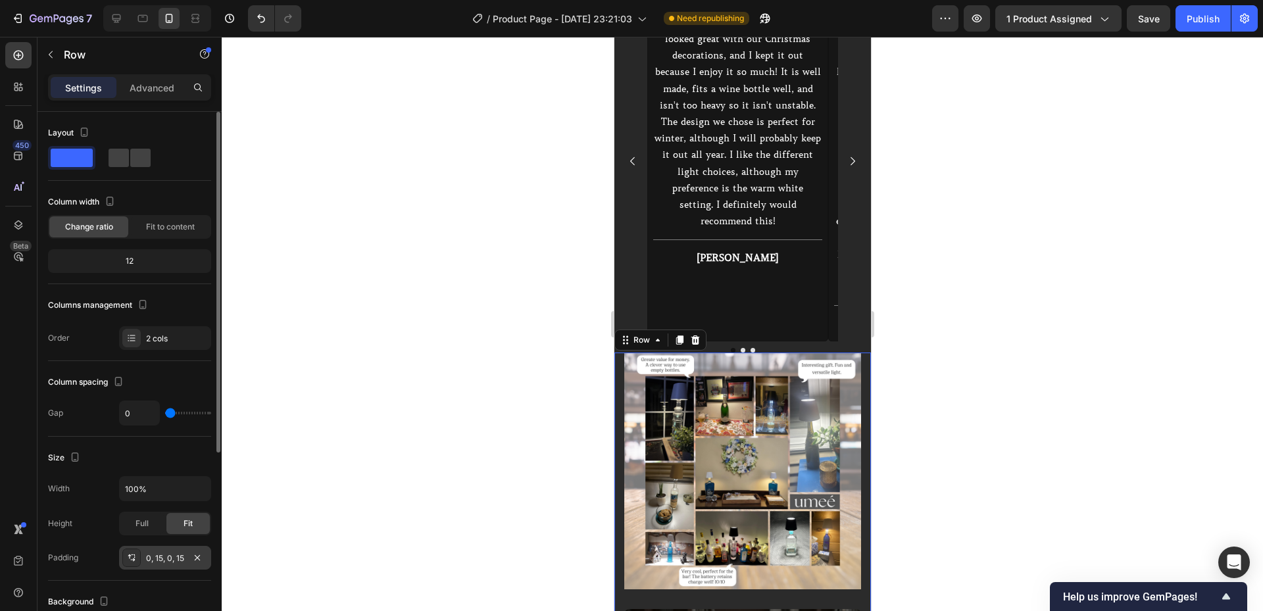
click at [174, 557] on div "0, 15, 0, 15" at bounding box center [165, 558] width 38 height 12
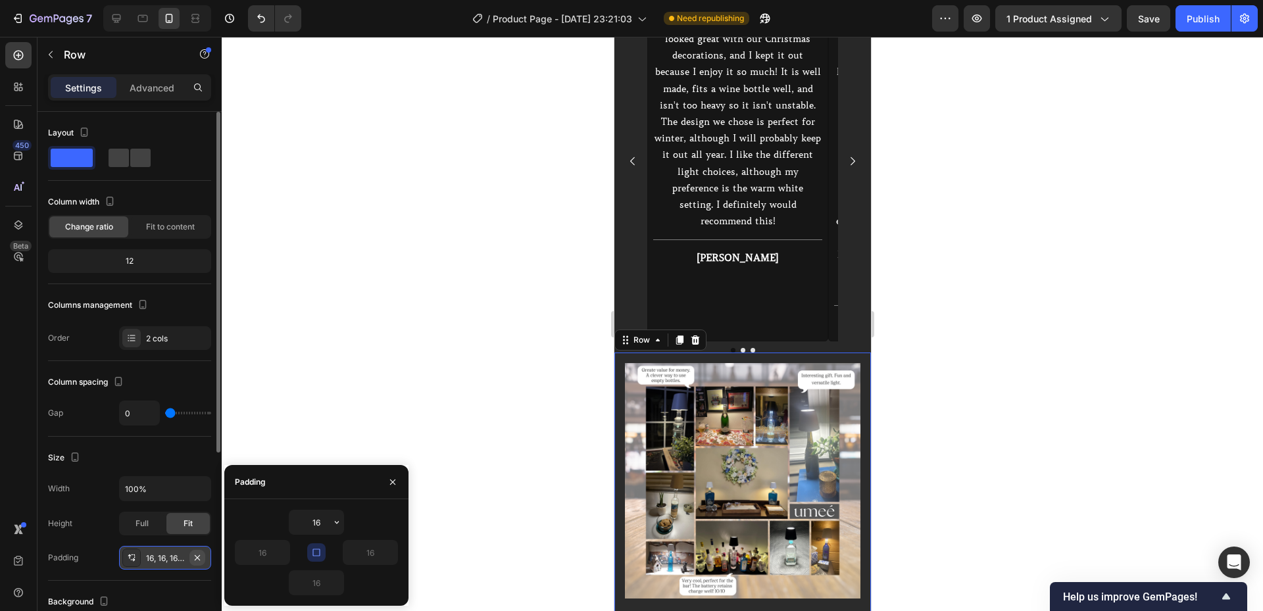
click at [196, 560] on icon "button" at bounding box center [197, 557] width 11 height 11
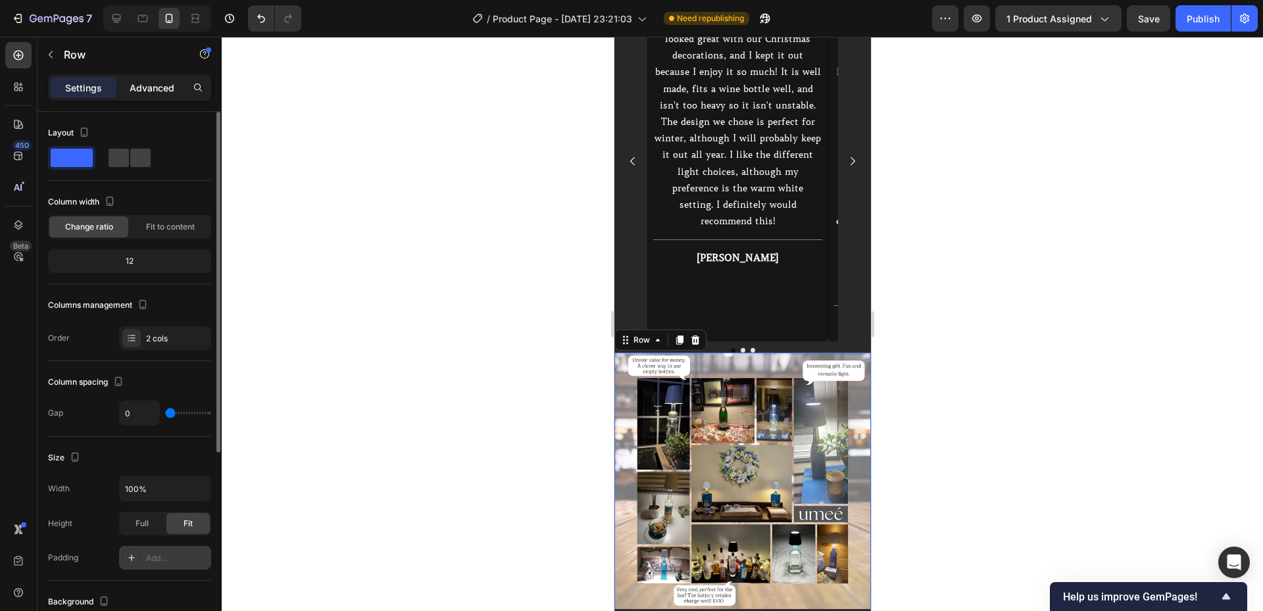
click at [135, 92] on p "Advanced" at bounding box center [152, 88] width 45 height 14
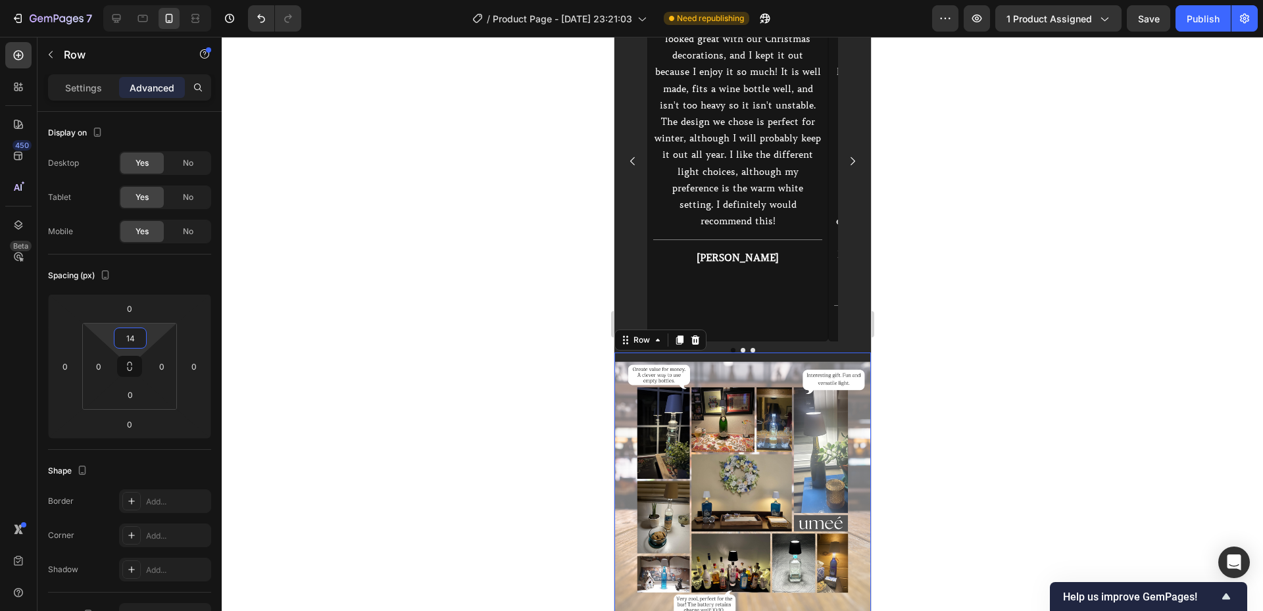
type input "12"
click at [149, 0] on html "7 / Product Page - [DATE] 23:21:03 Need republishing Preview 1 product assigned…" at bounding box center [631, 0] width 1263 height 0
click at [388, 339] on div at bounding box center [742, 324] width 1041 height 574
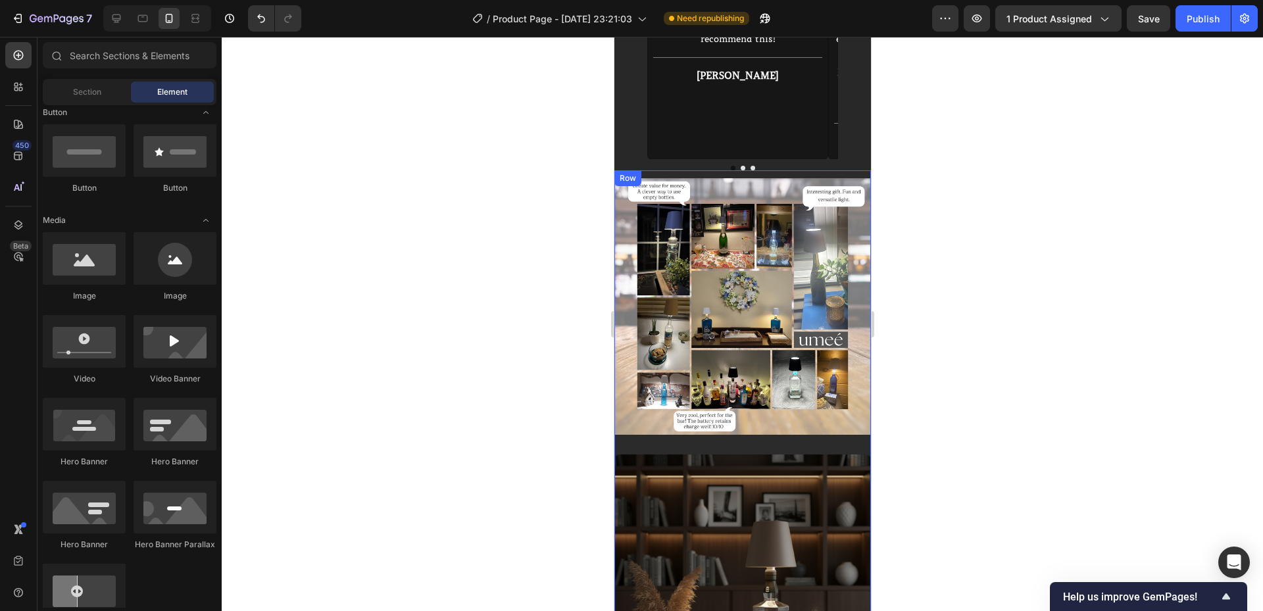
scroll to position [1850, 0]
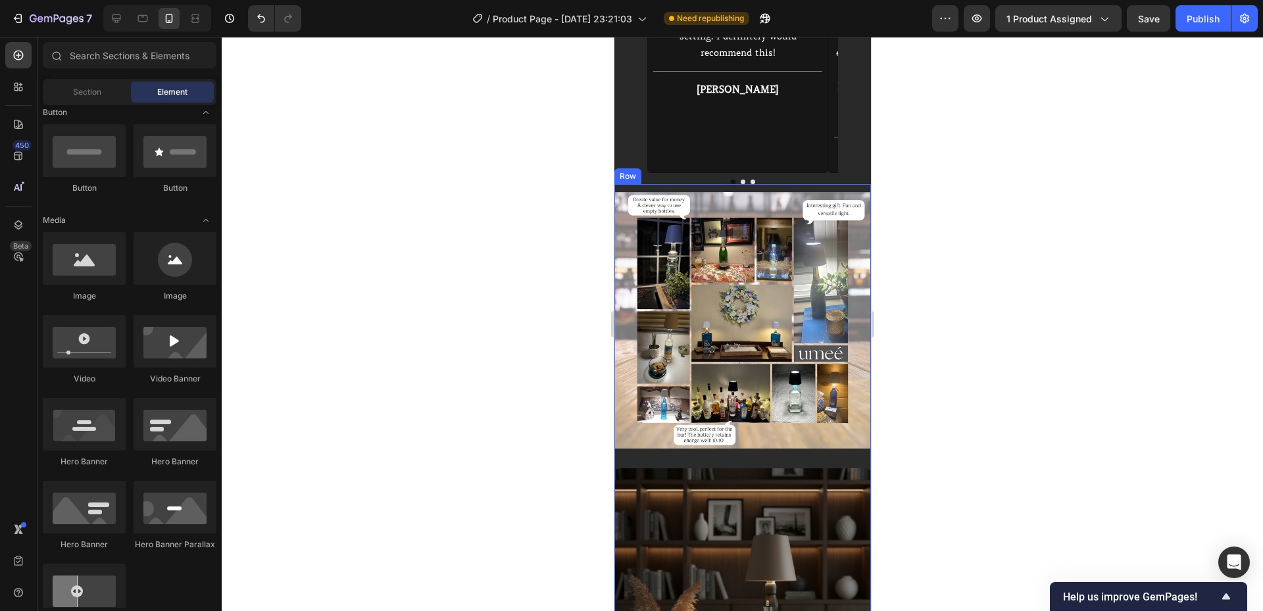
click at [631, 184] on div "Experience ambiance in a new way Heading Bring your favorite bottles back to li…" at bounding box center [742, 518] width 256 height 668
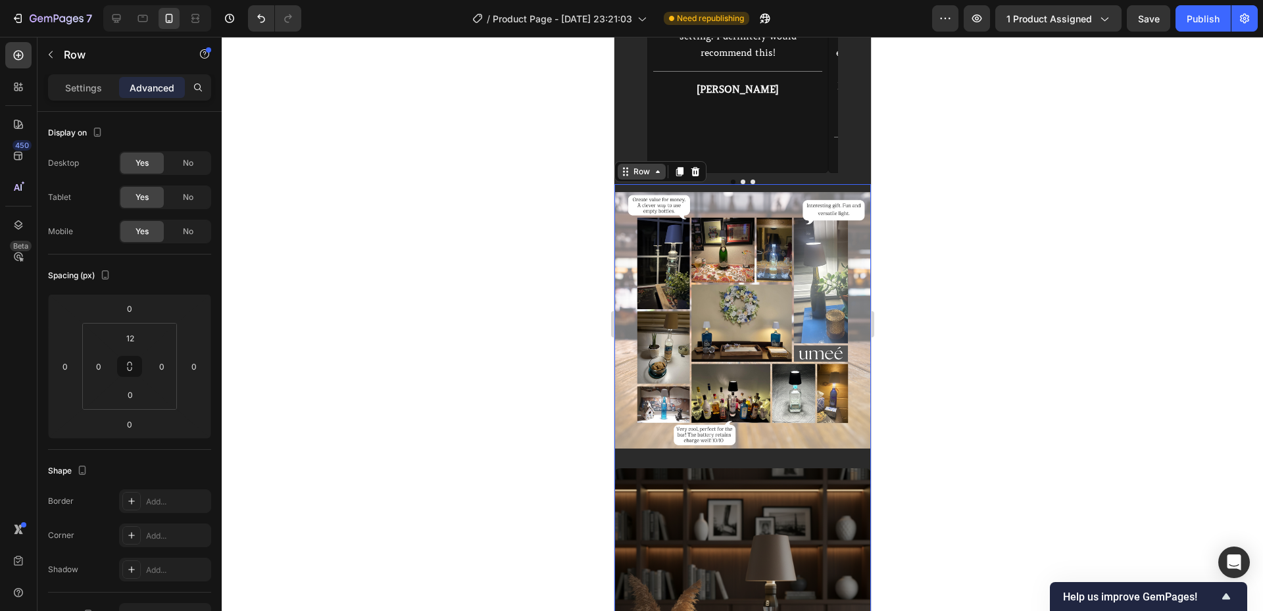
click at [631, 166] on div "Row" at bounding box center [641, 172] width 22 height 12
click at [272, 22] on button "Undo/Redo" at bounding box center [261, 18] width 26 height 26
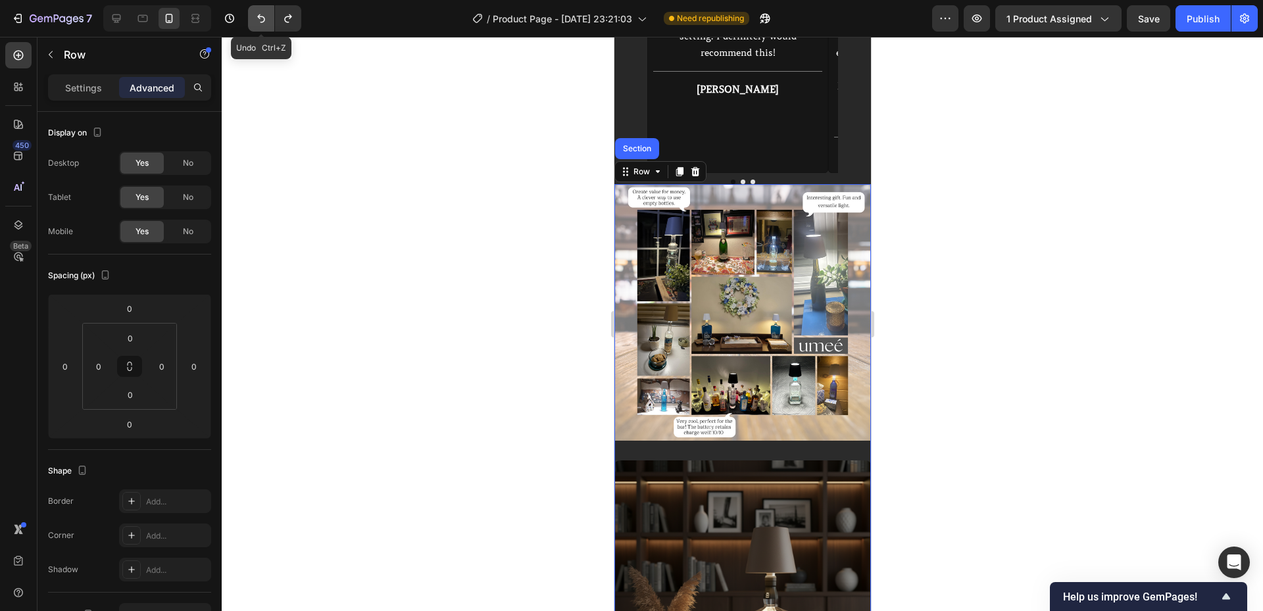
click at [272, 22] on button "Undo/Redo" at bounding box center [261, 18] width 26 height 26
type input "16"
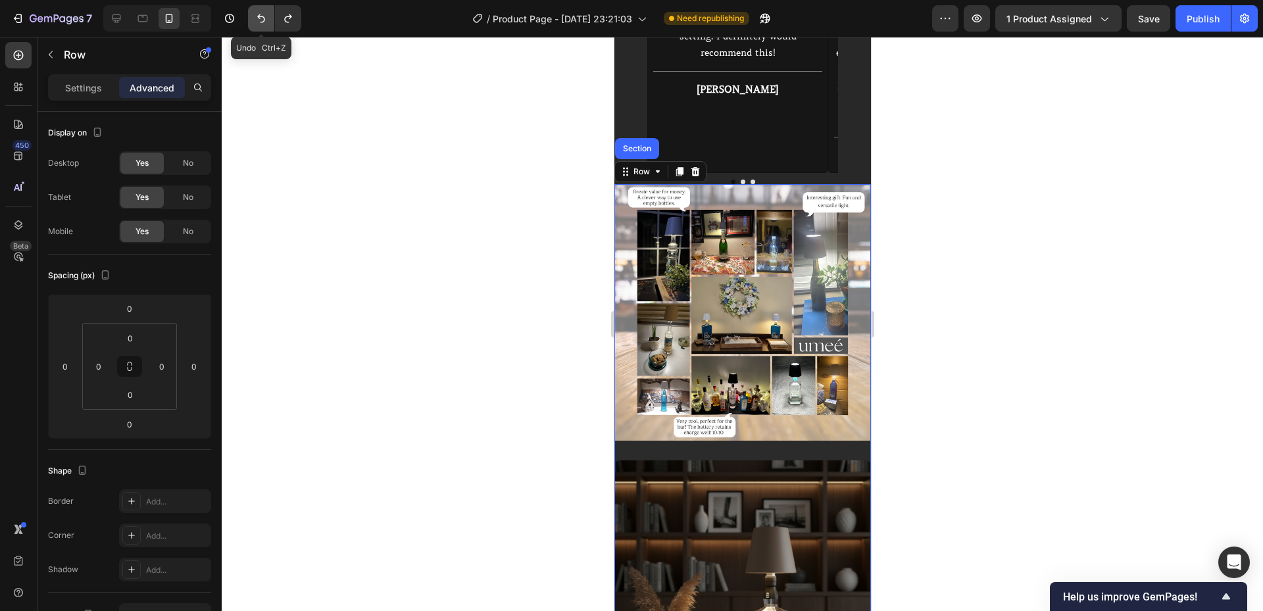
type input "16"
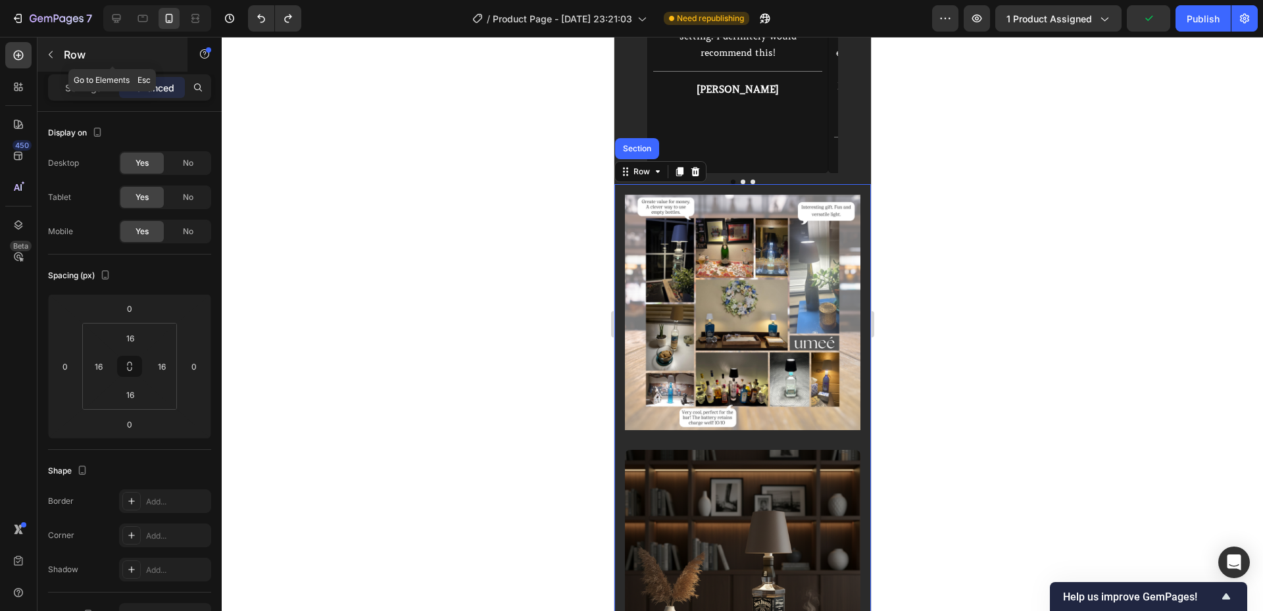
click at [76, 63] on div "Row" at bounding box center [112, 54] width 150 height 34
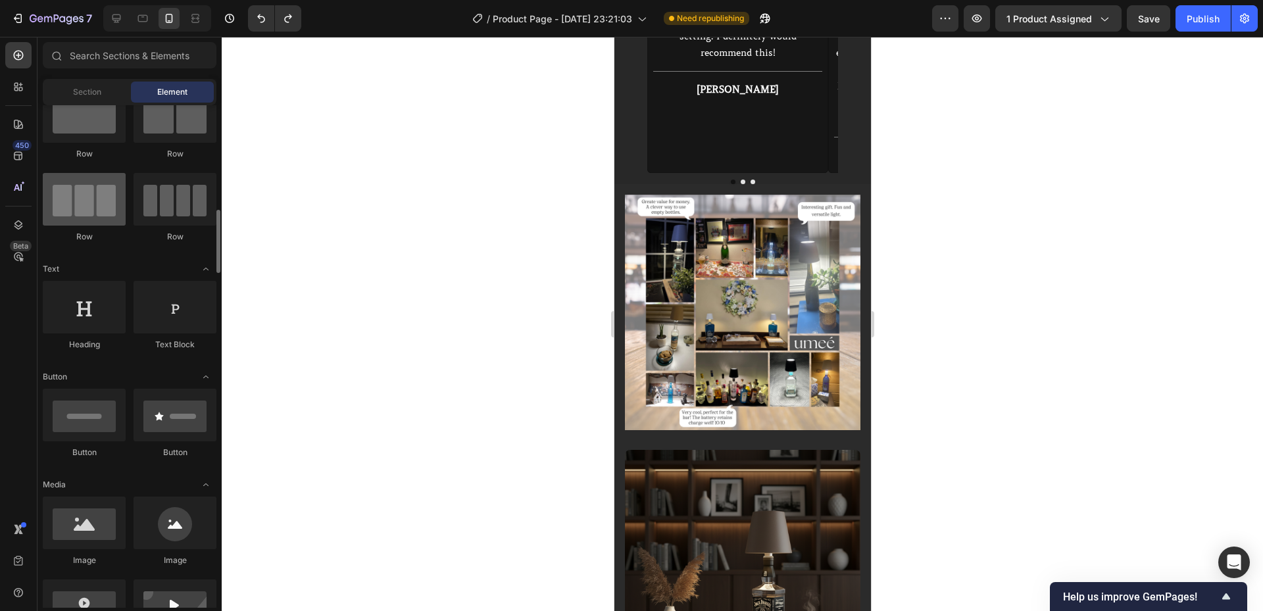
scroll to position [0, 0]
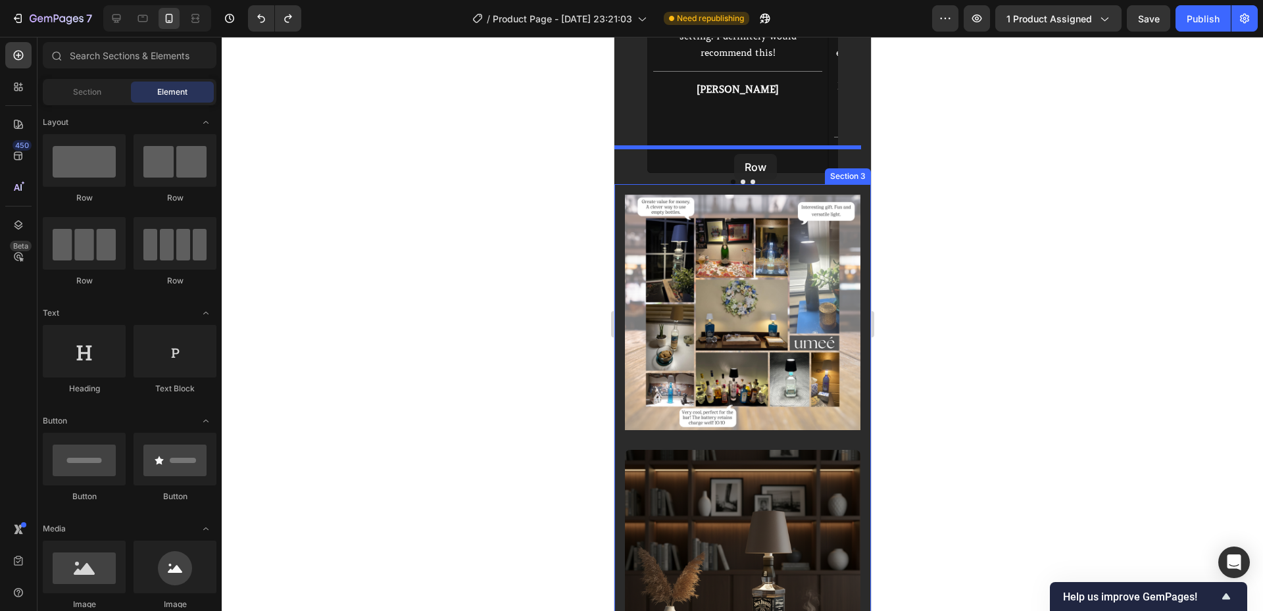
drag, startPoint x: 837, startPoint y: 214, endPoint x: 733, endPoint y: 154, distance: 119.9
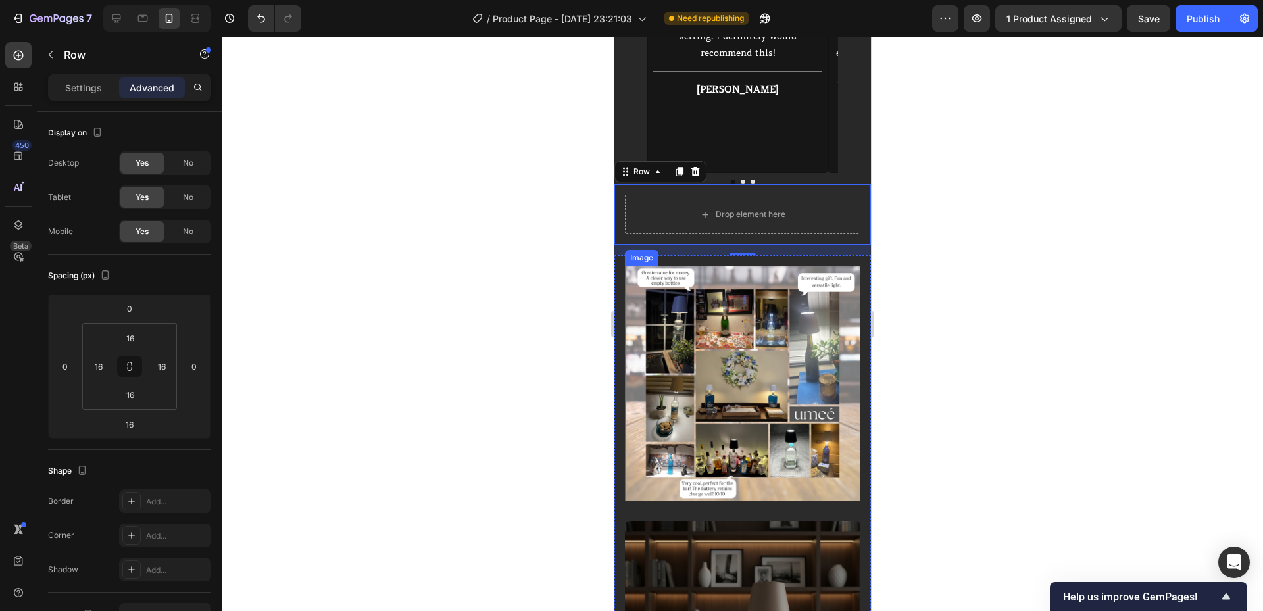
click at [709, 266] on img at bounding box center [741, 383] width 235 height 235
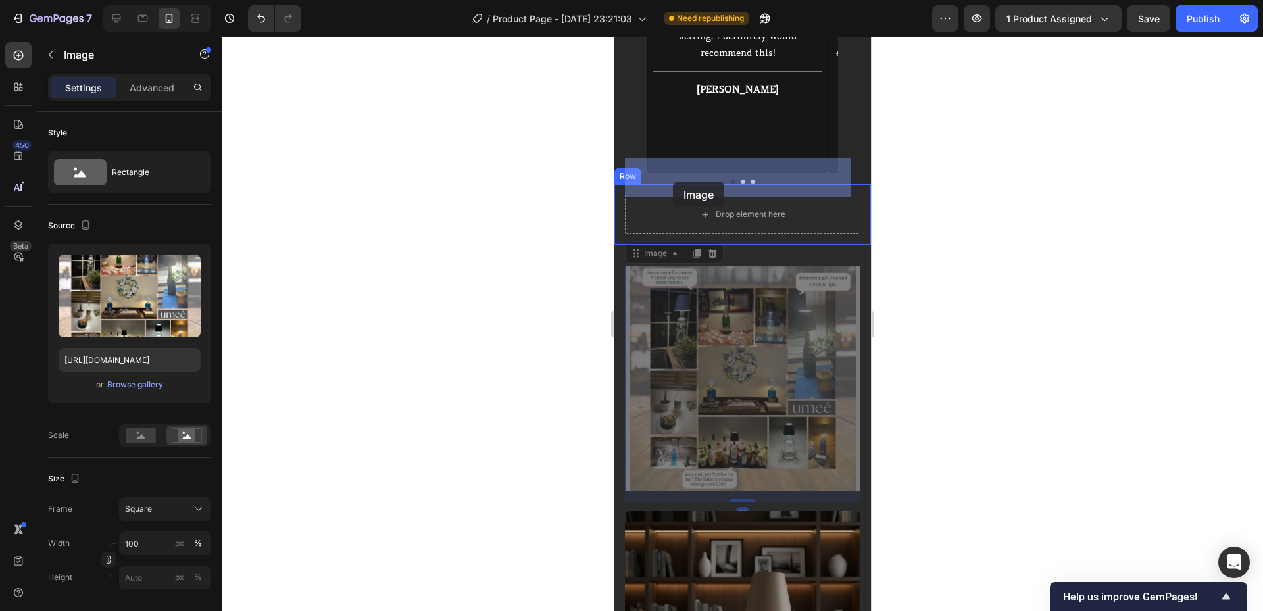
drag, startPoint x: 655, startPoint y: 217, endPoint x: 671, endPoint y: 183, distance: 37.9
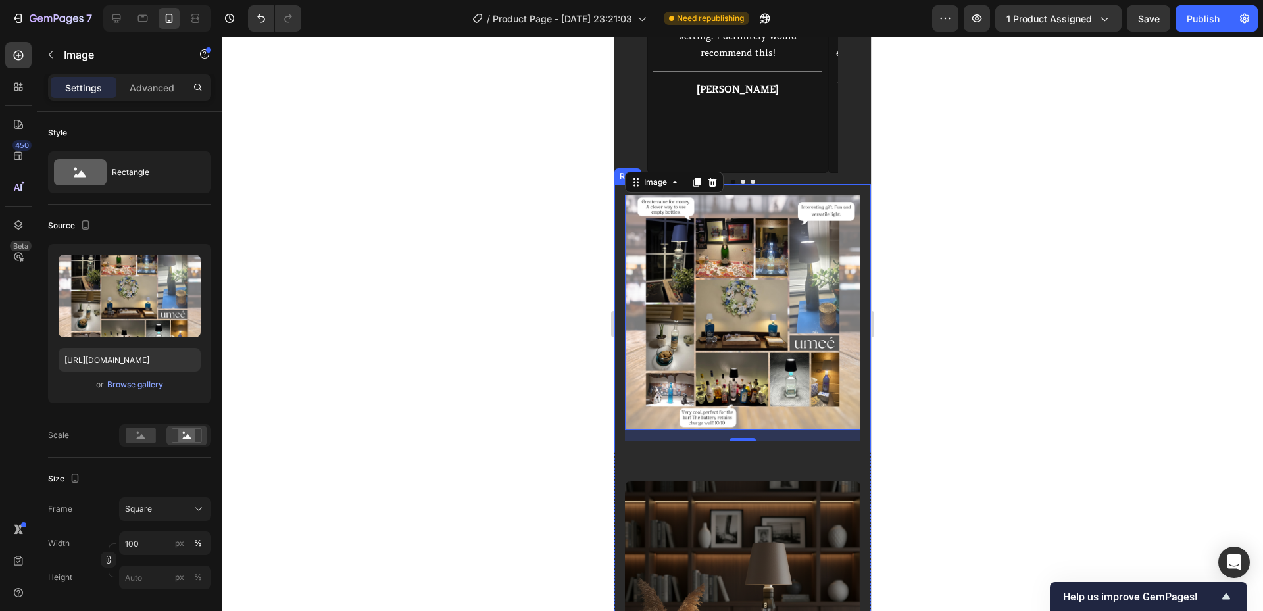
click at [617, 184] on div "Image 16 Row" at bounding box center [742, 317] width 256 height 267
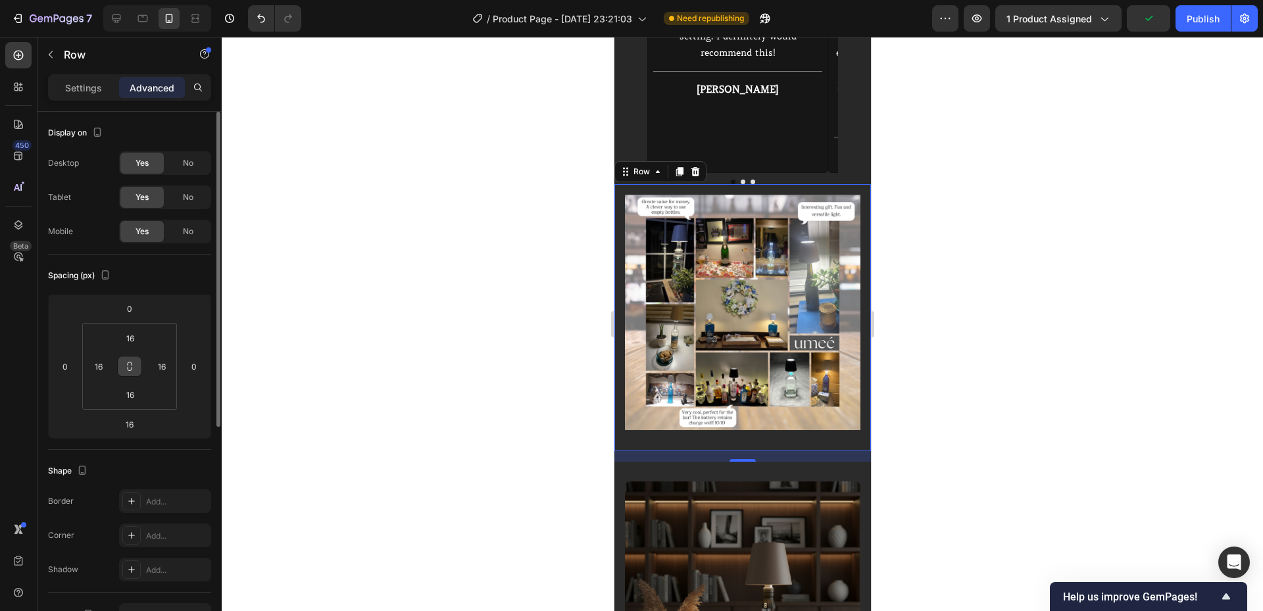
click at [135, 362] on button at bounding box center [129, 366] width 25 height 21
click at [135, 363] on button at bounding box center [129, 366] width 25 height 21
click at [181, 161] on div "No" at bounding box center [187, 163] width 43 height 21
click at [181, 191] on div "No" at bounding box center [187, 197] width 43 height 21
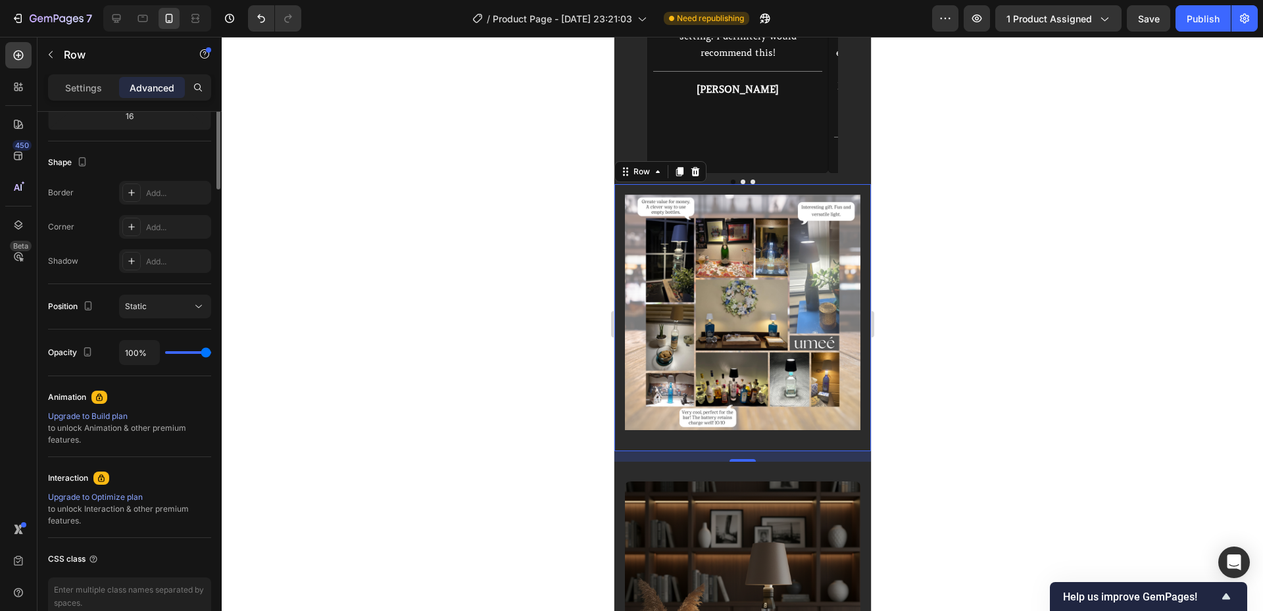
scroll to position [45, 0]
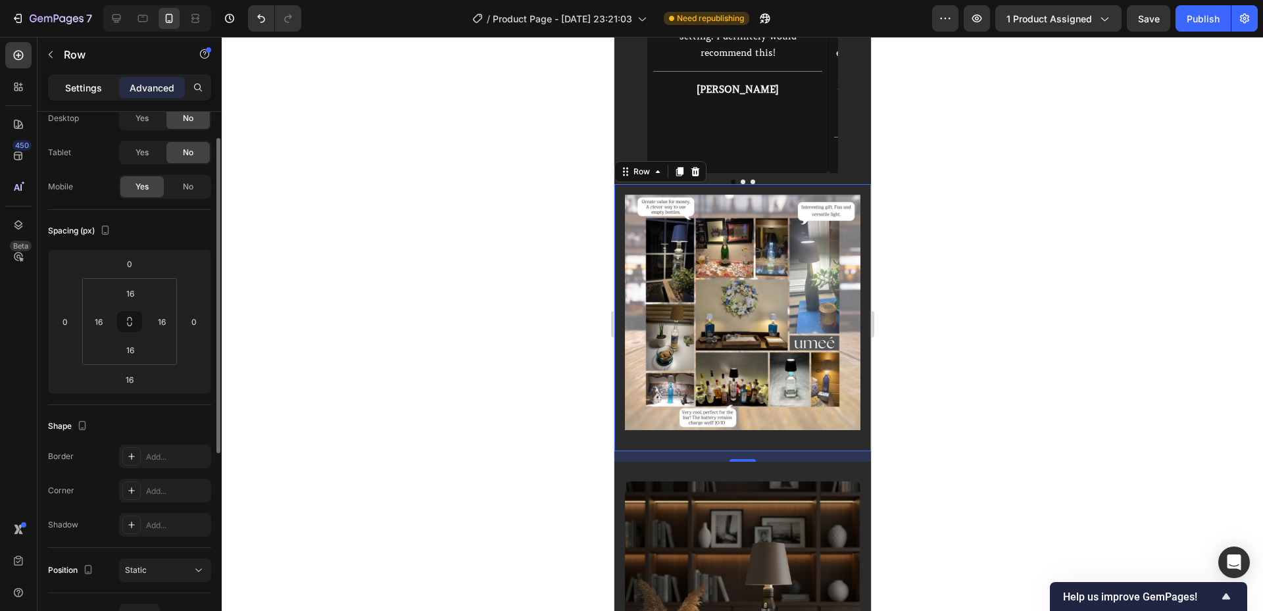
click at [95, 87] on p "Settings" at bounding box center [83, 88] width 37 height 14
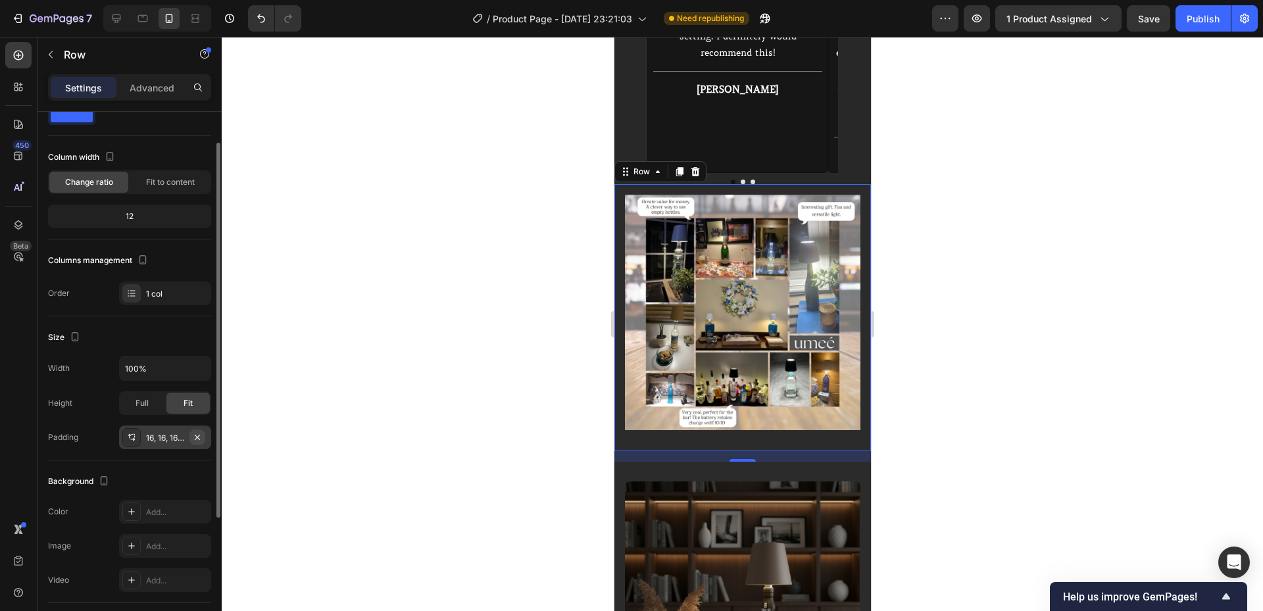
click at [192, 438] on icon "button" at bounding box center [197, 437] width 11 height 11
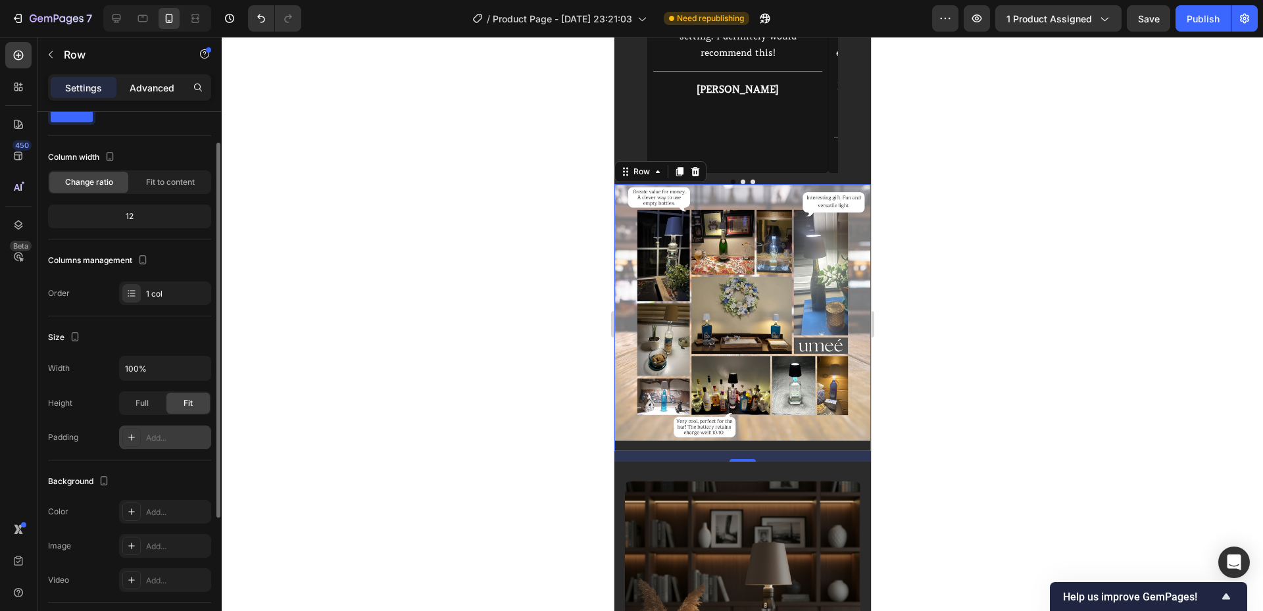
click at [150, 90] on p "Advanced" at bounding box center [152, 88] width 45 height 14
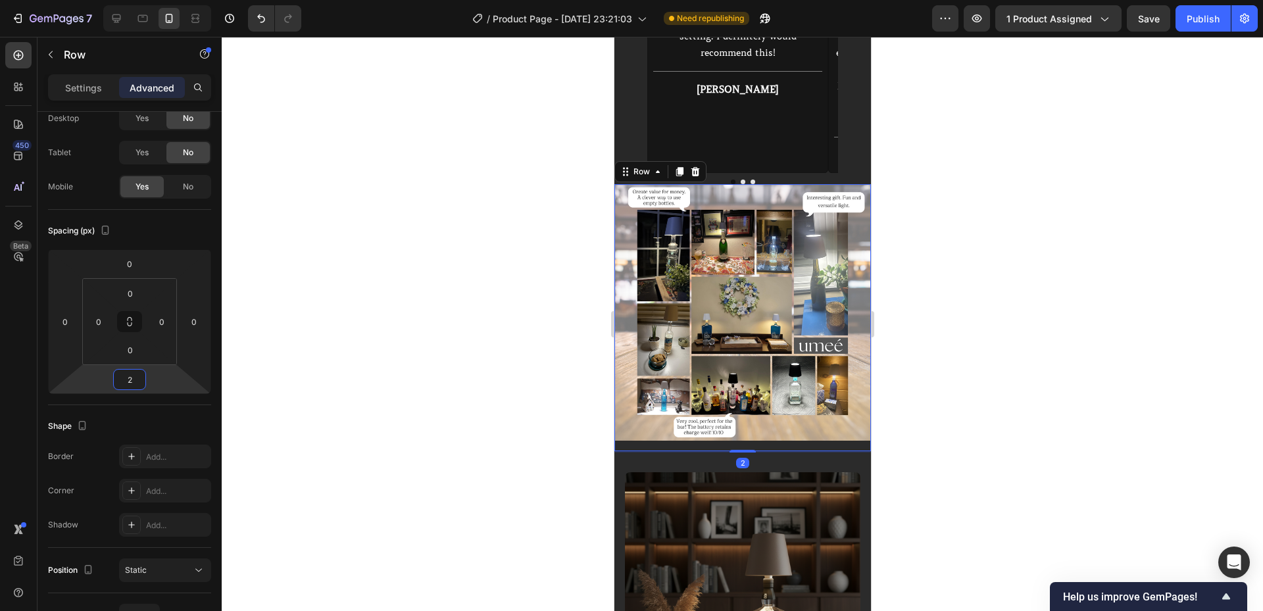
type input "0"
click at [153, 0] on html "7 / Product Page - [DATE] 23:21:03 Need republishing Preview 1 product assigned…" at bounding box center [631, 0] width 1263 height 0
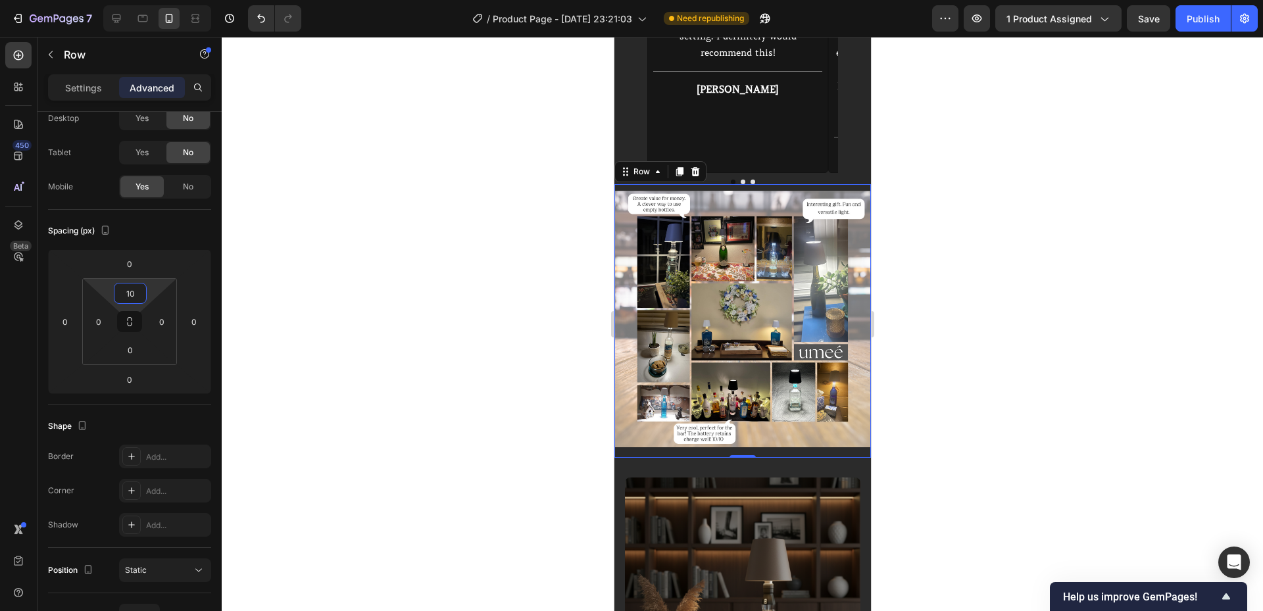
type input "12"
click at [151, 0] on html "7 / Product Page - [DATE] 23:21:03 Need republishing Preview 1 product assigned…" at bounding box center [631, 0] width 1263 height 0
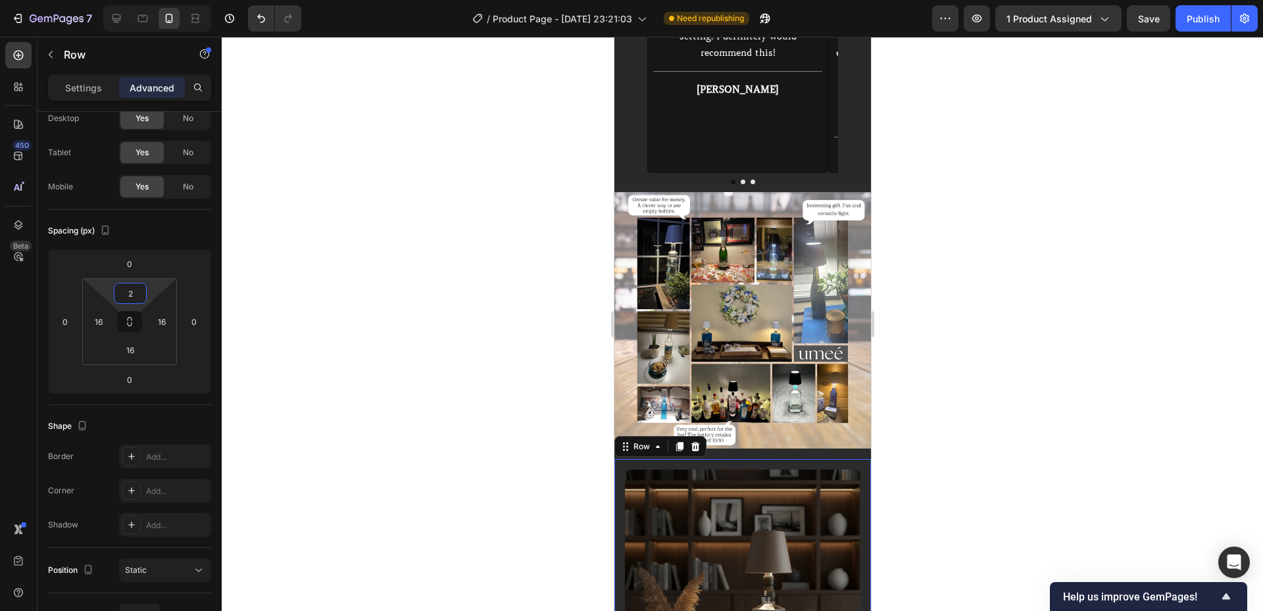
type input "0"
drag, startPoint x: 151, startPoint y: 291, endPoint x: 151, endPoint y: 301, distance: 10.5
click at [151, 0] on html "7 / Product Page - [DATE] 23:21:03 Need republishing Preview 1 product assigned…" at bounding box center [631, 0] width 1263 height 0
click at [759, 406] on div "Image" at bounding box center [742, 325] width 256 height 267
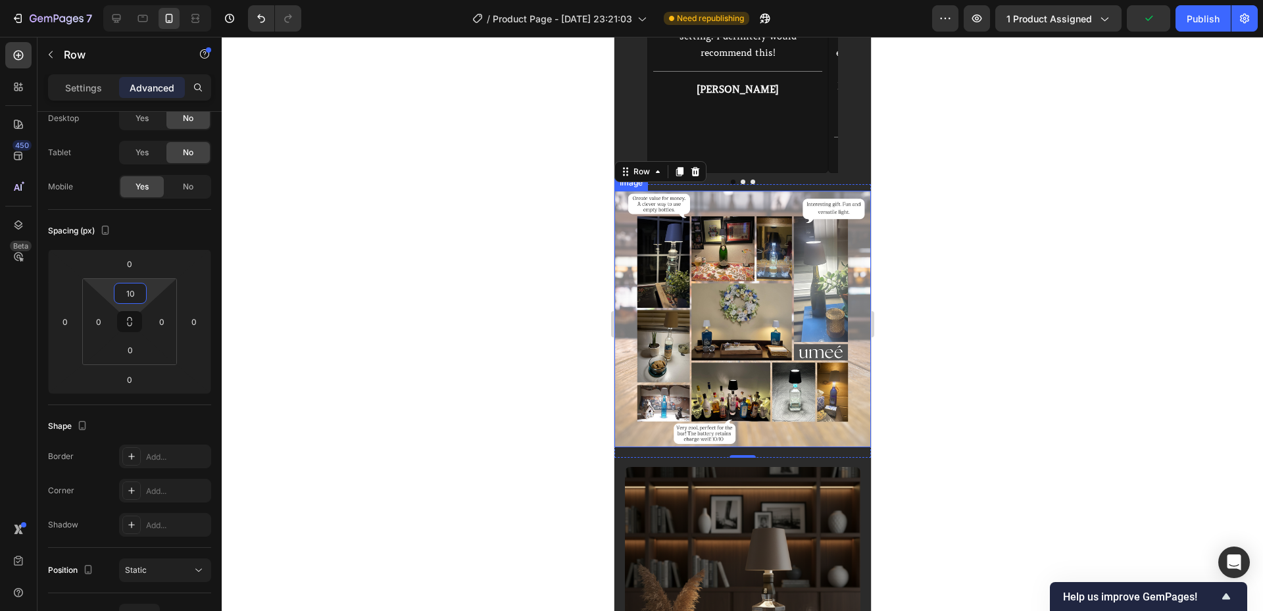
type input "12"
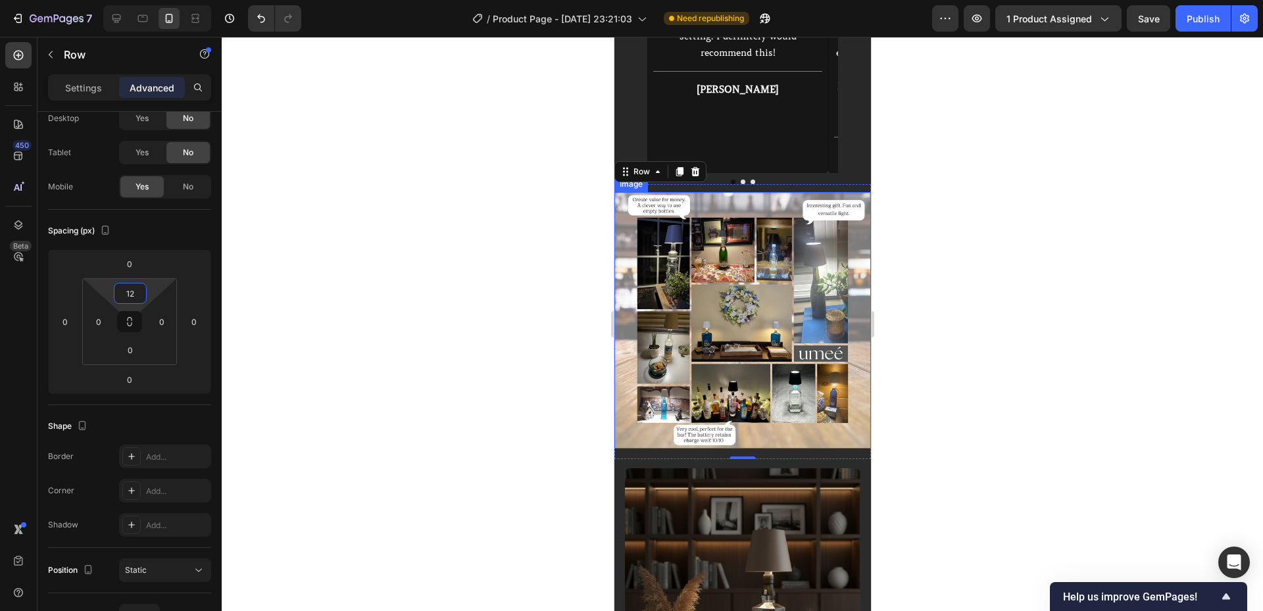
click at [147, 0] on html "7 / Product Page - [DATE] 23:21:03 Need republishing Preview 1 product assigned…" at bounding box center [631, 0] width 1263 height 0
drag, startPoint x: 746, startPoint y: 409, endPoint x: 746, endPoint y: 401, distance: 7.9
click at [746, 401] on div "Image Row 0" at bounding box center [742, 321] width 256 height 275
click at [708, 349] on img at bounding box center [742, 320] width 256 height 256
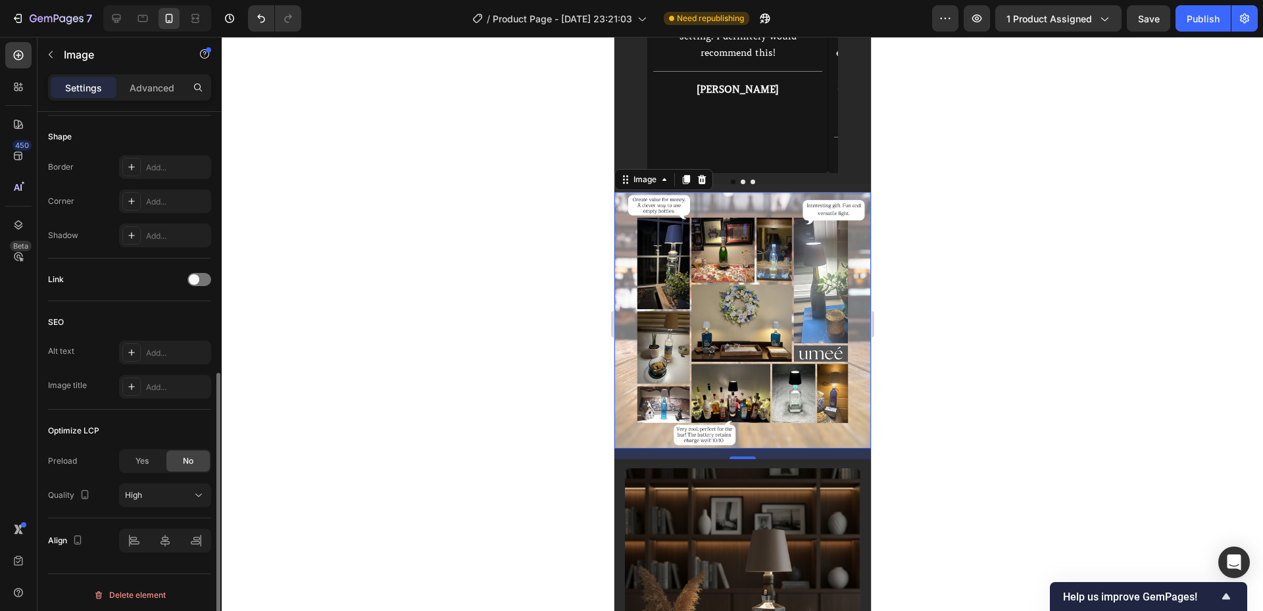
scroll to position [489, 0]
click at [164, 93] on p "Advanced" at bounding box center [152, 88] width 45 height 14
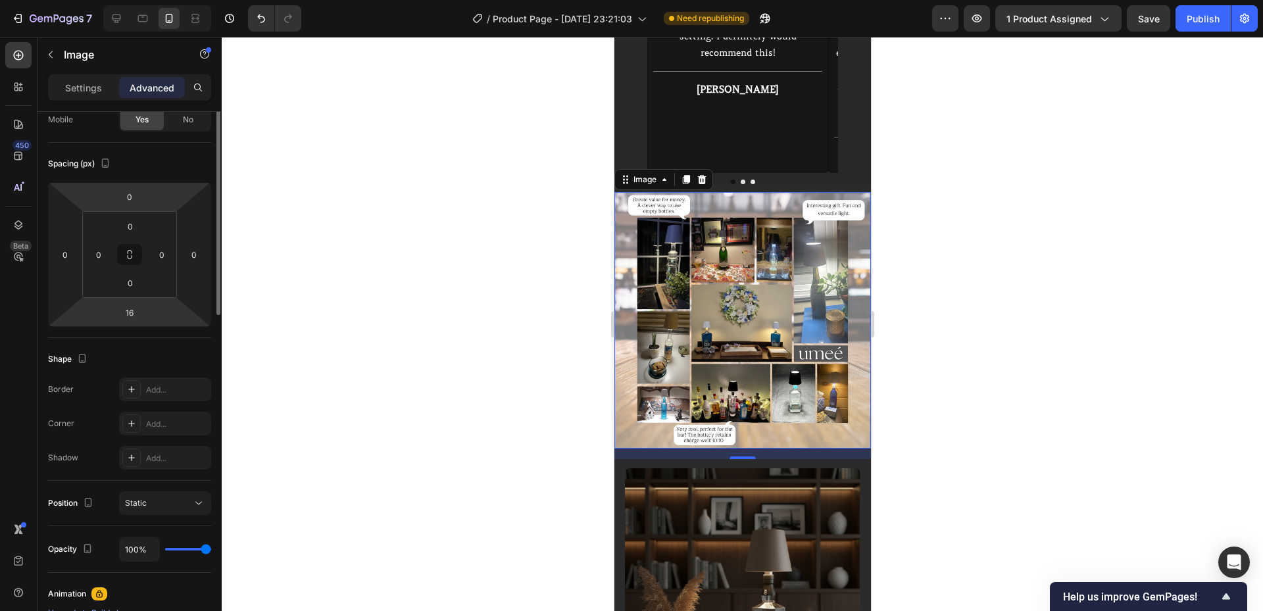
scroll to position [0, 0]
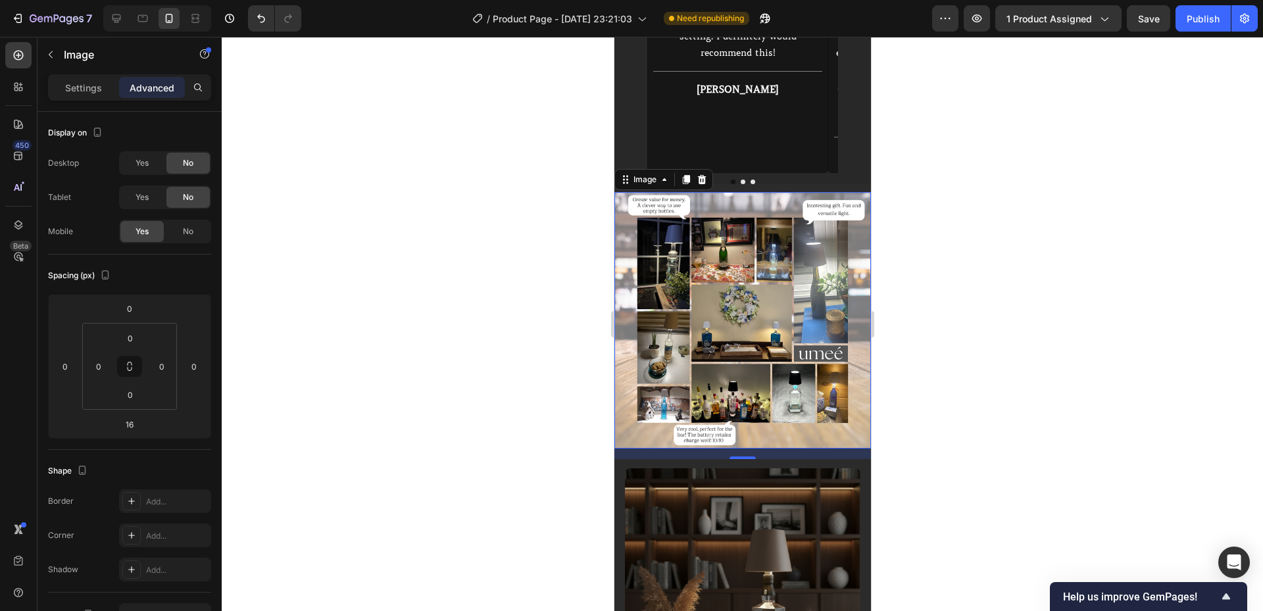
click at [1125, 226] on div at bounding box center [742, 324] width 1041 height 574
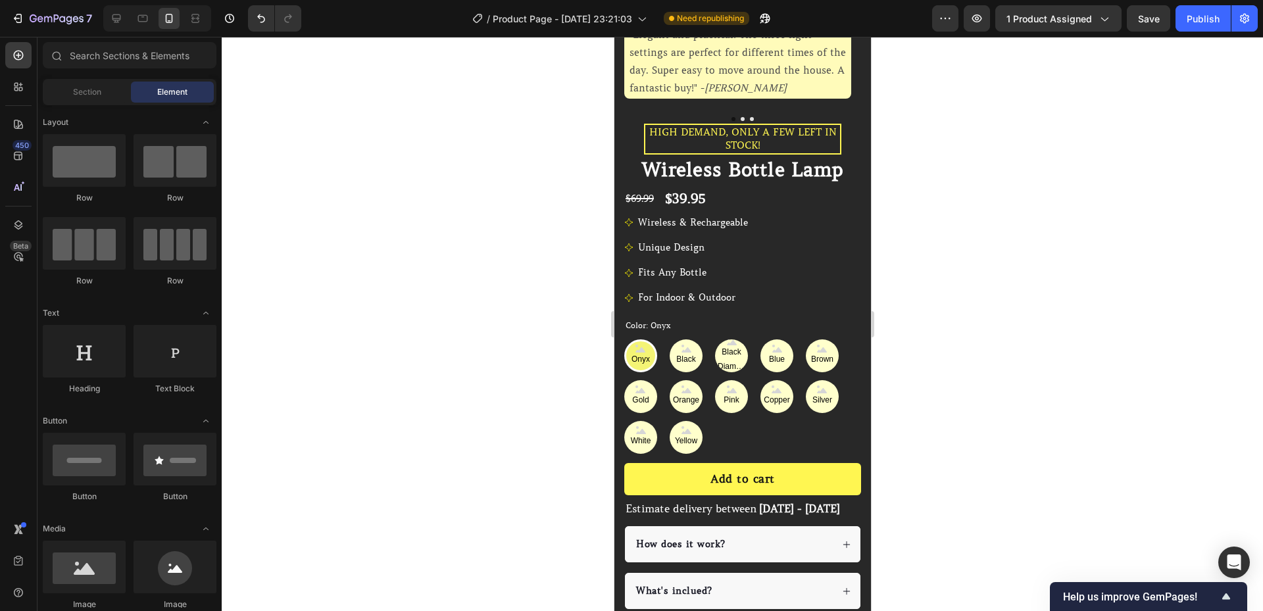
scroll to position [293, 0]
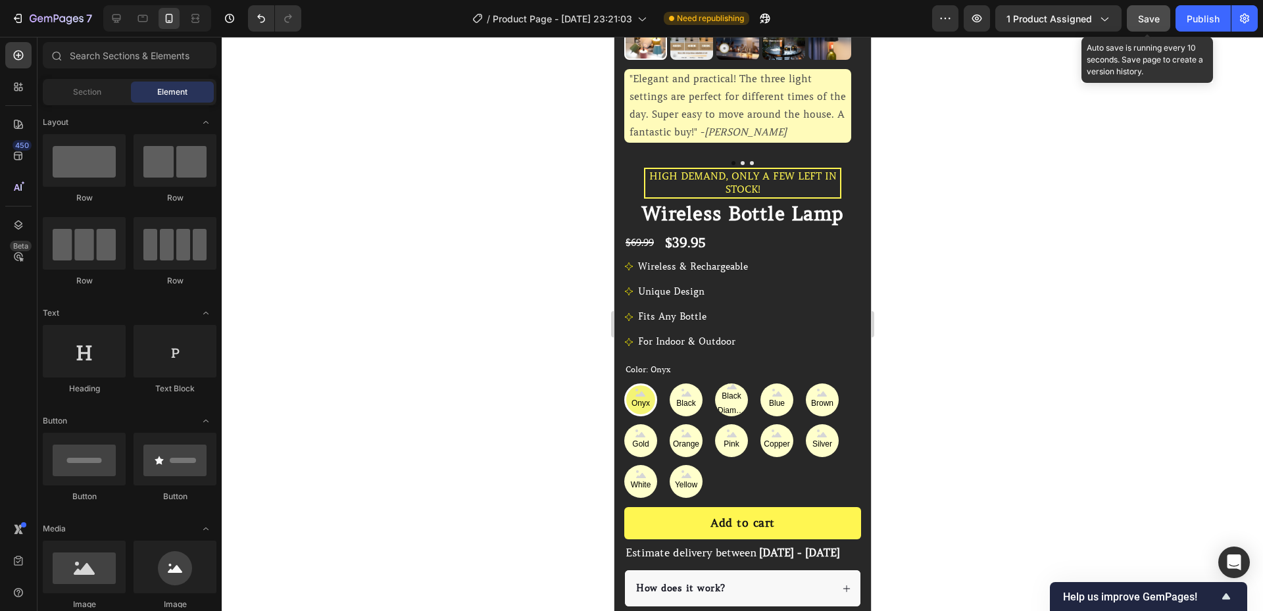
click at [1147, 13] on span "Save" at bounding box center [1149, 18] width 22 height 11
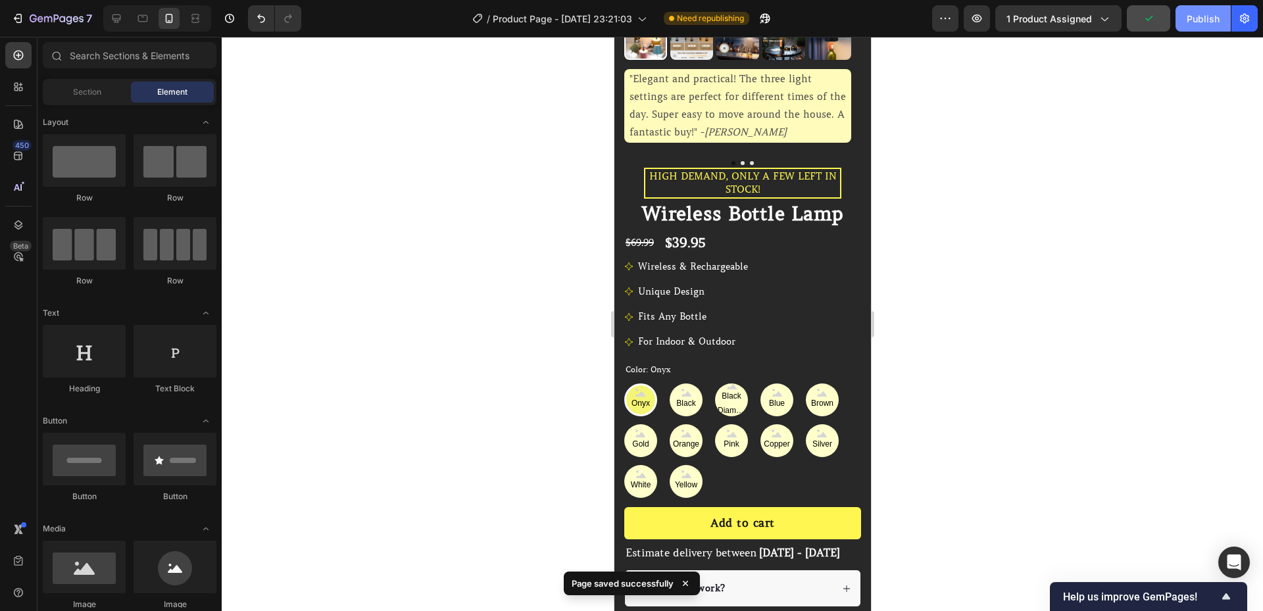
click at [1189, 23] on div "Publish" at bounding box center [1202, 19] width 33 height 14
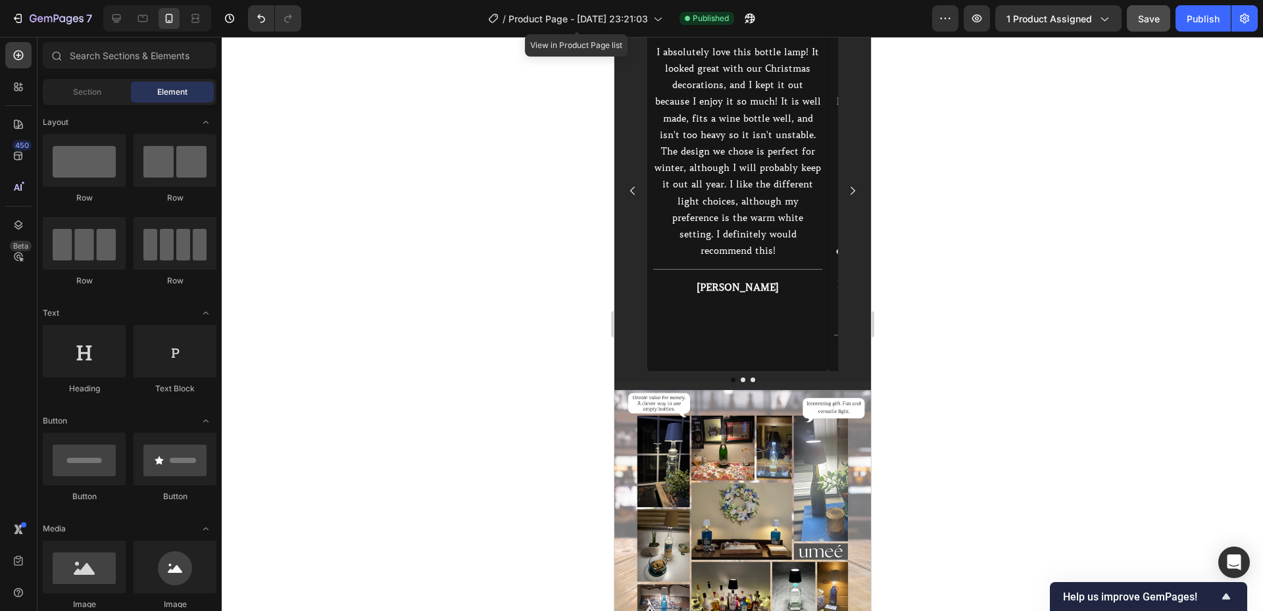
scroll to position [1960, 0]
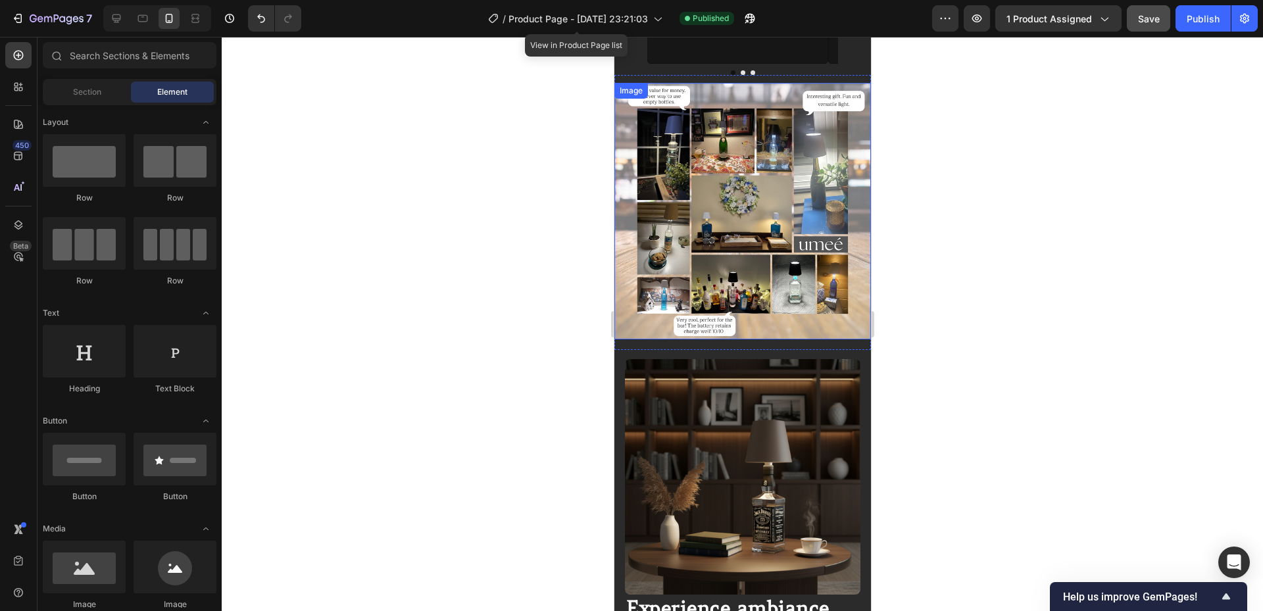
click at [740, 252] on img at bounding box center [742, 211] width 256 height 256
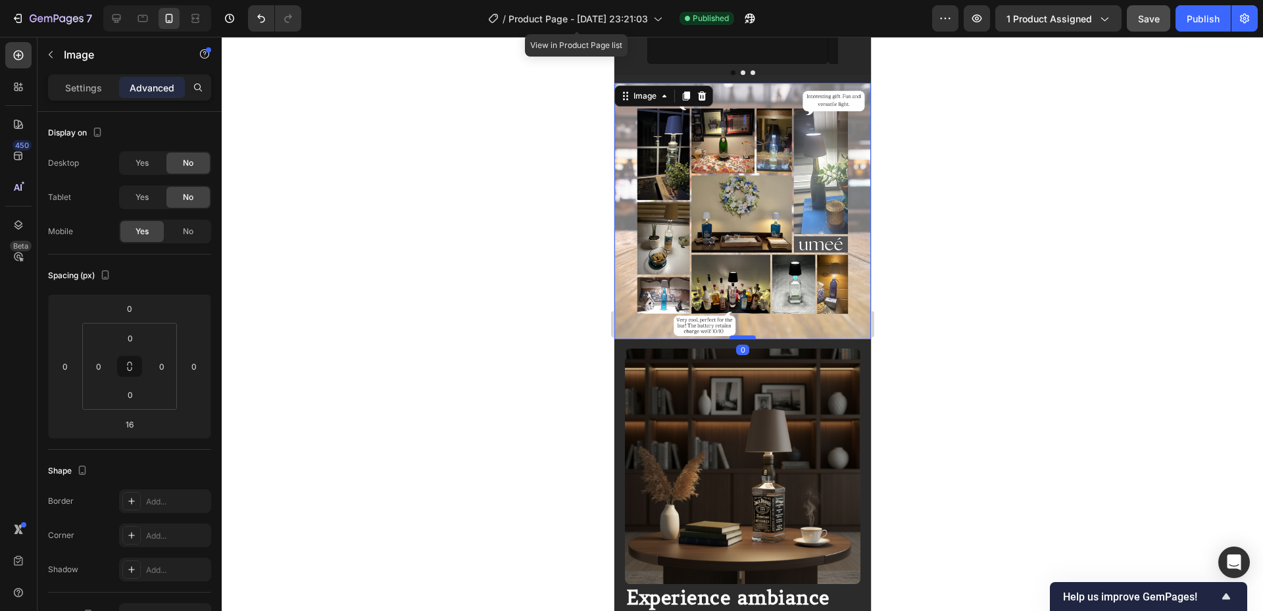
drag, startPoint x: 735, startPoint y: 302, endPoint x: 736, endPoint y: 290, distance: 11.9
click at [736, 335] on div at bounding box center [742, 337] width 26 height 4
type input "0"
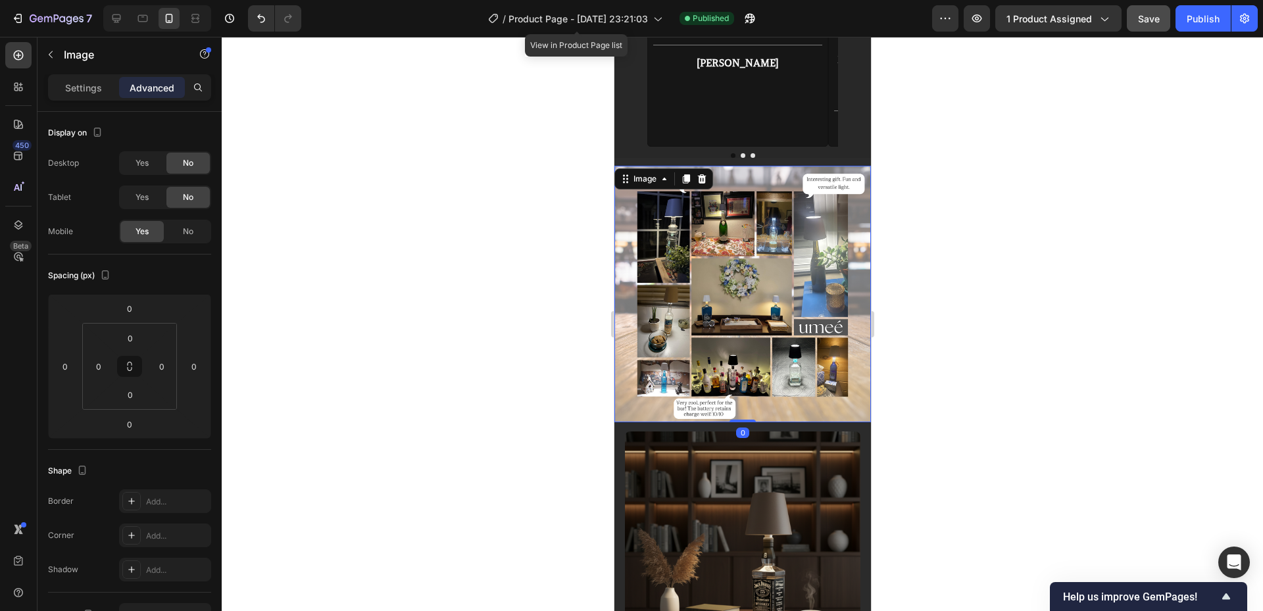
scroll to position [1871, 0]
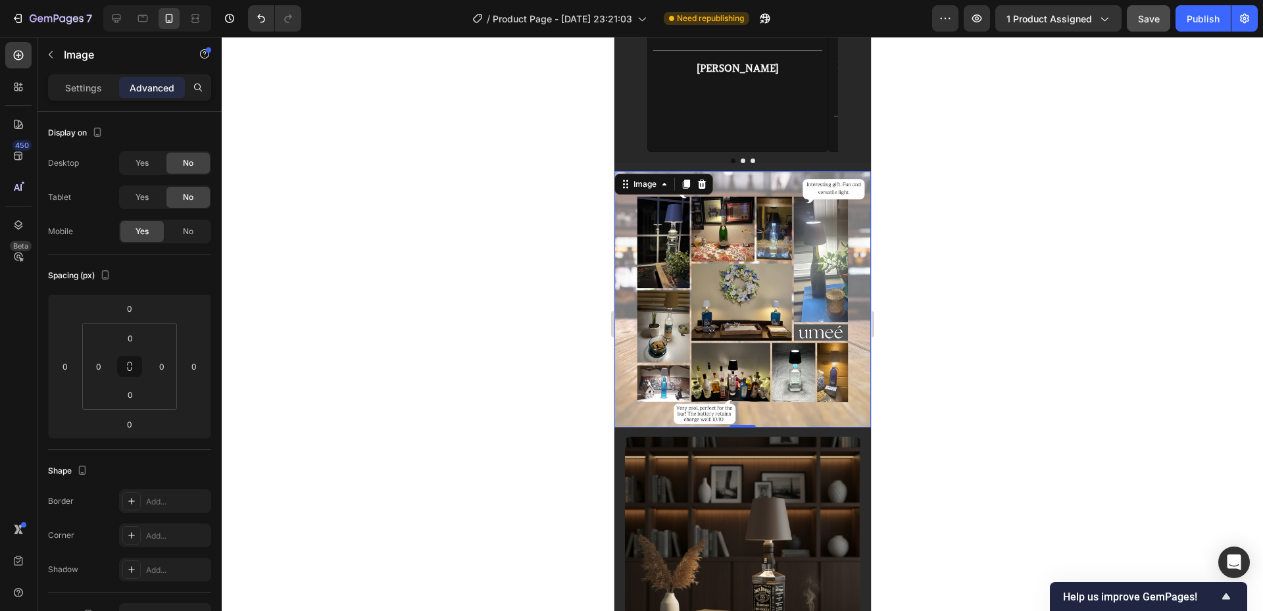
click at [687, 253] on img at bounding box center [742, 299] width 256 height 256
click at [81, 89] on p "Settings" at bounding box center [83, 88] width 37 height 14
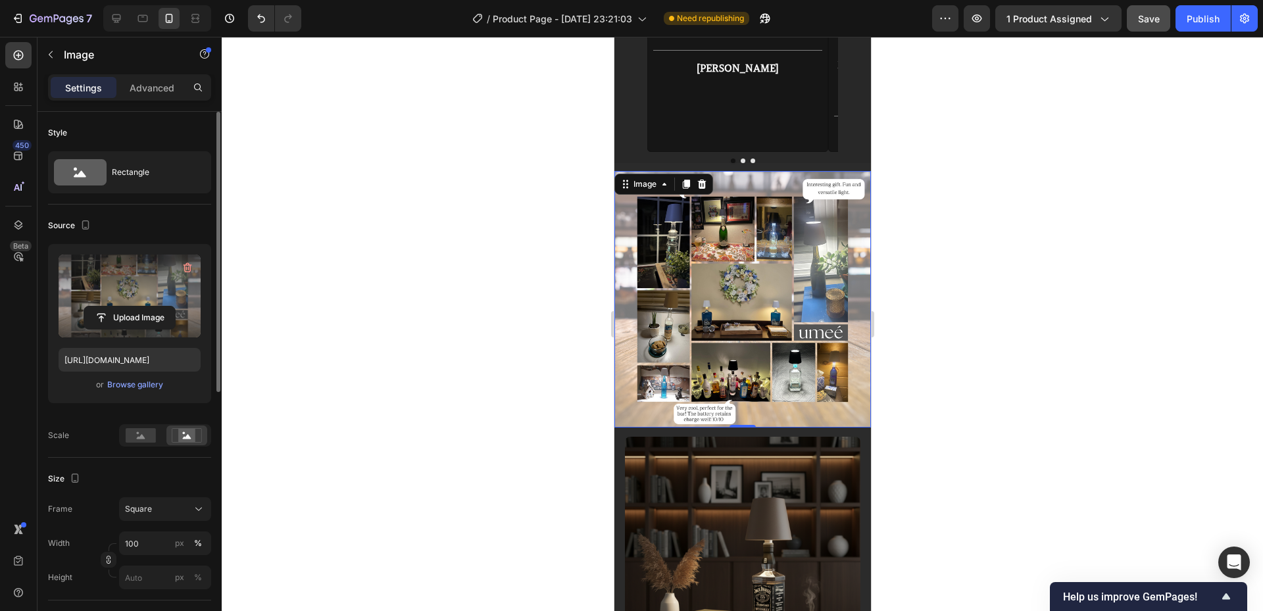
click at [154, 286] on label at bounding box center [130, 295] width 142 height 83
click at [154, 306] on input "file" at bounding box center [129, 317] width 91 height 22
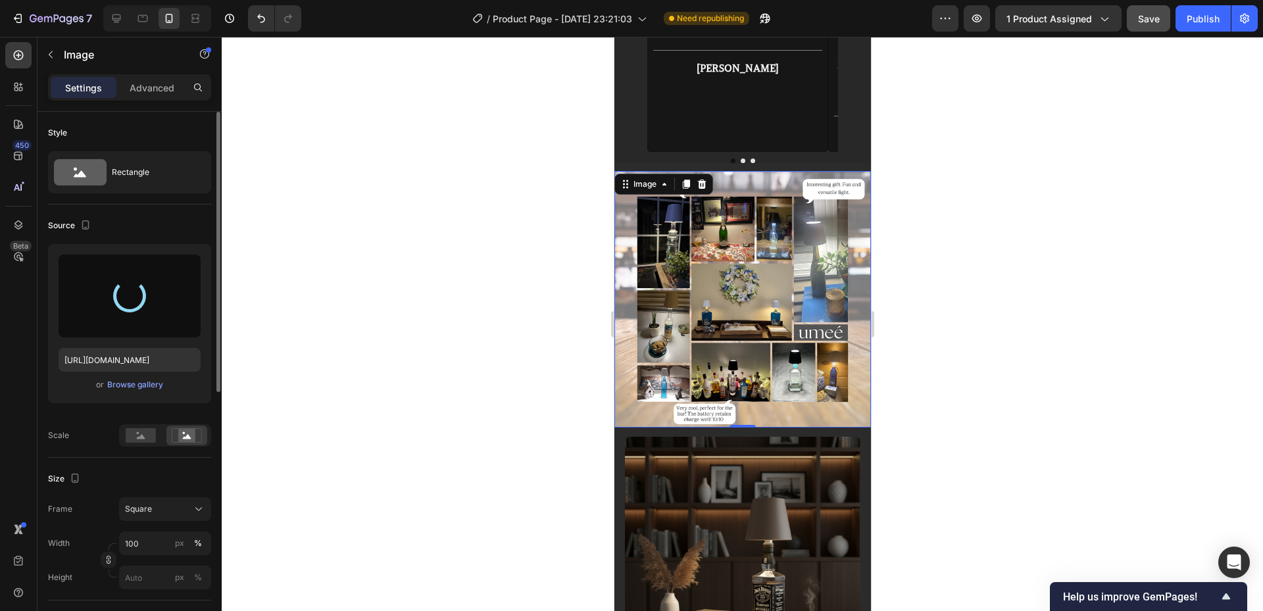
type input "[URL][DOMAIN_NAME]"
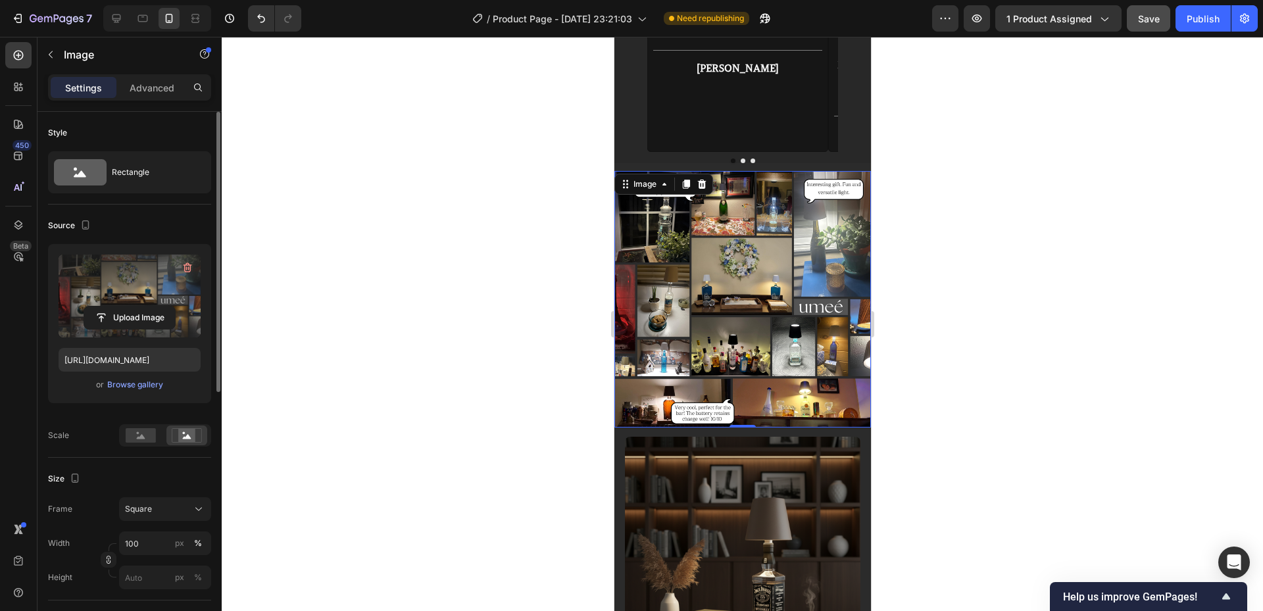
click at [967, 235] on div at bounding box center [742, 324] width 1041 height 574
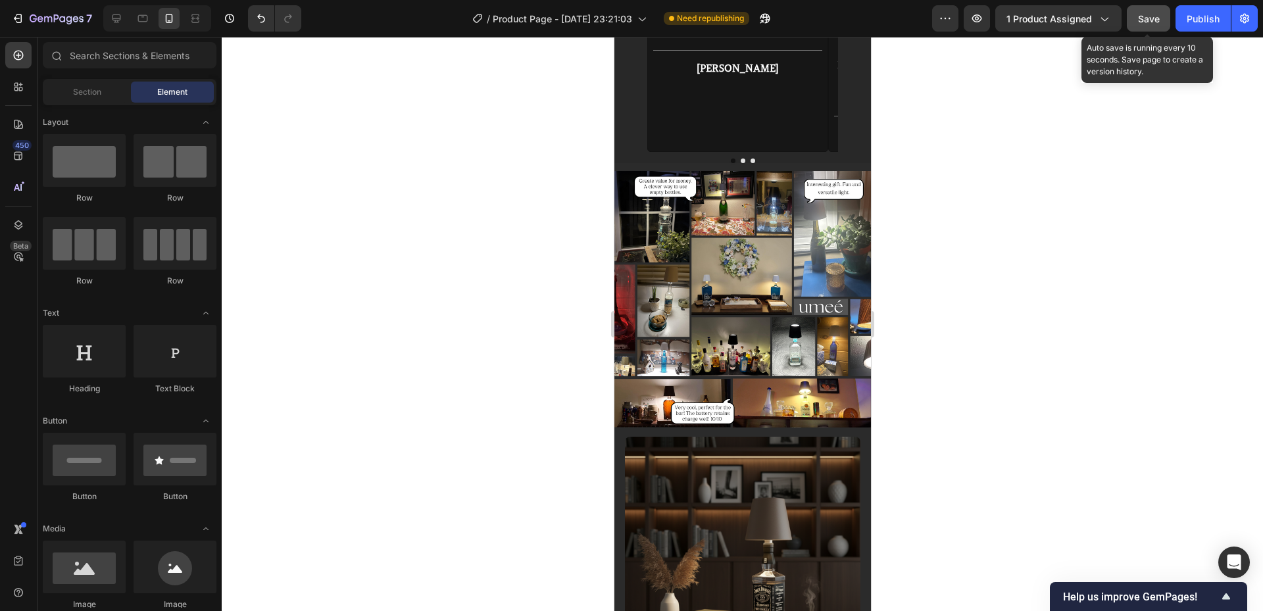
click at [1154, 17] on span "Save" at bounding box center [1149, 18] width 22 height 11
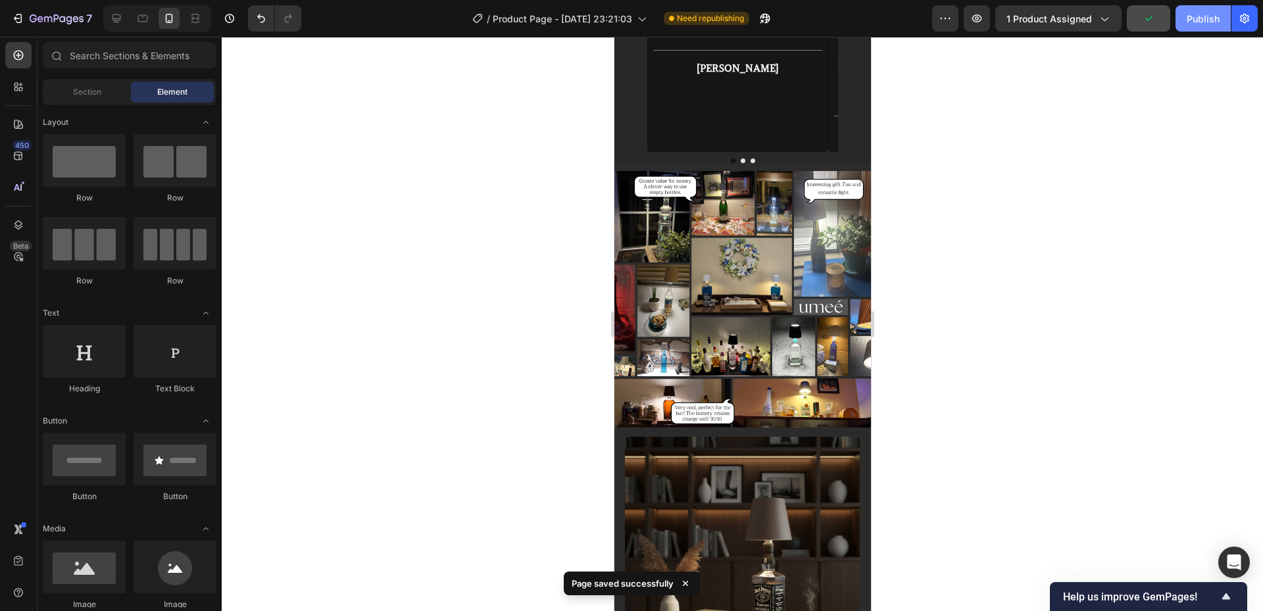
click at [1186, 19] on div "Publish" at bounding box center [1202, 19] width 33 height 14
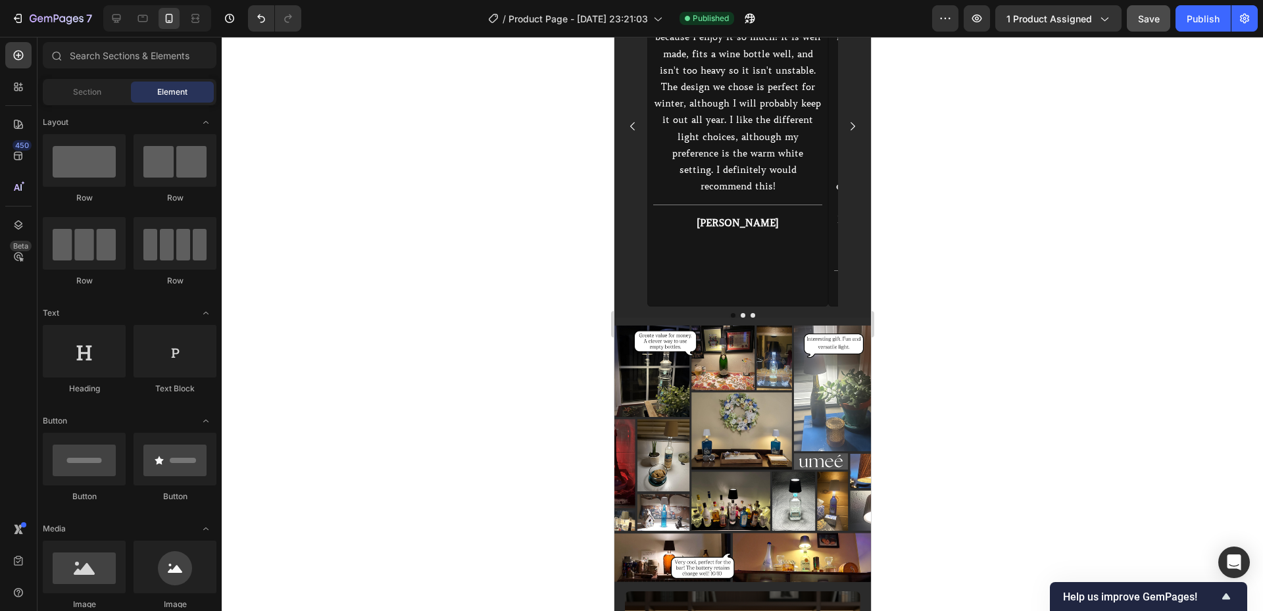
scroll to position [1827, 0]
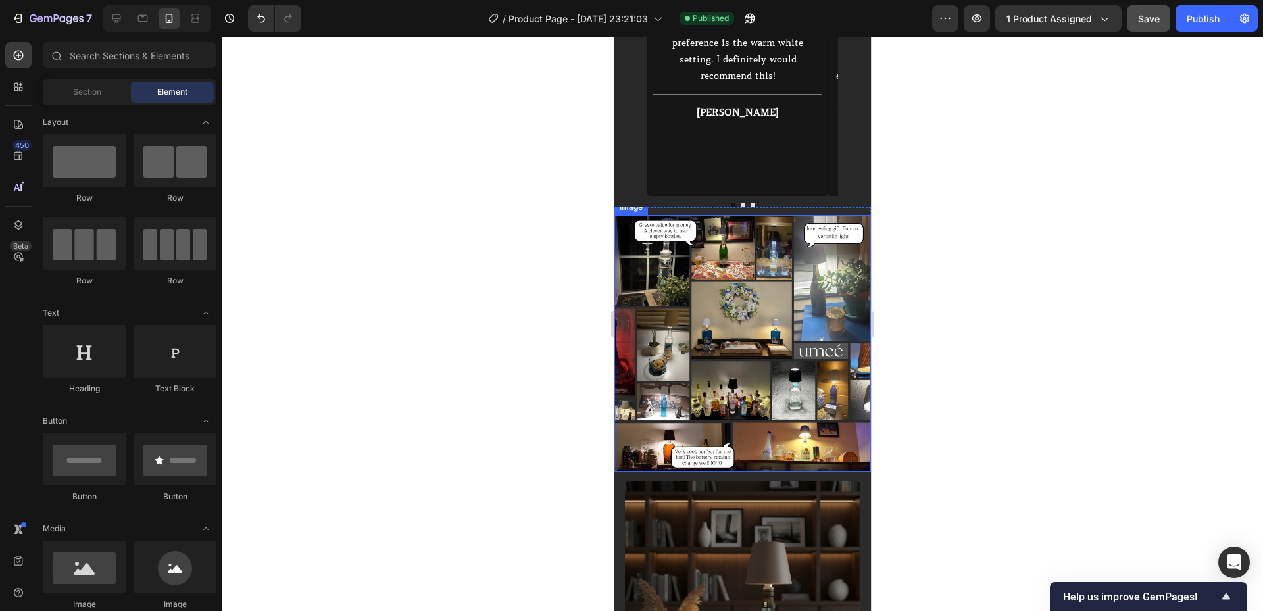
click at [673, 324] on img at bounding box center [742, 343] width 256 height 256
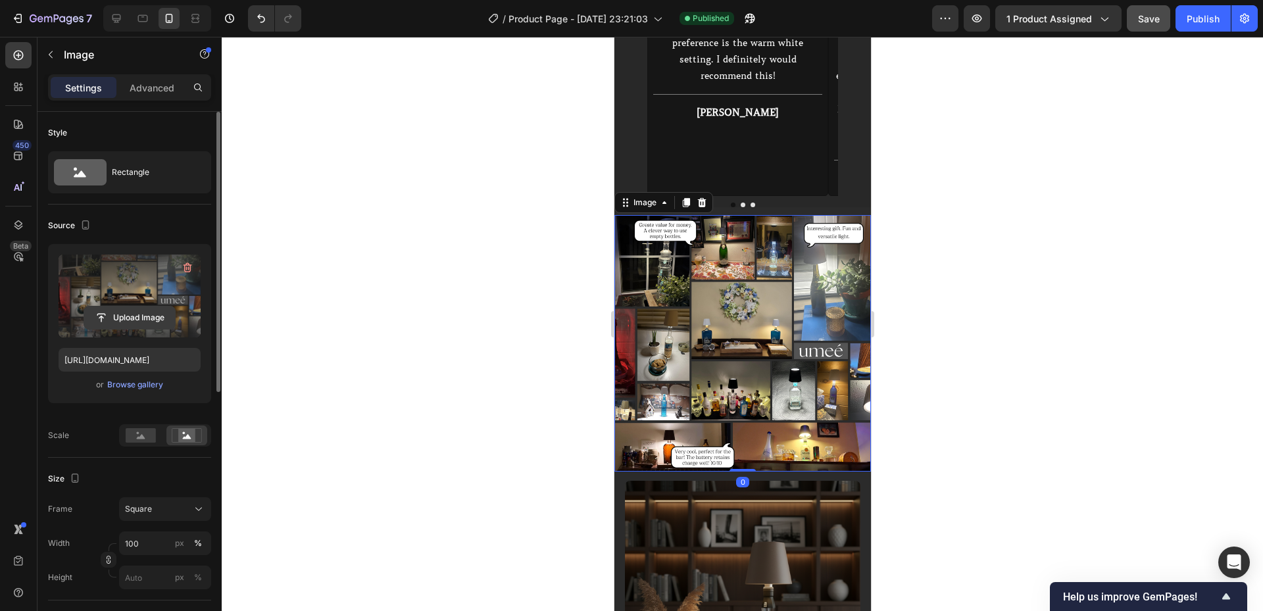
click at [168, 308] on input "file" at bounding box center [129, 317] width 91 height 22
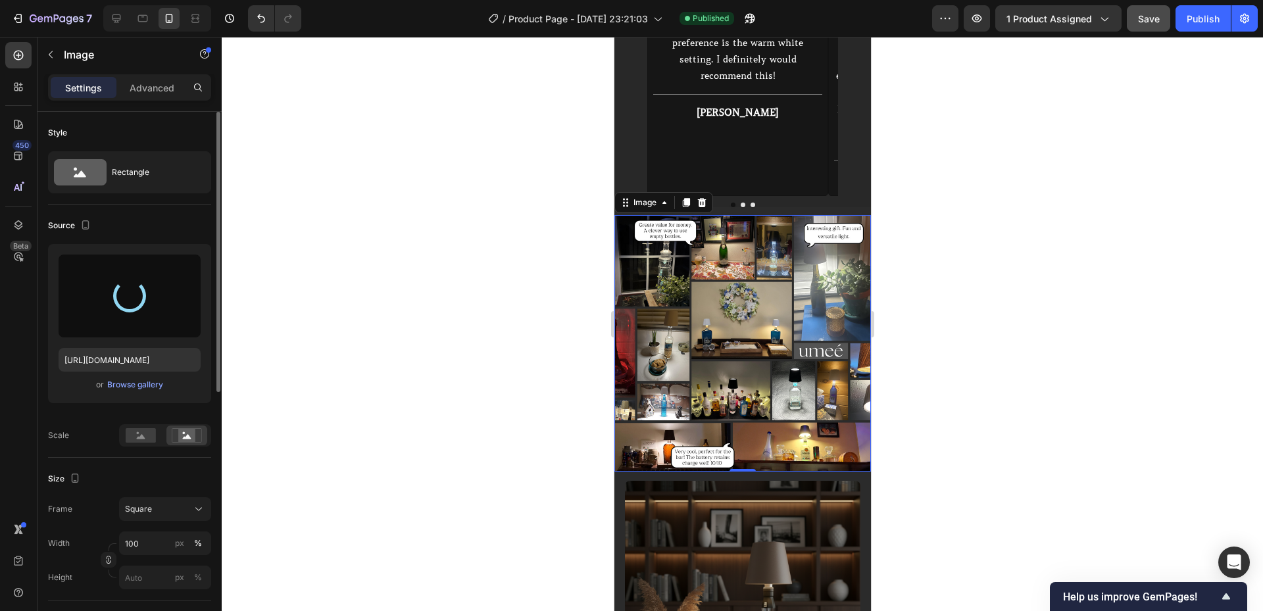
type input "[URL][DOMAIN_NAME]"
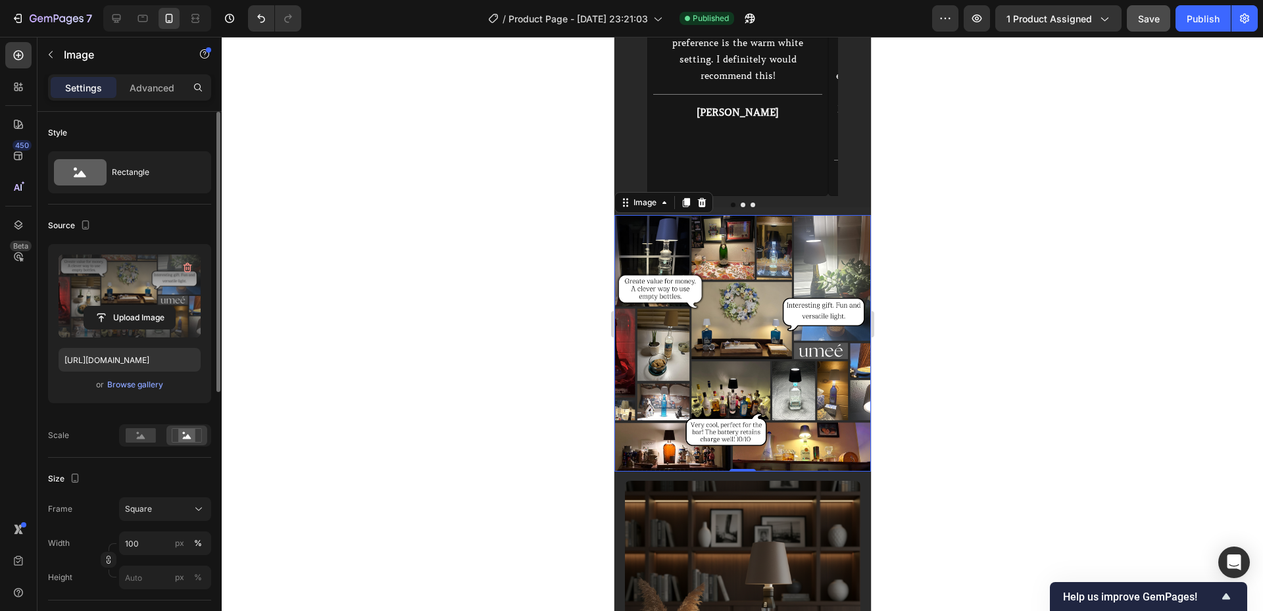
click at [919, 278] on div at bounding box center [742, 324] width 1041 height 574
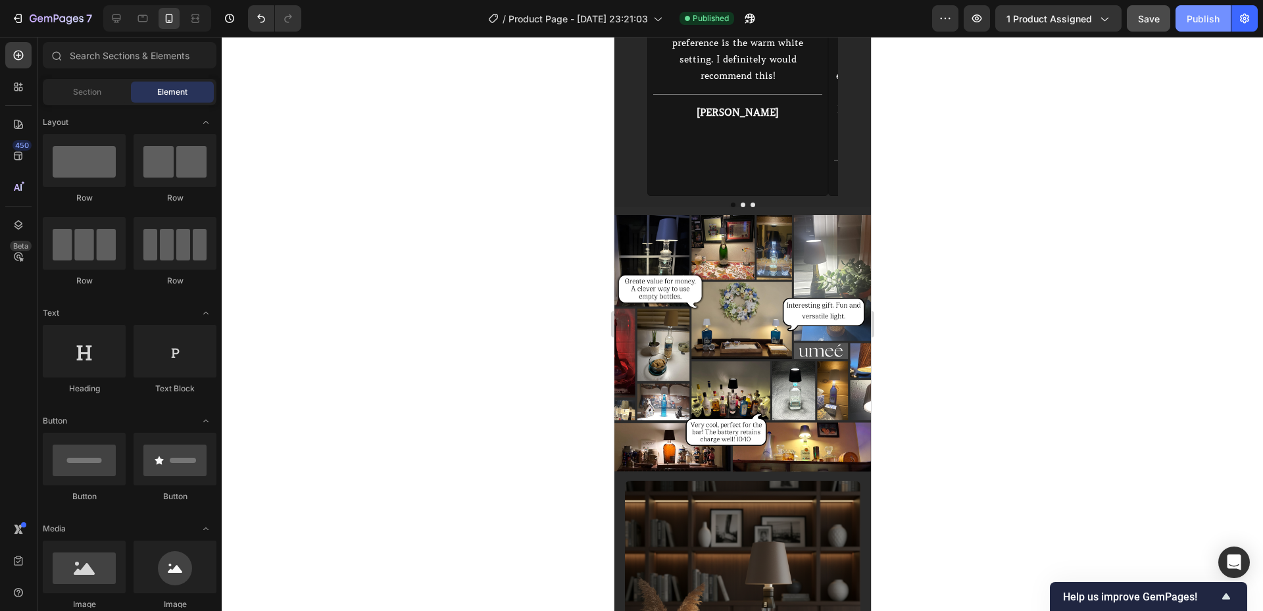
click at [1185, 20] on button "Publish" at bounding box center [1202, 18] width 55 height 26
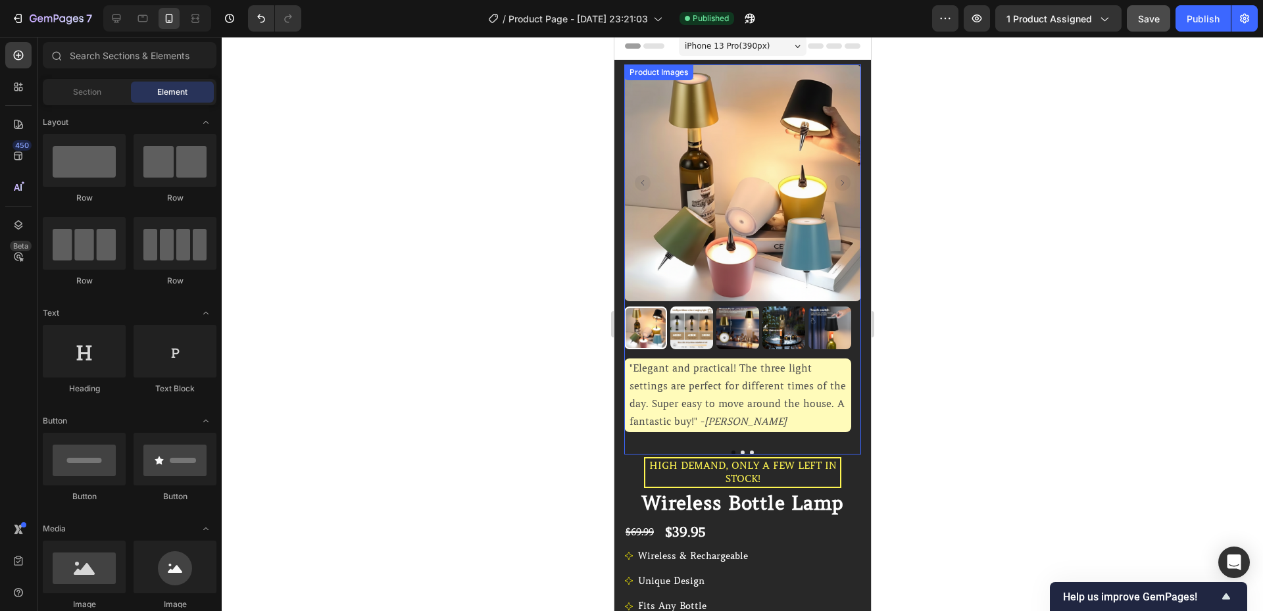
scroll to position [0, 0]
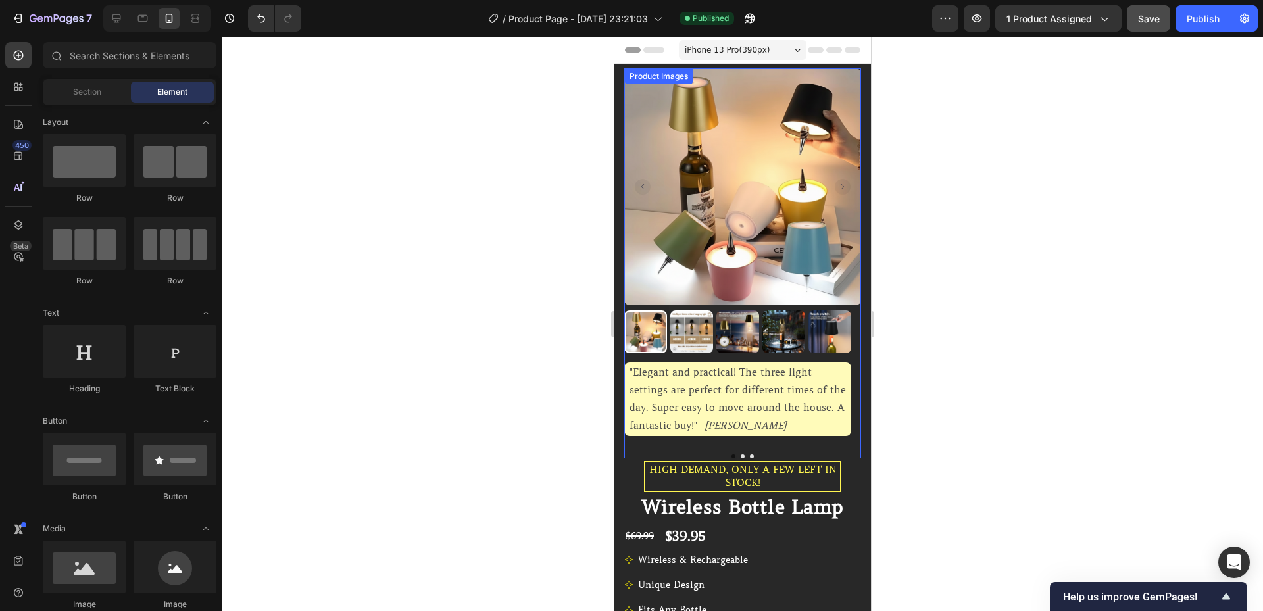
click at [656, 79] on div "Product Images" at bounding box center [658, 76] width 64 height 12
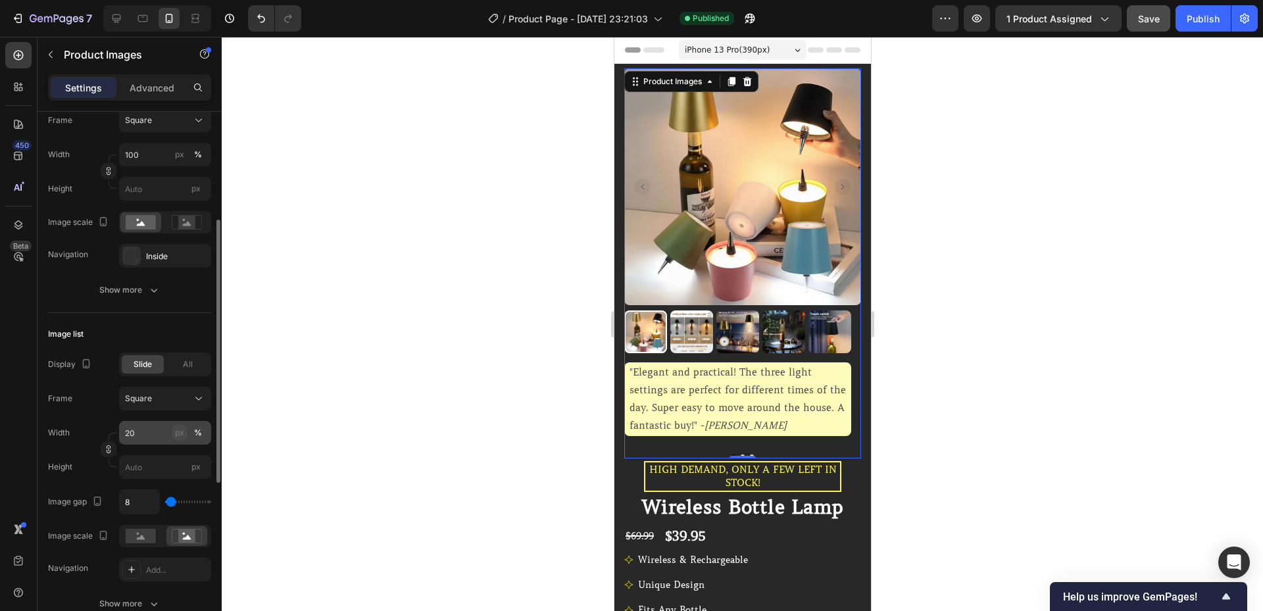
scroll to position [264, 0]
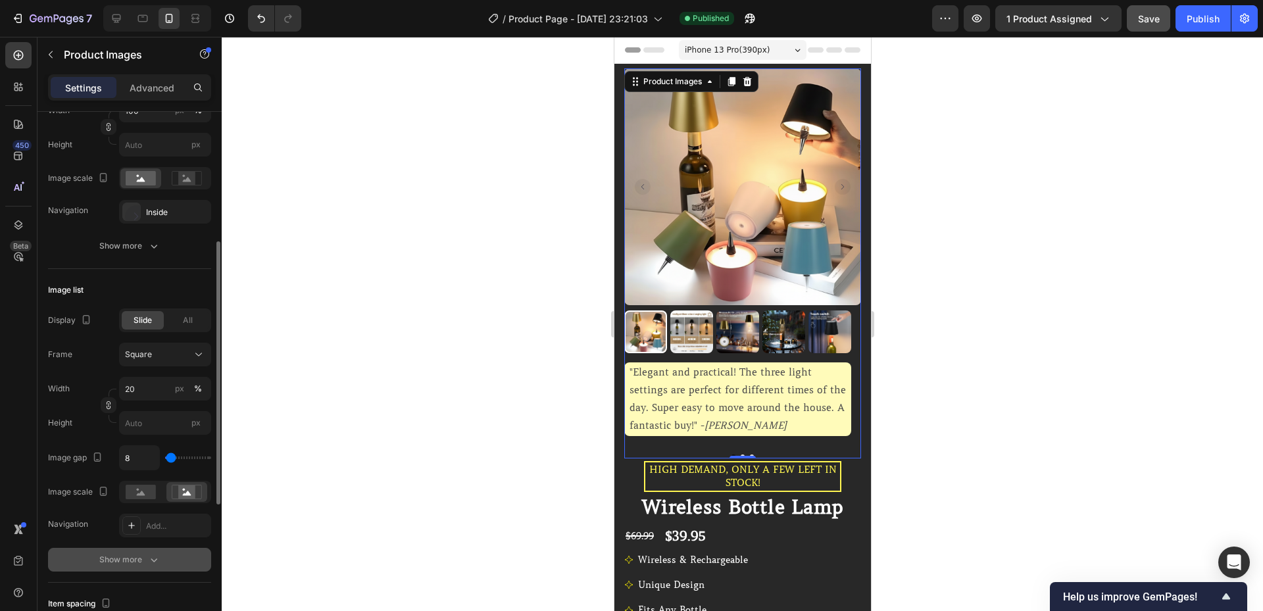
click at [128, 556] on div "Show more" at bounding box center [129, 559] width 61 height 13
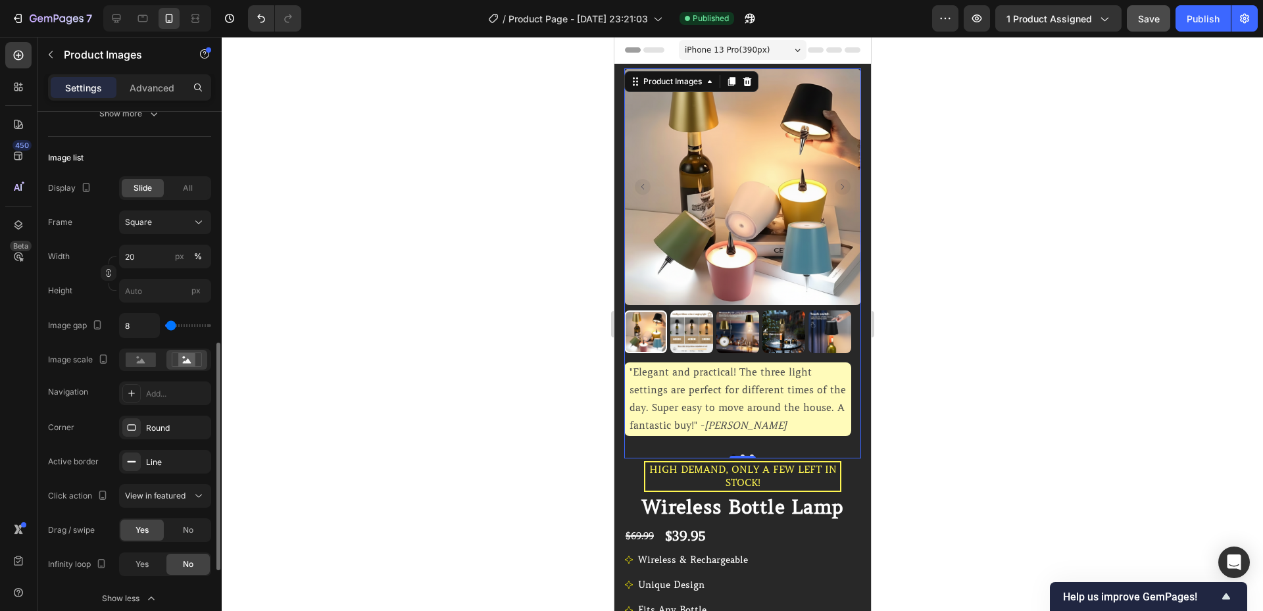
scroll to position [441, 0]
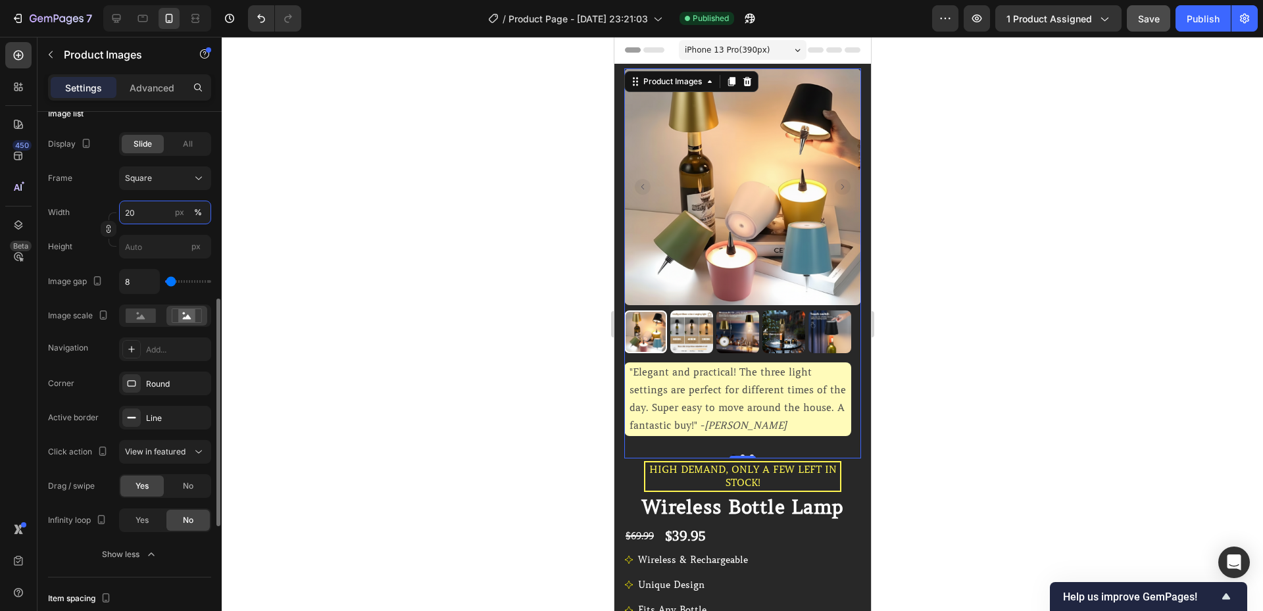
click at [136, 216] on input "20" at bounding box center [165, 213] width 92 height 24
click at [139, 270] on span "Small" at bounding box center [134, 268] width 21 height 12
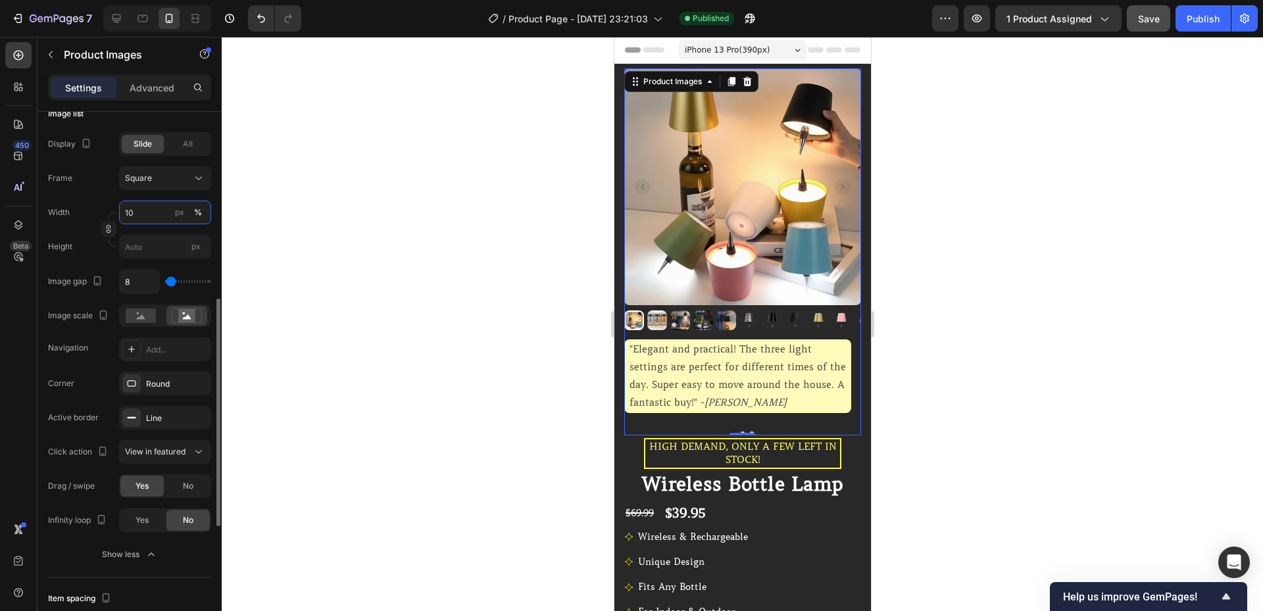
click at [144, 210] on input "10" at bounding box center [165, 213] width 92 height 24
type input "15"
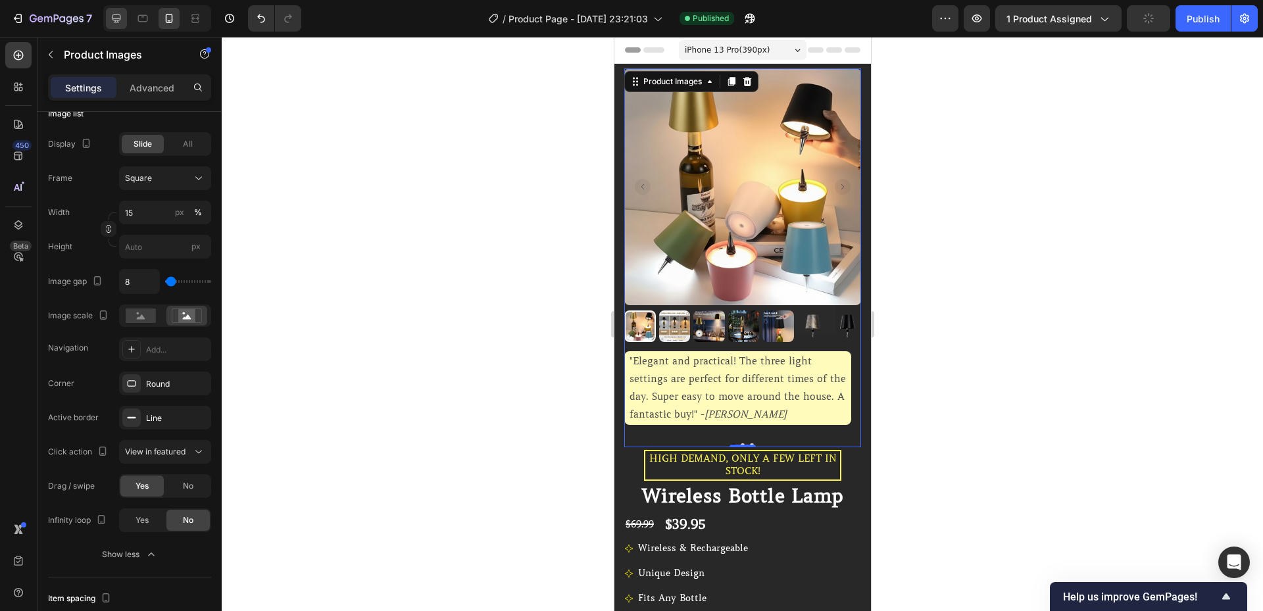
click at [121, 18] on icon at bounding box center [116, 18] width 13 height 13
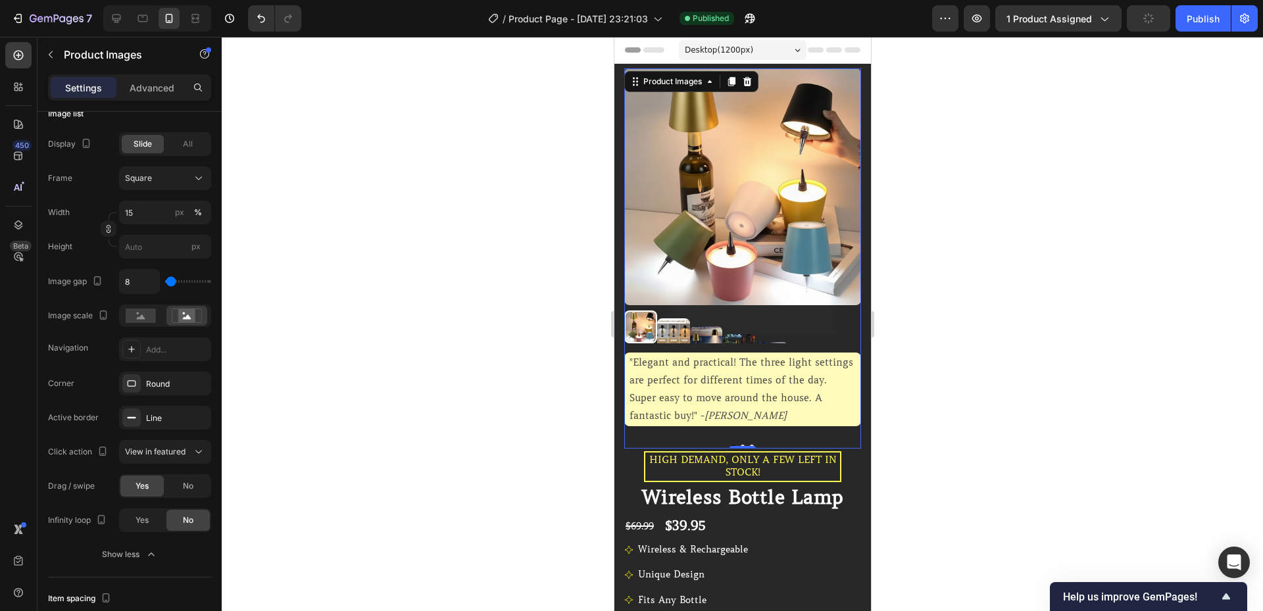
type input "12"
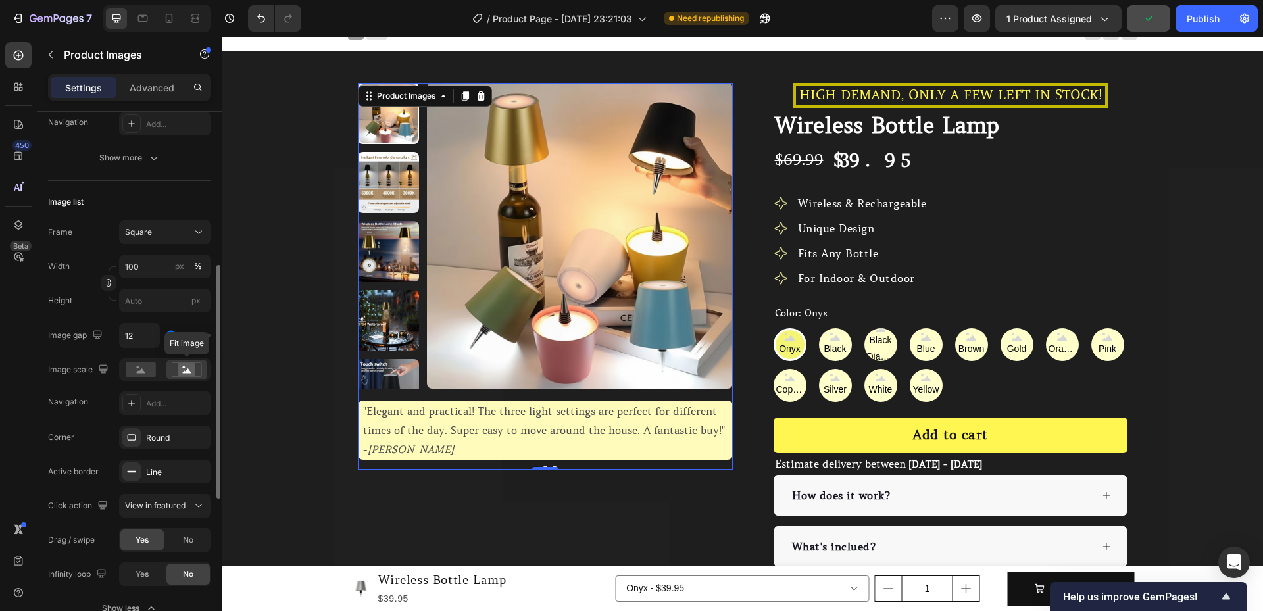
scroll to position [397, 0]
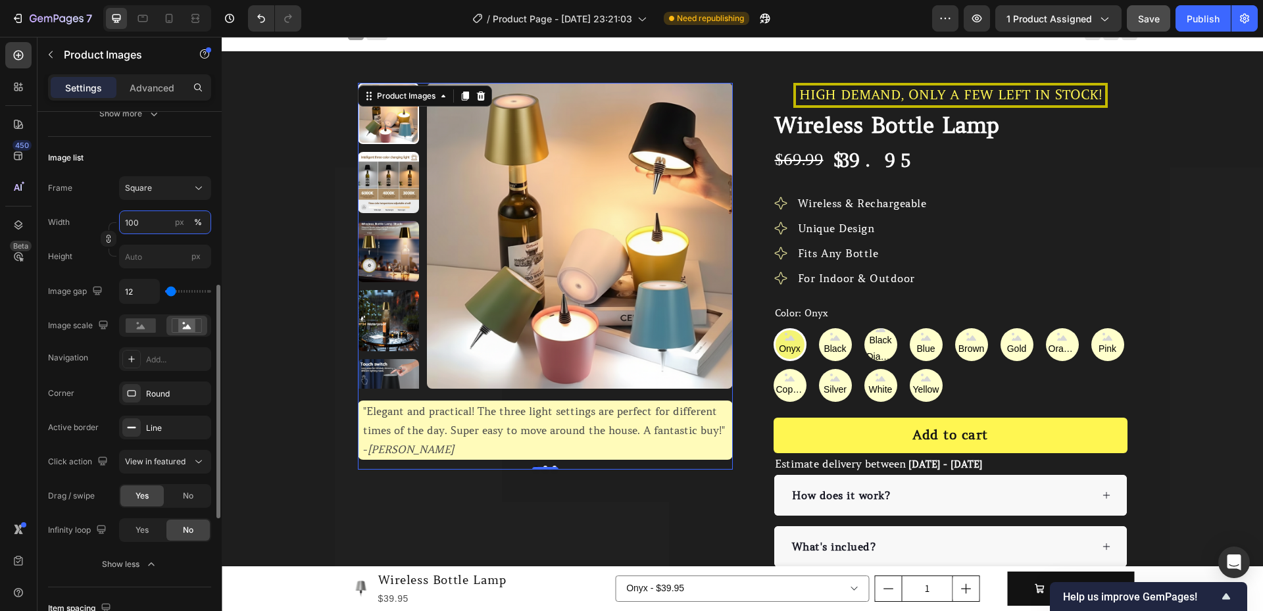
click at [153, 229] on input "100" at bounding box center [165, 222] width 92 height 24
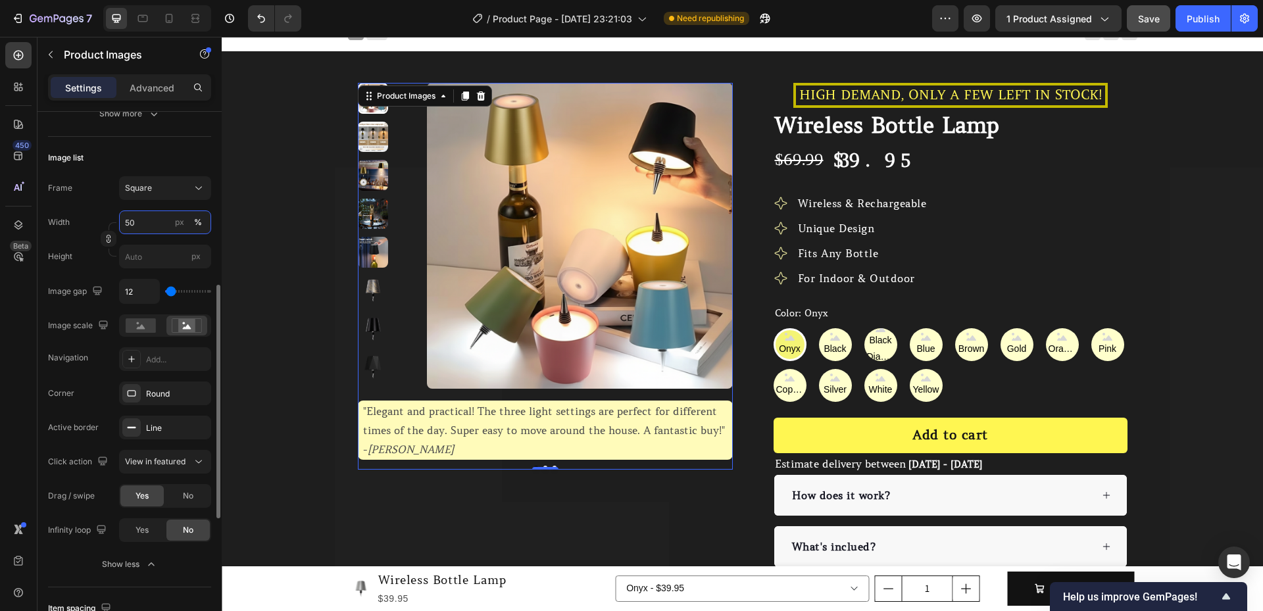
click at [149, 226] on input "50" at bounding box center [165, 222] width 92 height 24
click at [148, 223] on input "10" at bounding box center [165, 222] width 92 height 24
click at [144, 229] on input "10" at bounding box center [165, 222] width 92 height 24
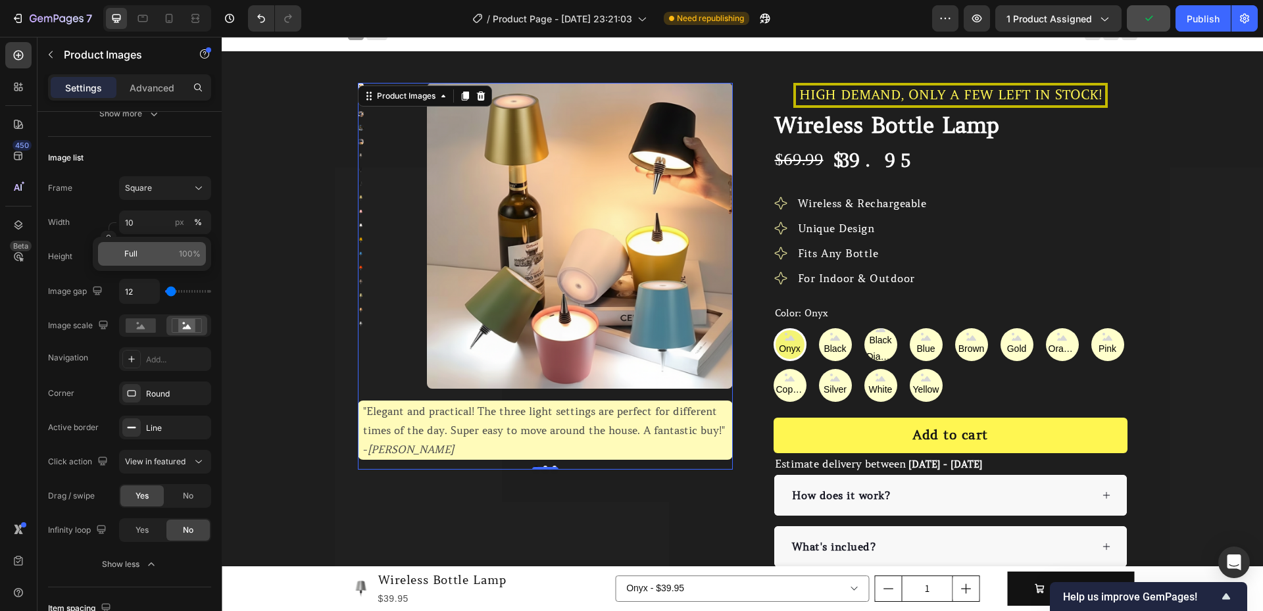
click at [147, 254] on p "Full 100%" at bounding box center [162, 254] width 76 height 12
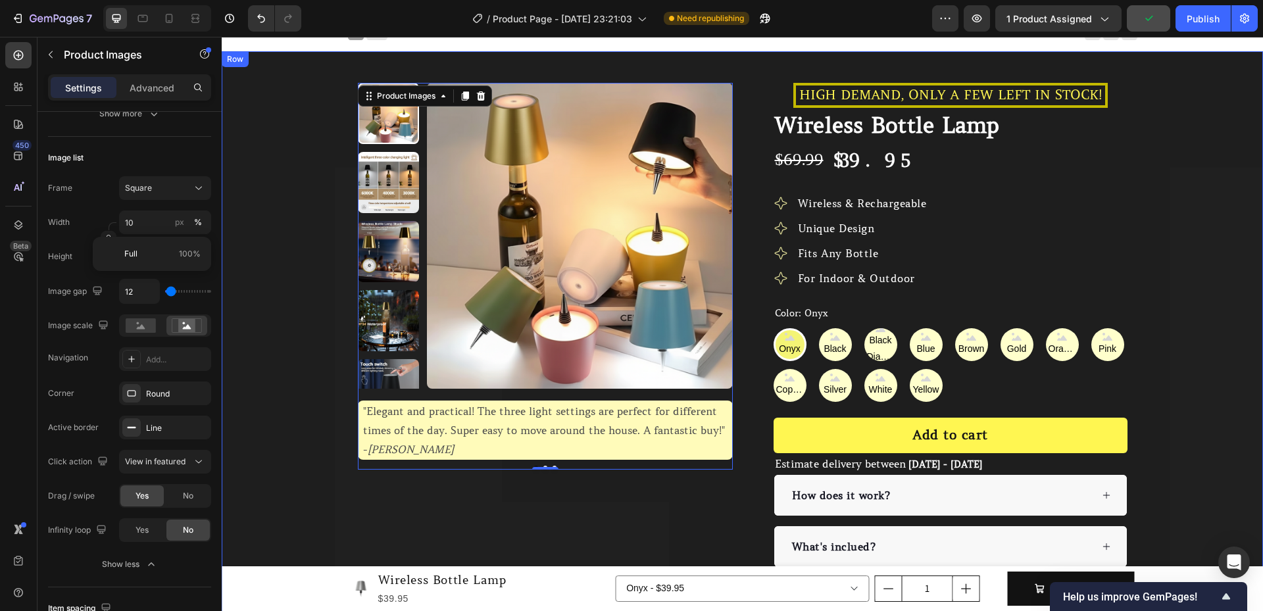
type input "100"
click at [263, 272] on div "Product Images 0 "Elegant and practical! The three light settings are perfect f…" at bounding box center [742, 388] width 1041 height 610
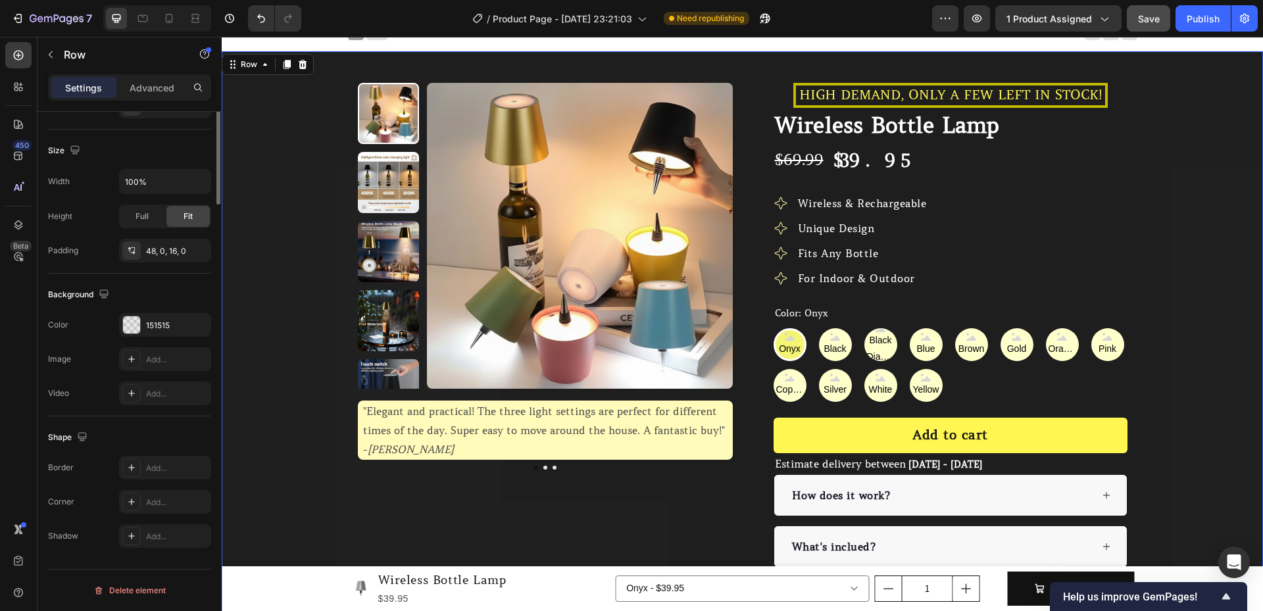
scroll to position [0, 0]
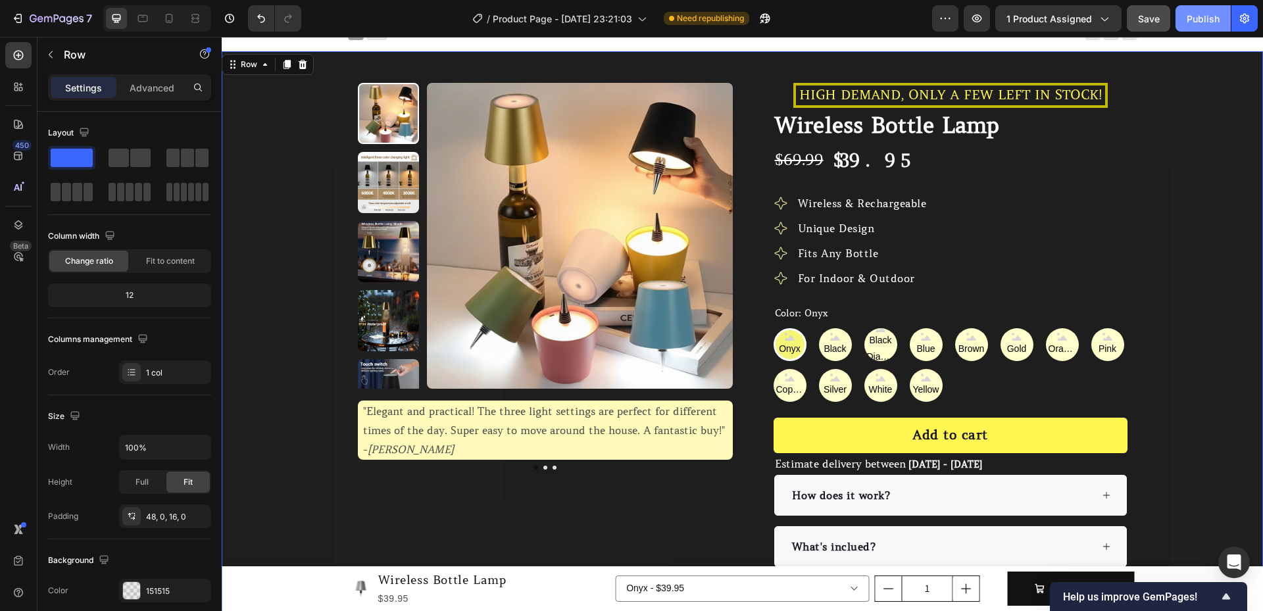
click at [1192, 12] on div "Publish" at bounding box center [1202, 19] width 33 height 14
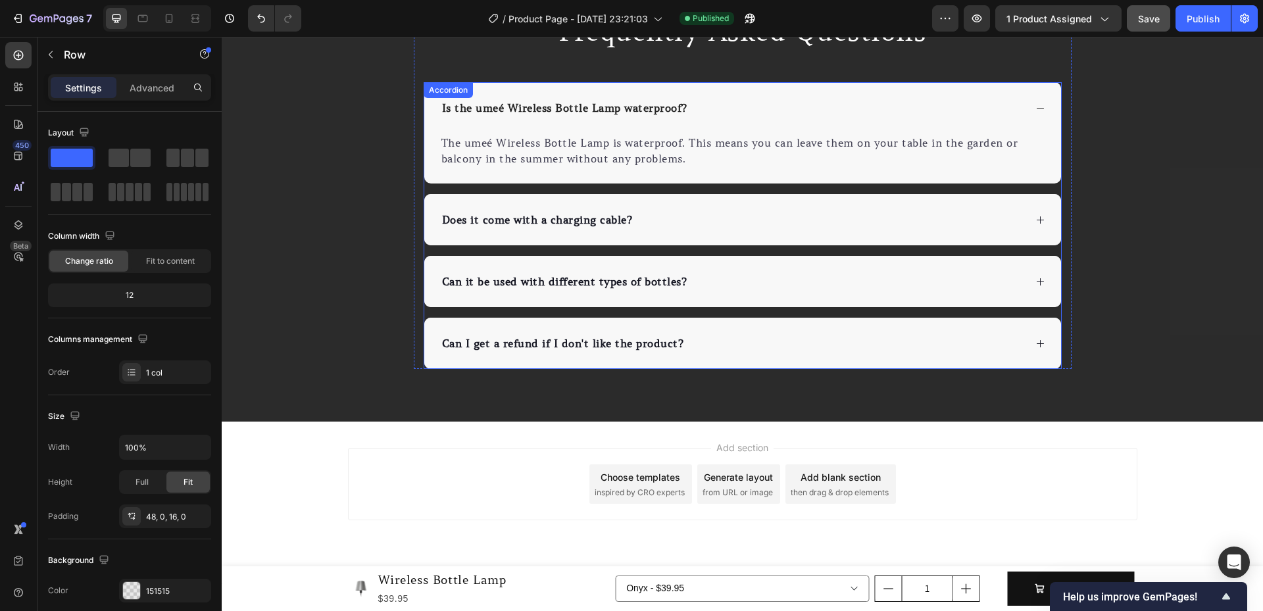
scroll to position [4188, 0]
